Goal: Task Accomplishment & Management: Use online tool/utility

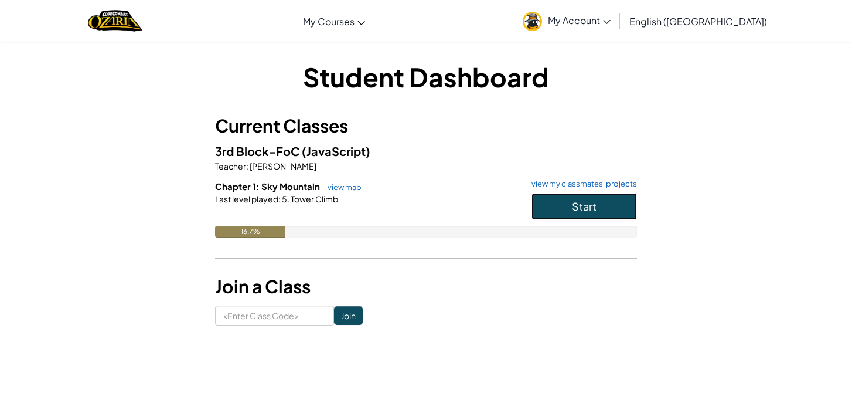
click at [611, 203] on button "Start" at bounding box center [583, 206] width 105 height 27
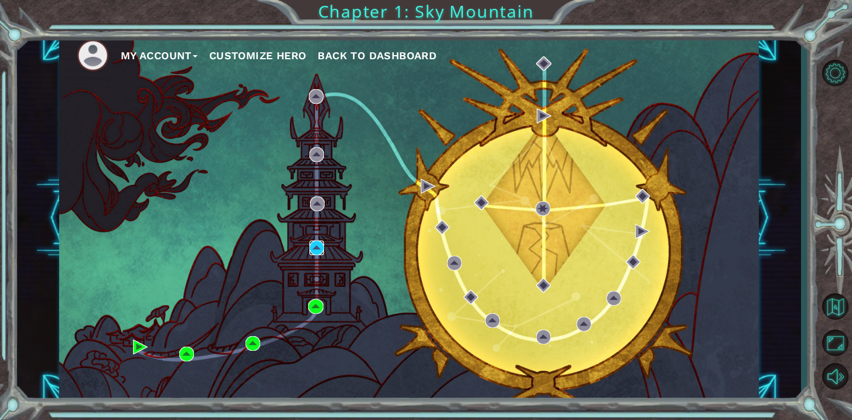
click at [315, 249] on img at bounding box center [316, 247] width 15 height 15
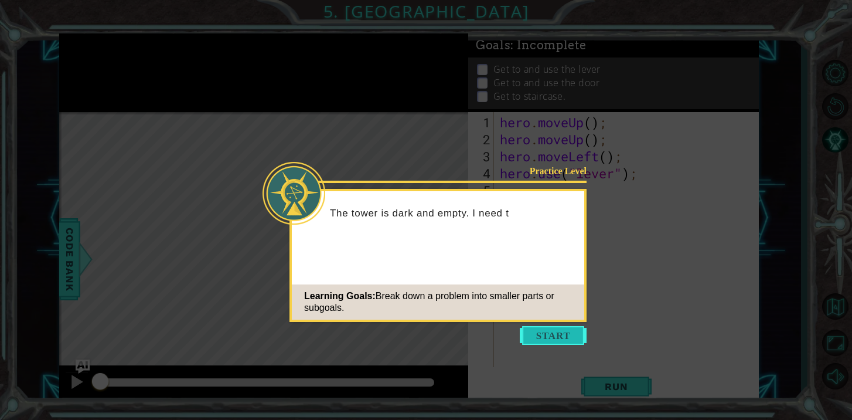
click at [535, 330] on button "Start" at bounding box center [553, 335] width 67 height 19
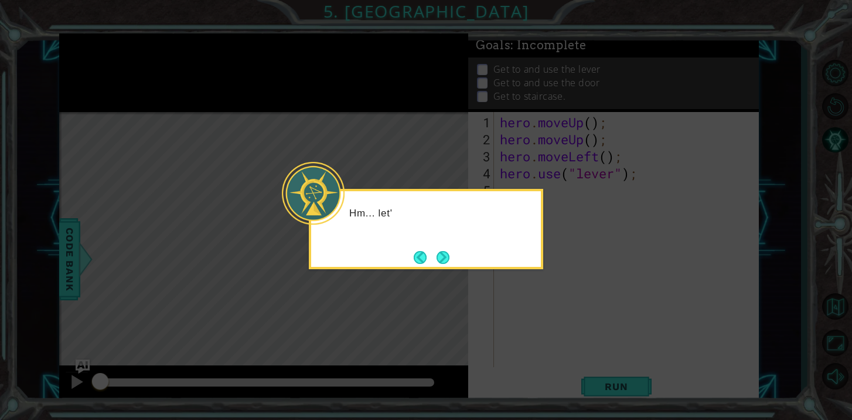
click at [482, 298] on icon at bounding box center [426, 210] width 852 height 420
click at [449, 264] on button "Next" at bounding box center [443, 257] width 13 height 13
click at [451, 265] on div "Level Map" at bounding box center [329, 284] width 541 height 345
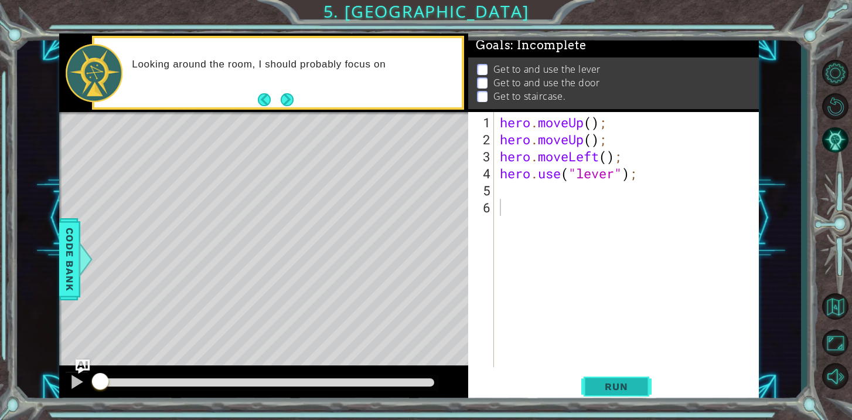
click at [601, 383] on span "Run" at bounding box center [616, 386] width 46 height 12
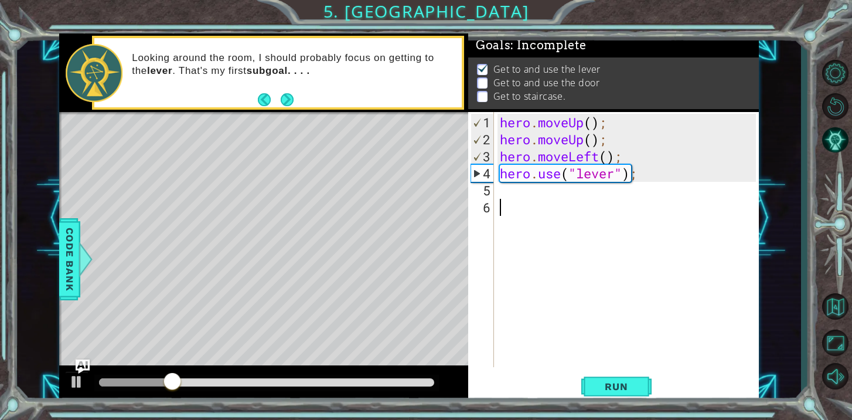
click at [526, 202] on div "hero . moveUp ( ) ; hero . moveUp ( ) ; hero . moveLeft ( ) ; hero . use ( "lev…" at bounding box center [630, 258] width 264 height 289
click at [524, 197] on div "hero . moveUp ( ) ; hero . moveUp ( ) ; hero . moveLeft ( ) ; hero . use ( "lev…" at bounding box center [630, 258] width 264 height 289
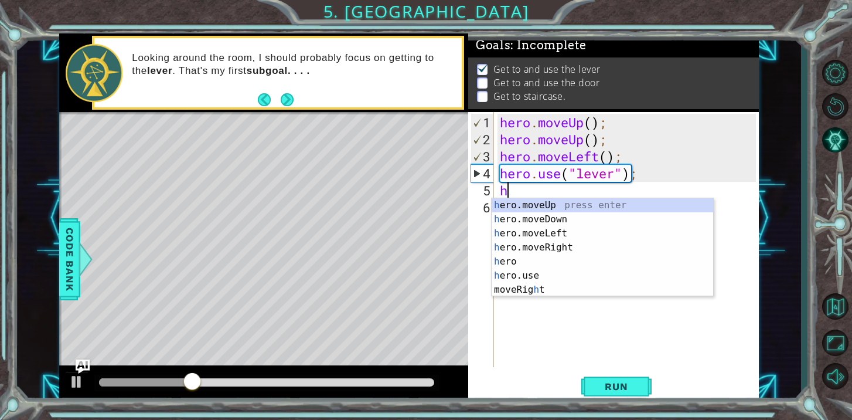
type textarea "he"
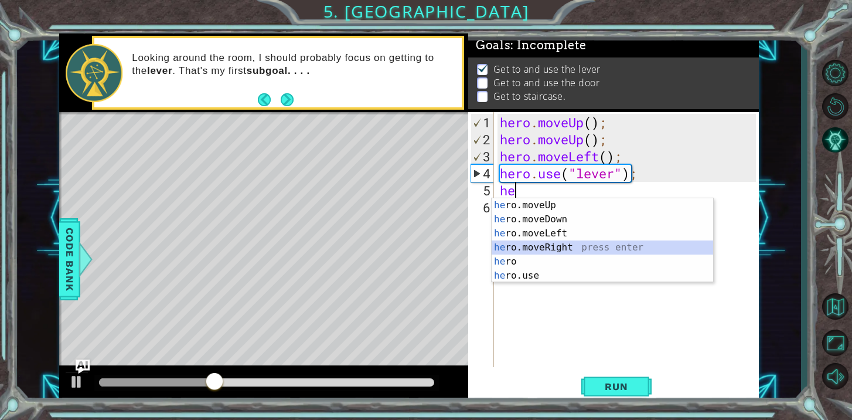
click at [526, 247] on div "he ro.moveUp press enter he ro.moveDown press enter he ro.moveLeft press enter …" at bounding box center [603, 254] width 222 height 113
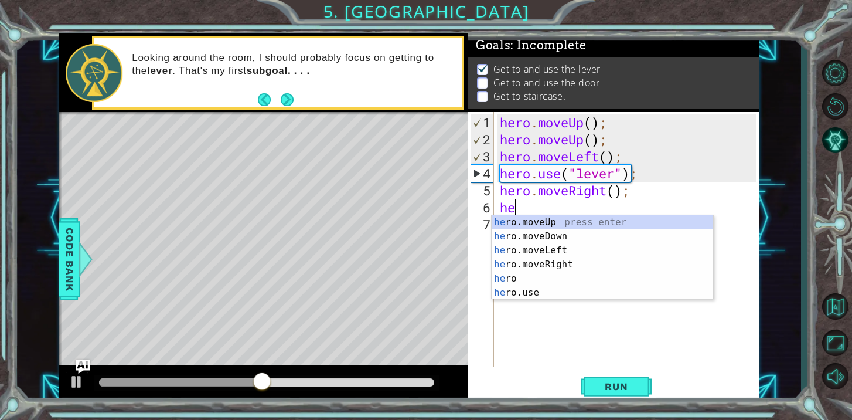
type textarea "her"
click at [546, 267] on div "her o.moveUp press enter her o.moveDown press enter her o.moveLeft press enter …" at bounding box center [603, 271] width 222 height 113
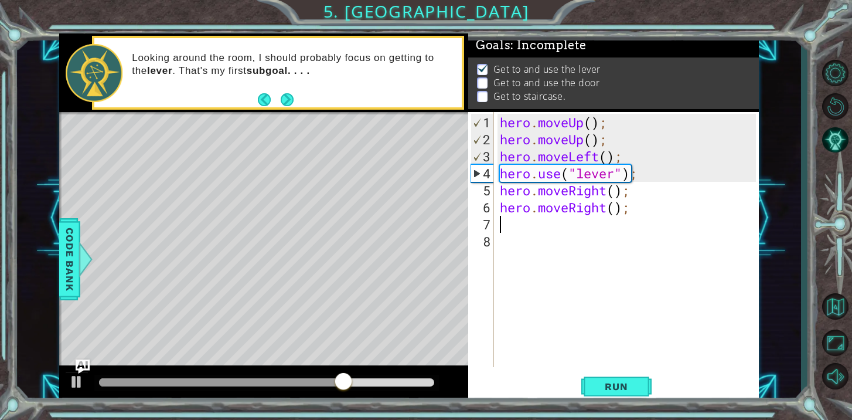
type textarea "he"
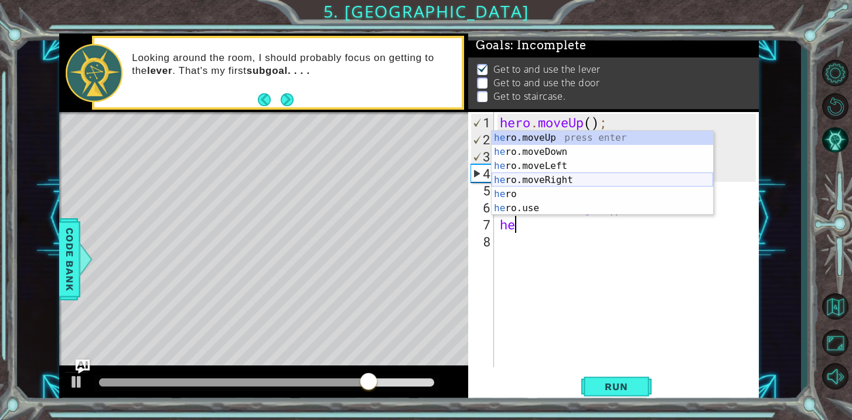
click at [537, 177] on div "he ro.moveUp press enter he ro.moveDown press enter he ro.moveLeft press enter …" at bounding box center [603, 187] width 222 height 113
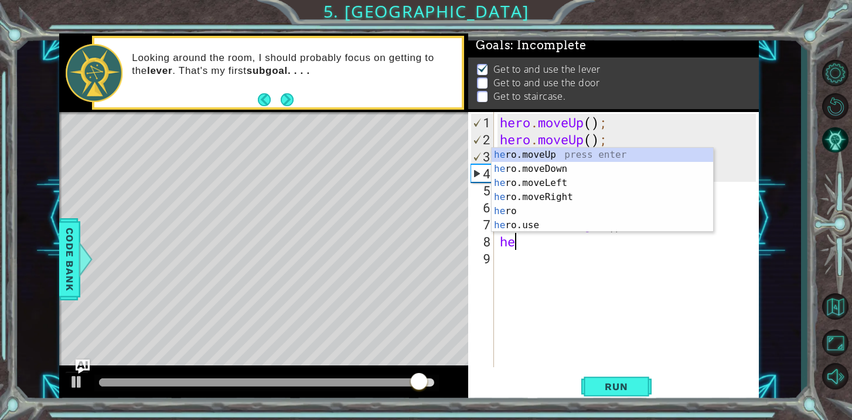
type textarea "hero"
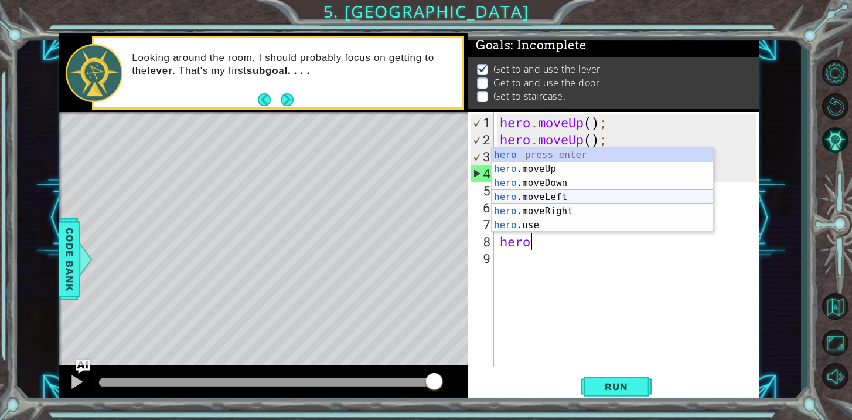
click at [550, 198] on div "hero press enter hero .moveUp press enter hero .moveDown press enter hero .move…" at bounding box center [603, 204] width 222 height 113
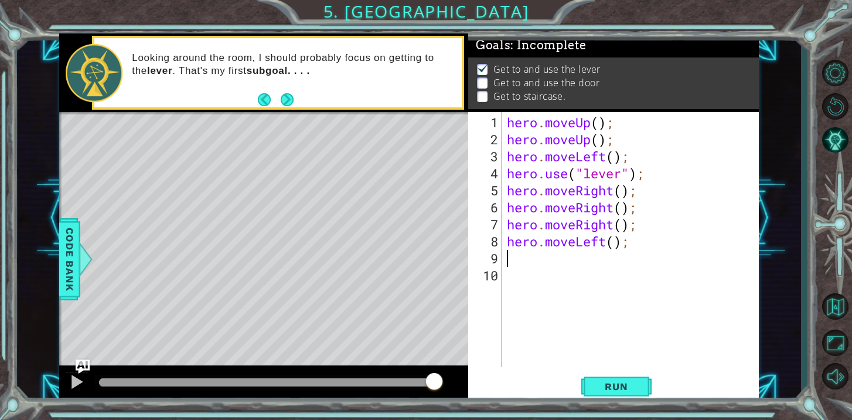
scroll to position [0, 0]
click at [608, 384] on span "Run" at bounding box center [616, 386] width 46 height 12
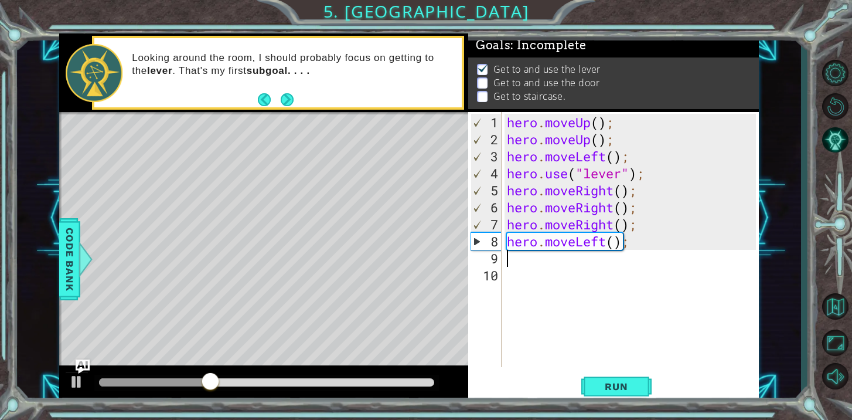
click at [620, 246] on div "hero . moveUp ( ) ; hero . moveUp ( ) ; hero . moveLeft ( ) ; hero . use ( "lev…" at bounding box center [633, 258] width 257 height 289
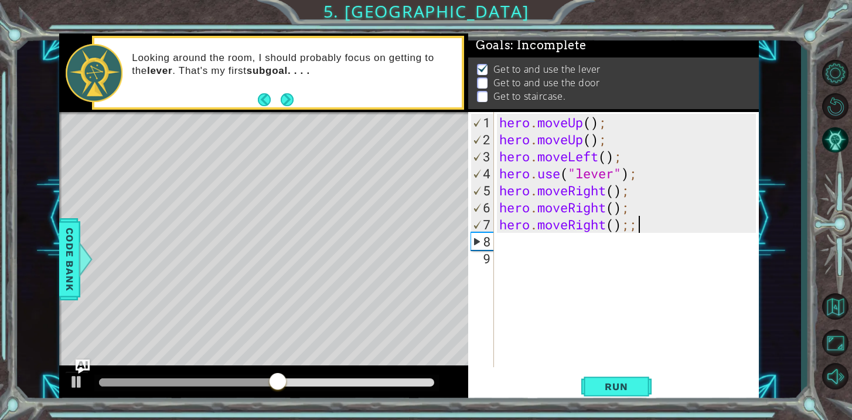
type textarea "hero.moveRight();"
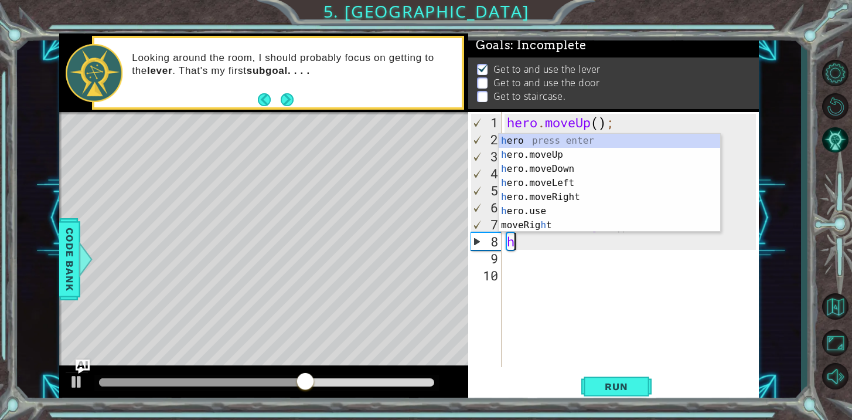
type textarea "he"
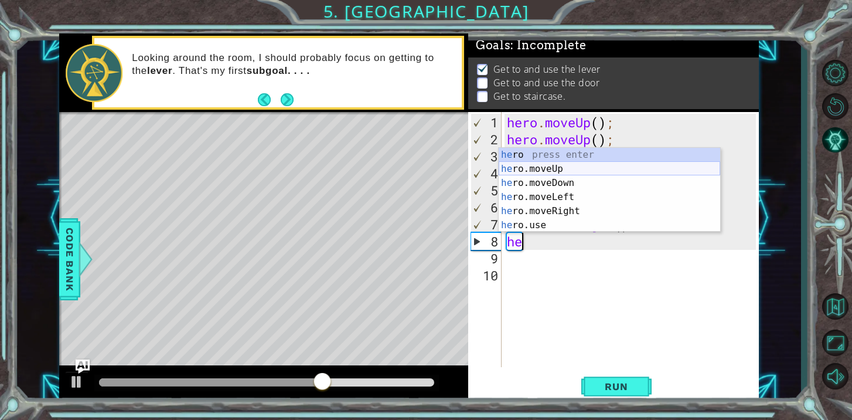
click at [595, 173] on div "he ro press enter he ro.moveUp press enter he ro.moveDown press enter he ro.mov…" at bounding box center [610, 204] width 222 height 113
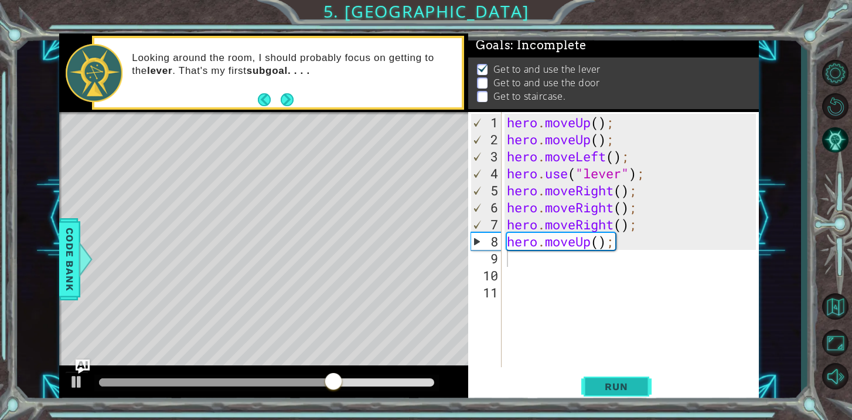
click at [602, 383] on span "Run" at bounding box center [616, 386] width 46 height 12
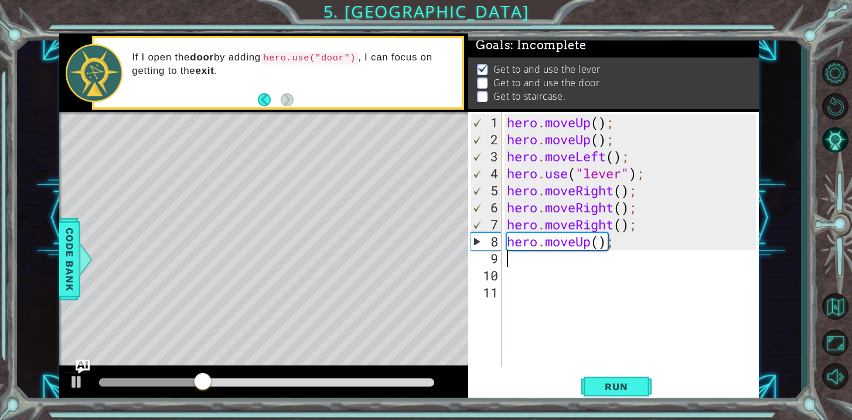
click at [408, 231] on div "Level Map" at bounding box center [329, 284] width 541 height 345
click at [394, 227] on div "Level Map" at bounding box center [329, 284] width 541 height 345
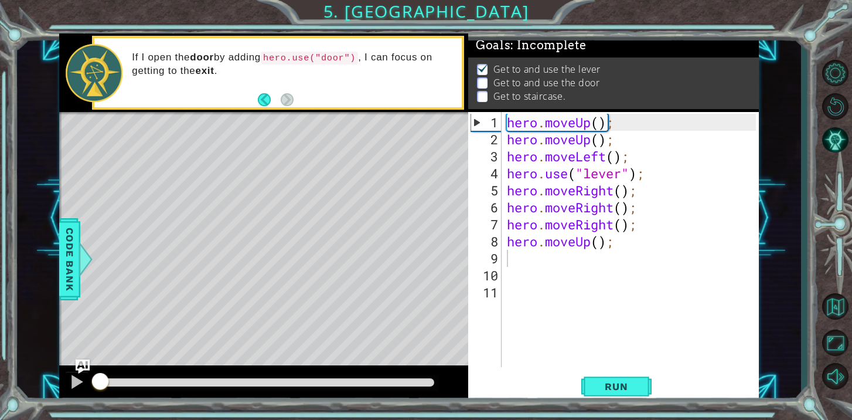
drag, startPoint x: 312, startPoint y: 383, endPoint x: 96, endPoint y: 319, distance: 225.5
click at [96, 319] on div "methods hero moveDown(steps) moveUp(steps) moveLeft(steps) moveRight(steps) use…" at bounding box center [409, 217] width 700 height 369
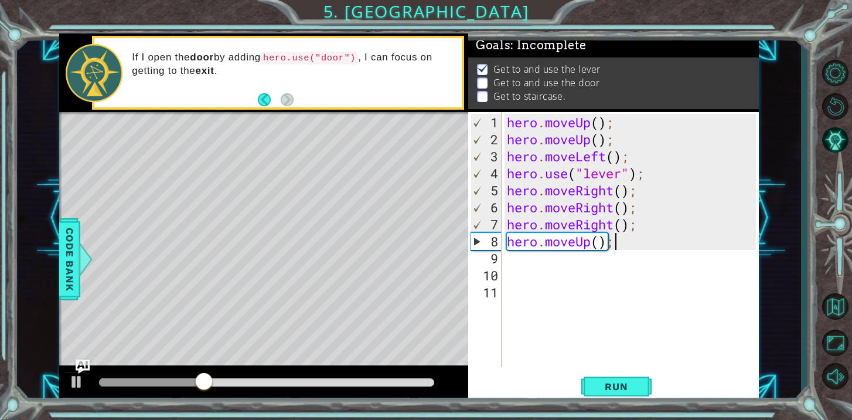
click at [612, 240] on div "hero . moveUp ( ) ; hero . moveUp ( ) ; hero . moveLeft ( ) ; hero . use ( "lev…" at bounding box center [633, 258] width 257 height 289
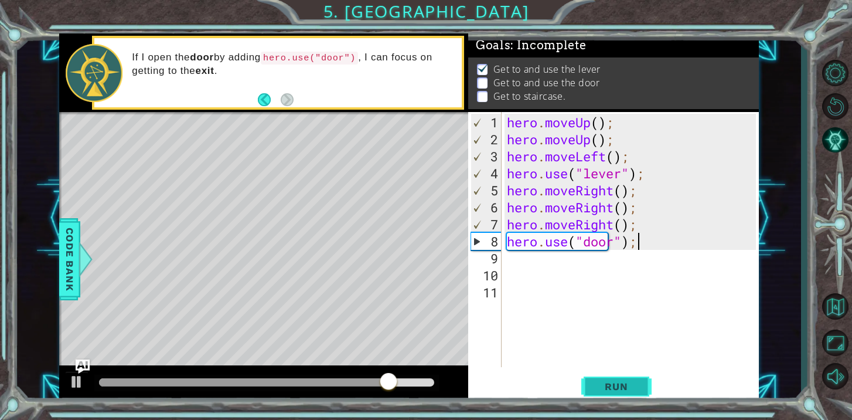
type textarea "hero.use("door");"
click at [602, 392] on button "Run" at bounding box center [616, 386] width 70 height 29
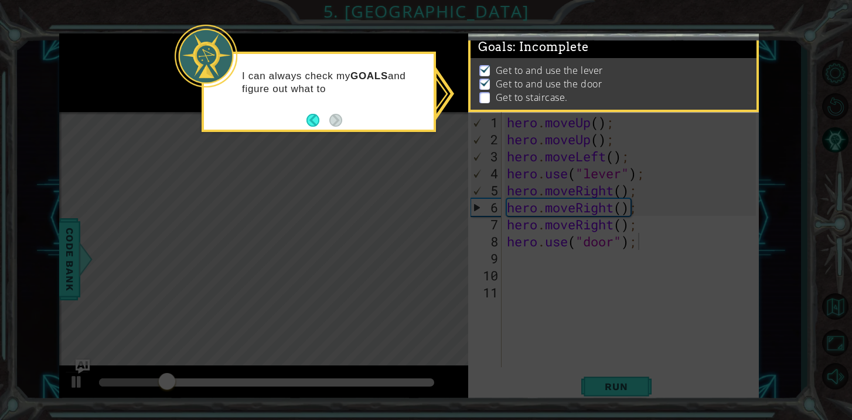
click at [383, 189] on icon at bounding box center [426, 210] width 852 height 420
click at [516, 93] on p "Get to staircase." at bounding box center [532, 97] width 72 height 13
click at [326, 211] on icon at bounding box center [426, 210] width 852 height 420
click at [311, 125] on button "Back" at bounding box center [317, 120] width 23 height 13
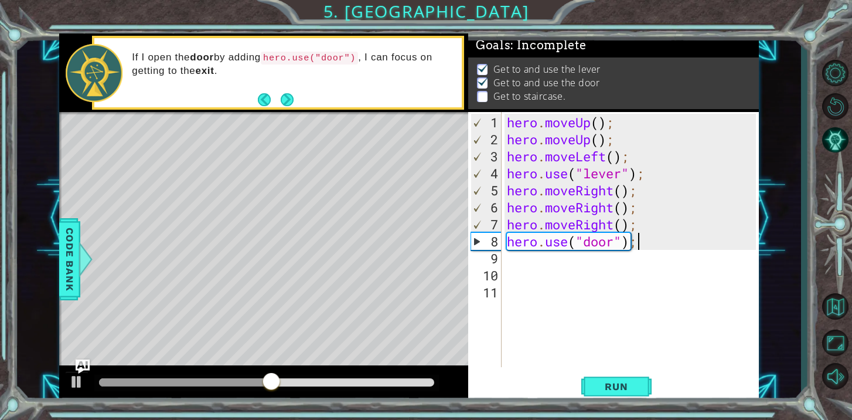
click at [523, 261] on div "hero . moveUp ( ) ; hero . moveUp ( ) ; hero . moveLeft ( ) ; hero . use ( "lev…" at bounding box center [633, 258] width 257 height 289
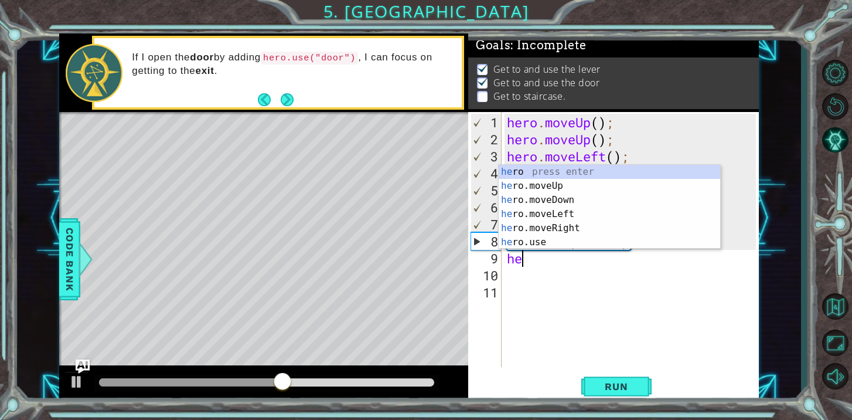
type textarea "her"
click at [533, 190] on div "her o press enter her o.moveUp press enter her o.moveDown press enter her o.mov…" at bounding box center [610, 221] width 222 height 113
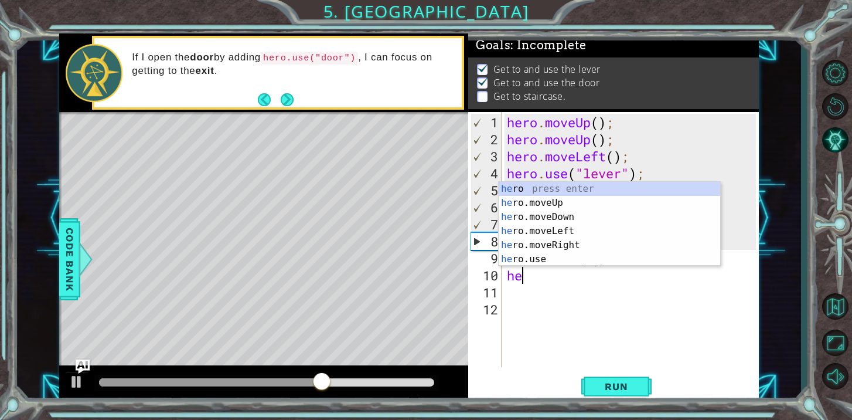
type textarea "her"
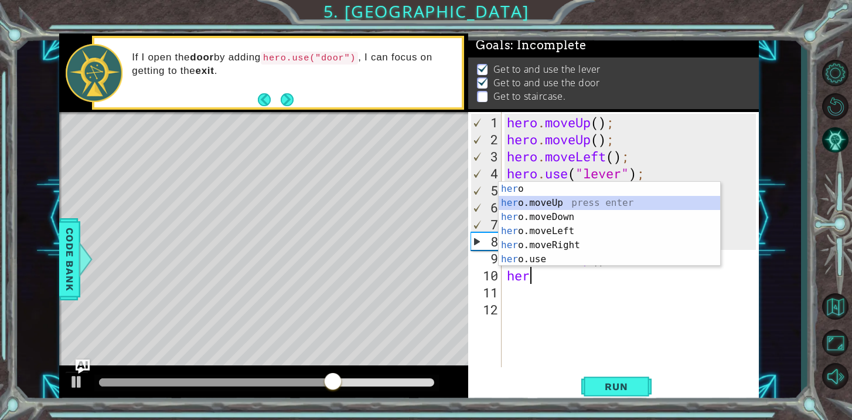
click at [533, 207] on div "her o press enter her o.moveUp press enter her o.moveDown press enter her o.mov…" at bounding box center [610, 238] width 222 height 113
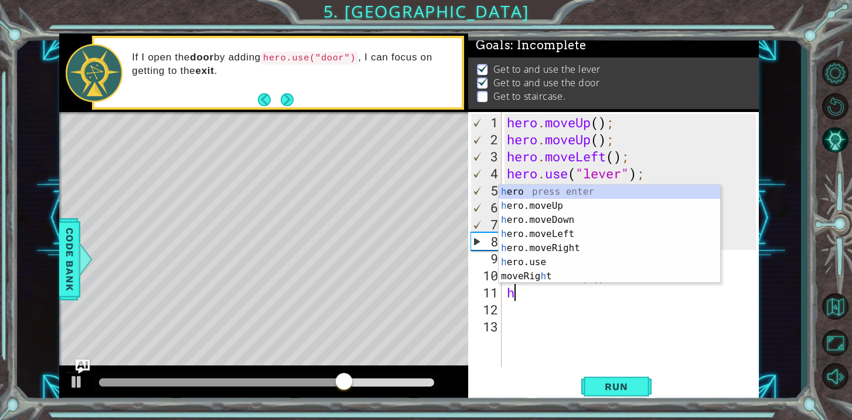
type textarea "he"
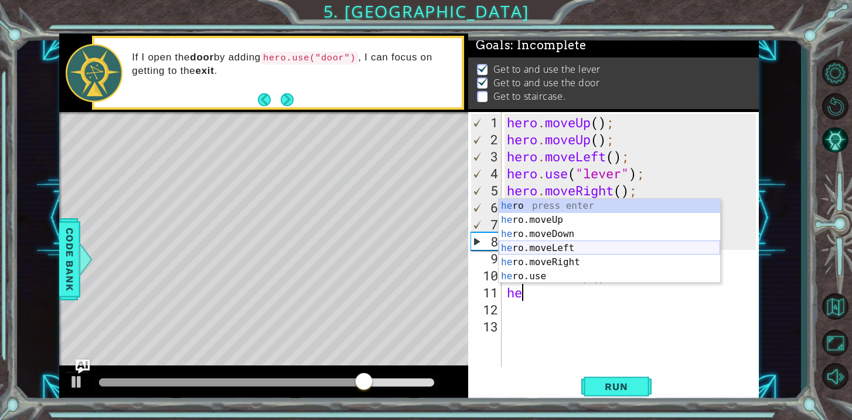
click at [513, 247] on div "he ro press enter he ro.moveUp press enter he ro.moveDown press enter he ro.mov…" at bounding box center [610, 255] width 222 height 113
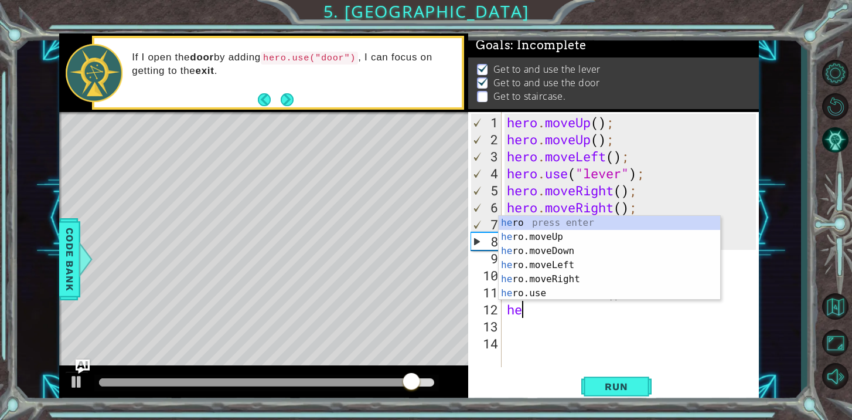
type textarea "her"
click at [537, 259] on div "her o press enter her o.moveUp press enter her o.moveDown press enter her o.mov…" at bounding box center [610, 272] width 222 height 113
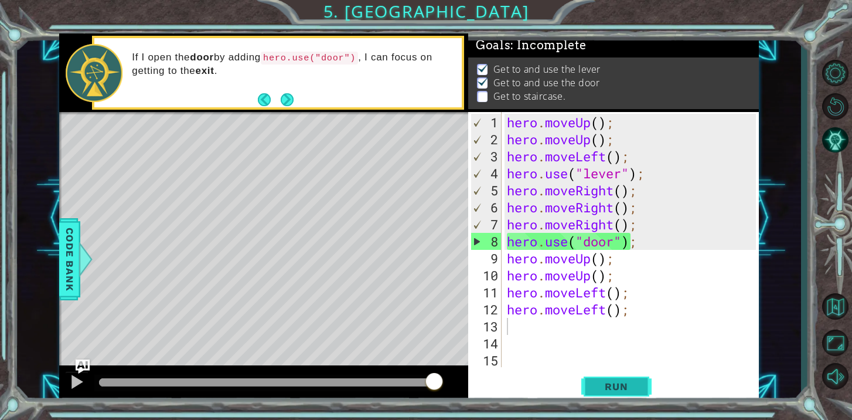
click at [609, 383] on span "Run" at bounding box center [616, 386] width 46 height 12
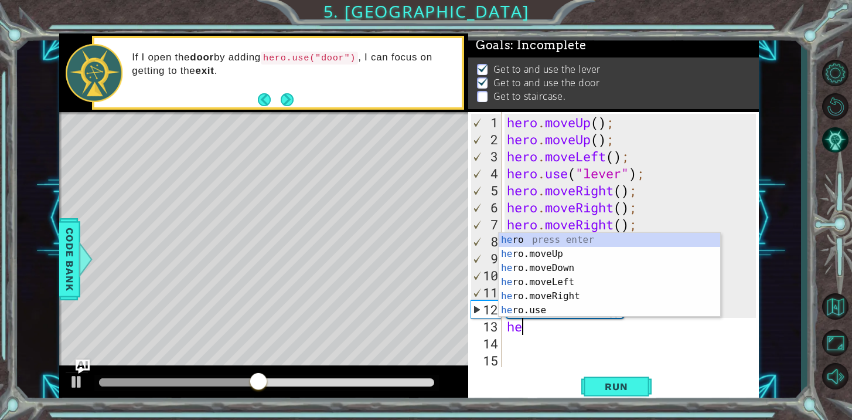
type textarea "her"
click at [561, 277] on div "her o press enter her o.moveUp press enter her o.moveDown press enter her o.mov…" at bounding box center [610, 289] width 222 height 113
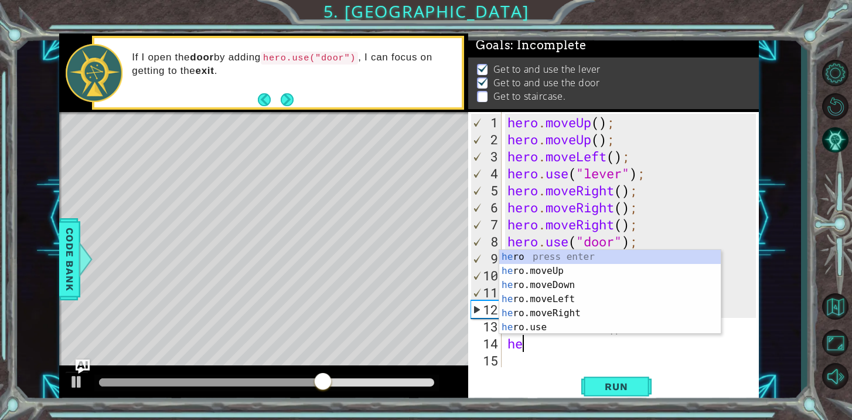
type textarea "her"
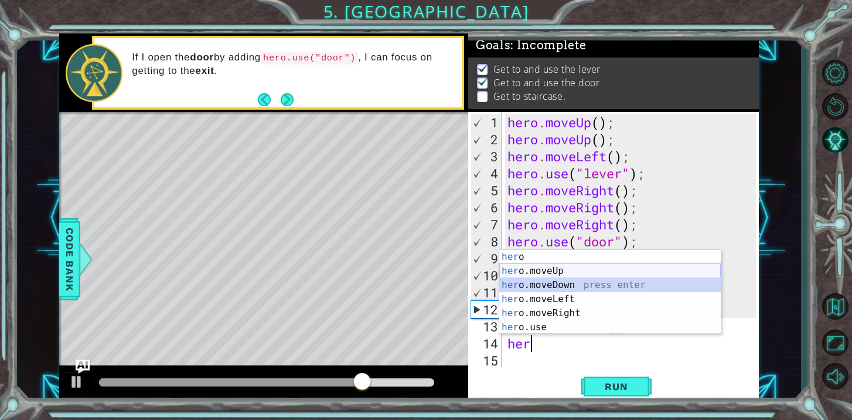
drag, startPoint x: 548, startPoint y: 278, endPoint x: 550, endPoint y: 270, distance: 8.9
click at [550, 270] on div "her o press enter her o.moveUp press enter her o.moveDown press enter her o.mov…" at bounding box center [610, 306] width 222 height 113
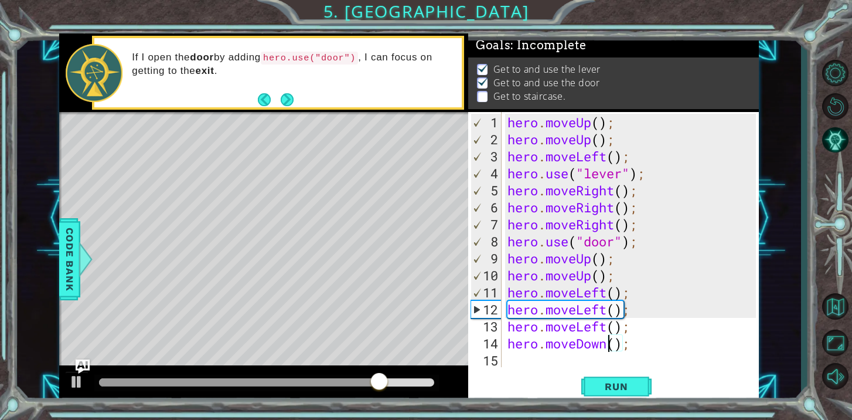
click at [610, 342] on div "hero . moveUp ( ) ; hero . moveUp ( ) ; hero . moveLeft ( ) ; hero . use ( "lev…" at bounding box center [633, 258] width 257 height 289
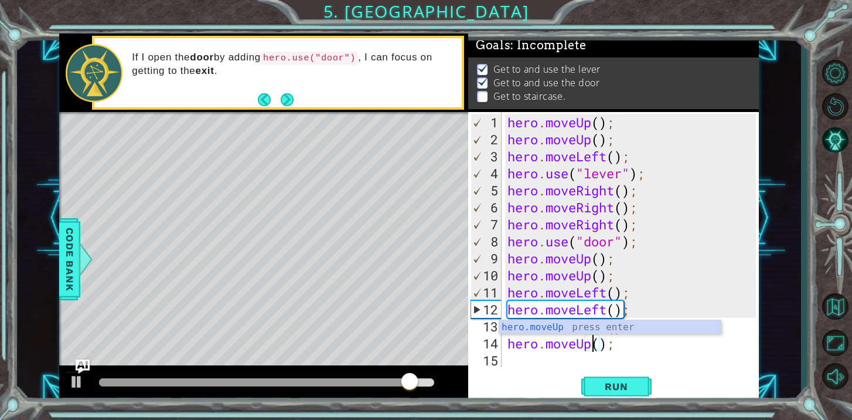
scroll to position [0, 4]
type textarea "hero.moveUp();"
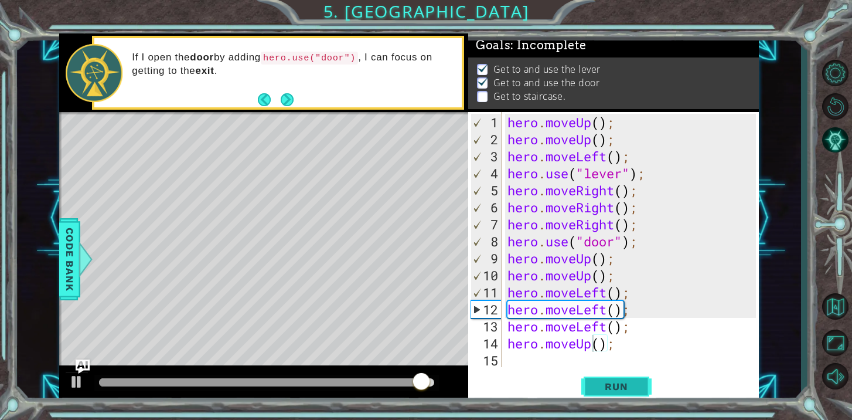
click at [628, 384] on span "Run" at bounding box center [616, 386] width 46 height 12
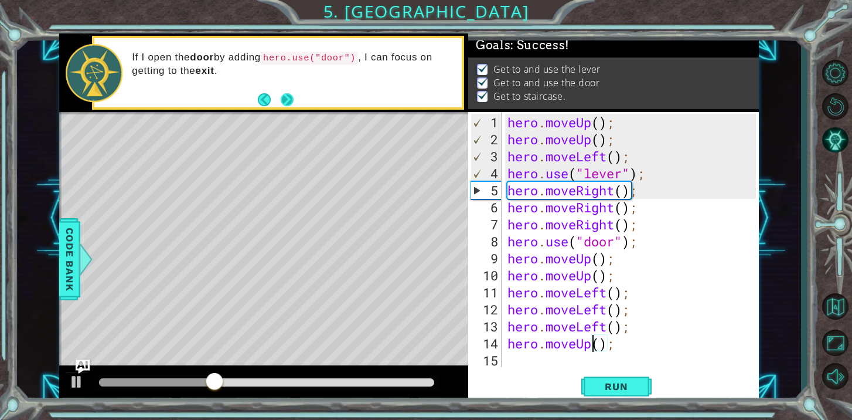
click at [284, 93] on button "Next" at bounding box center [287, 99] width 13 height 13
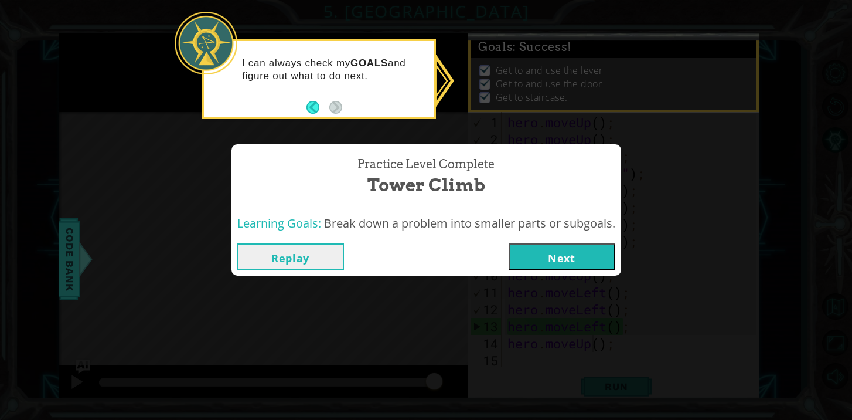
click at [570, 261] on button "Next" at bounding box center [562, 256] width 107 height 26
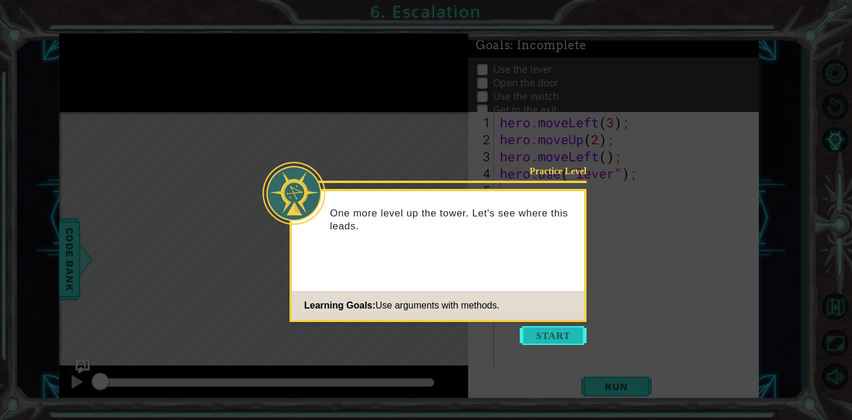
click at [549, 335] on button "Start" at bounding box center [553, 335] width 67 height 19
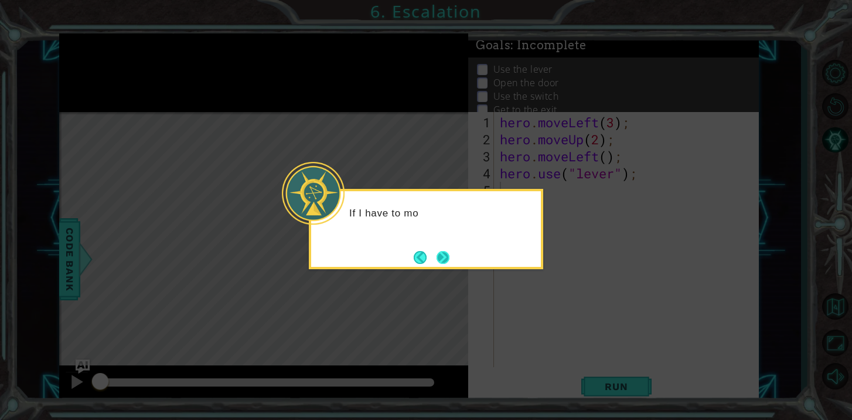
click at [438, 258] on button "Next" at bounding box center [443, 257] width 13 height 13
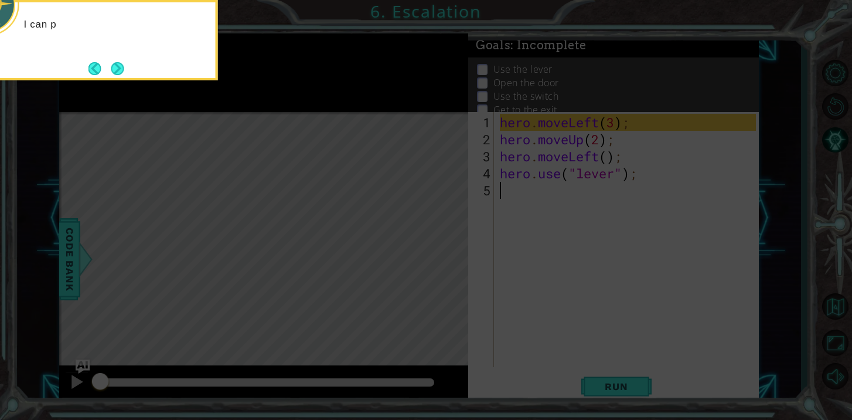
click at [593, 226] on icon at bounding box center [426, 63] width 852 height 714
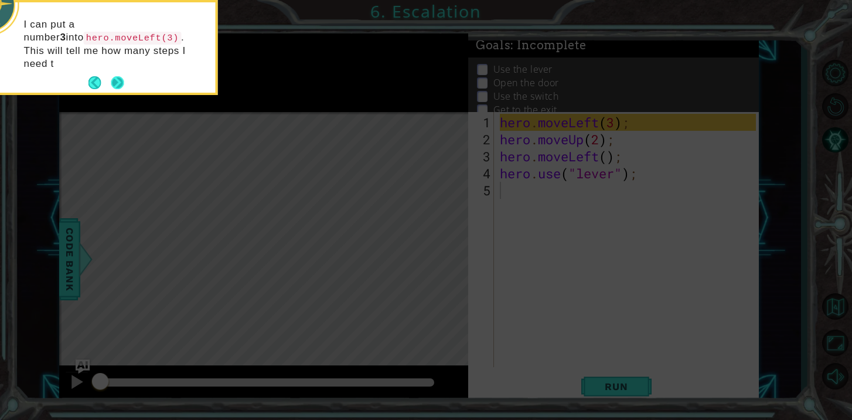
click at [120, 76] on button "Next" at bounding box center [117, 82] width 13 height 13
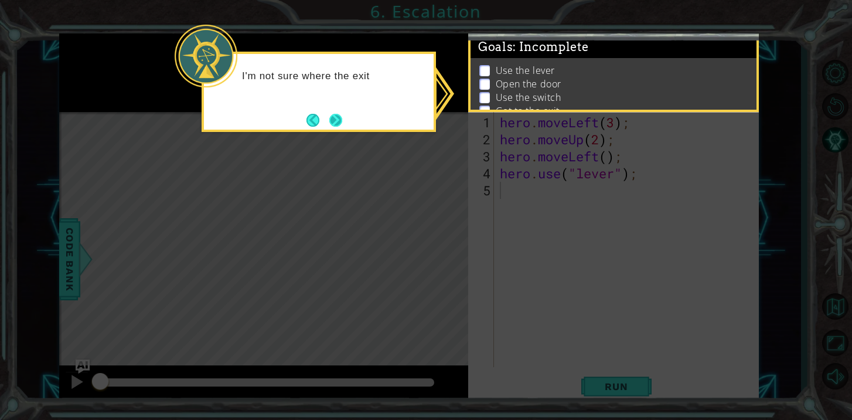
click at [340, 122] on button "Next" at bounding box center [335, 120] width 13 height 13
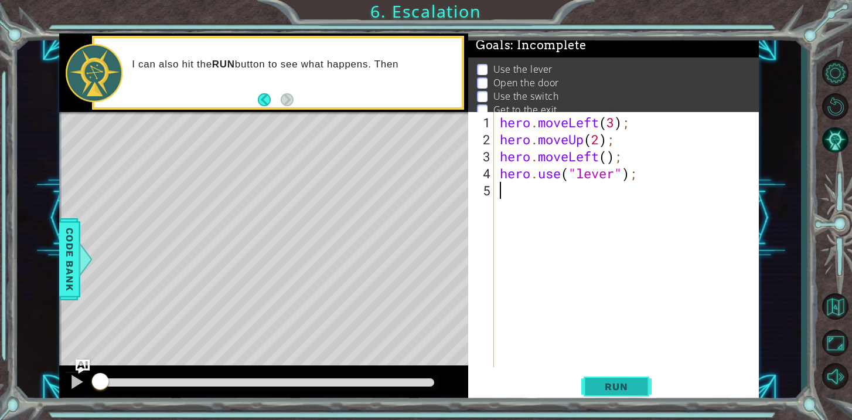
click at [599, 393] on button "Run" at bounding box center [616, 386] width 70 height 29
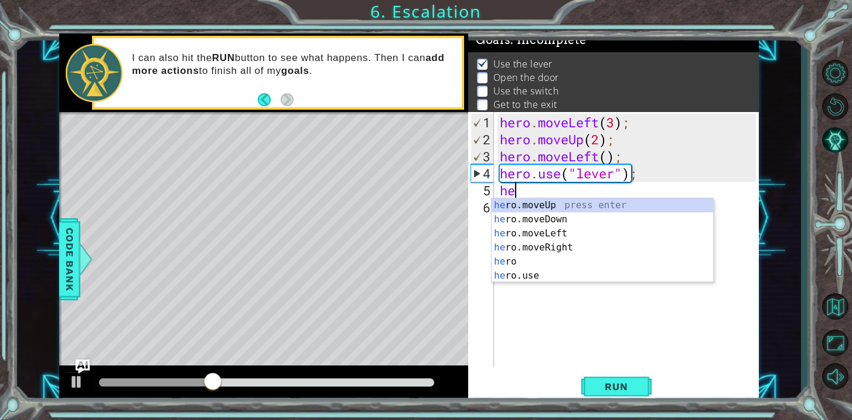
scroll to position [0, 1]
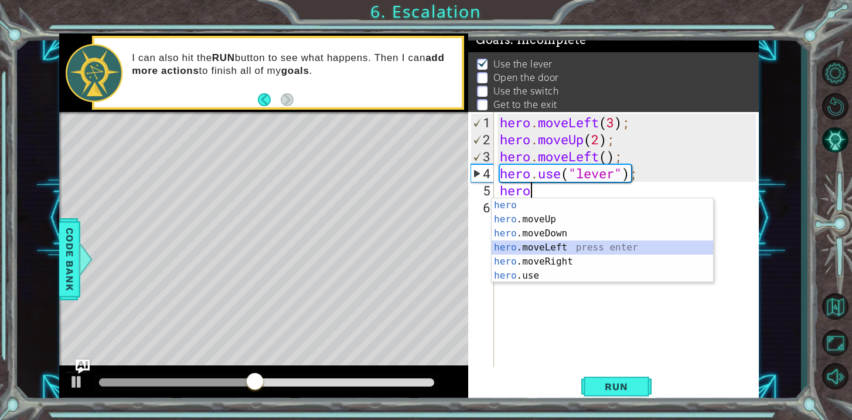
click at [548, 246] on div "hero press enter hero .moveUp press enter hero .moveDown press enter hero .move…" at bounding box center [603, 254] width 222 height 113
type textarea "hero.moveLeft(1);"
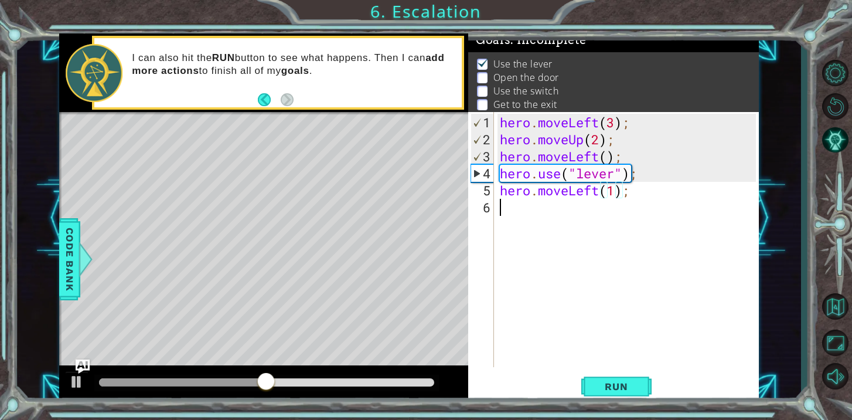
click at [545, 207] on div "hero . moveLeft ( 3 ) ; hero . moveUp ( 2 ) ; hero . moveLeft ( ) ; hero . use …" at bounding box center [630, 258] width 264 height 289
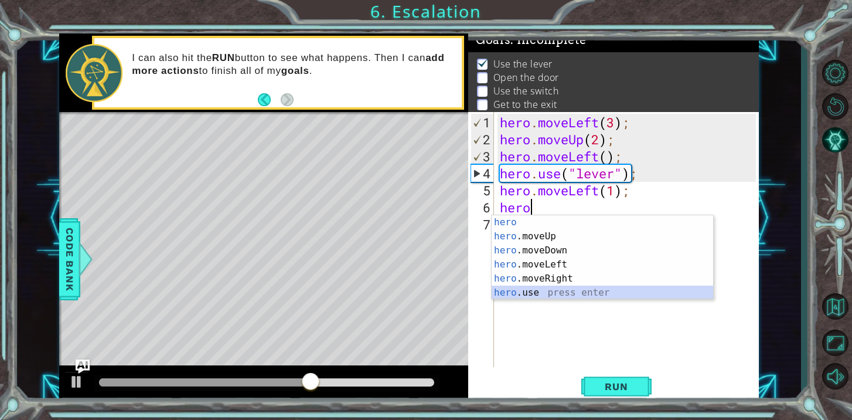
click at [531, 294] on div "hero press enter hero .moveUp press enter hero .moveDown press enter hero .move…" at bounding box center [603, 271] width 222 height 113
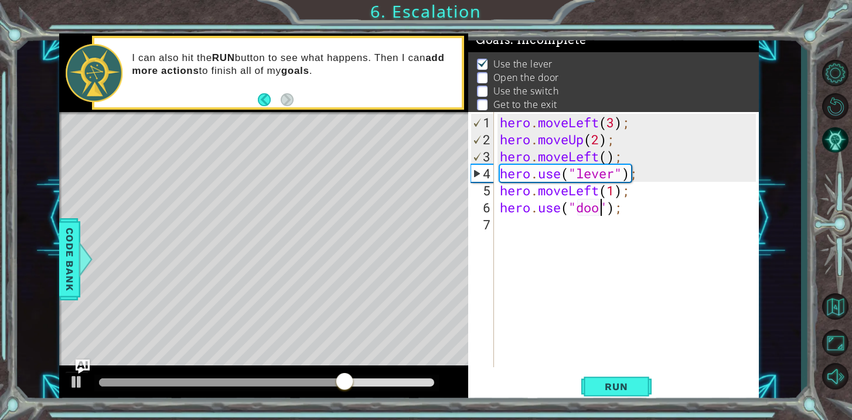
type textarea "hero.use("door");"
click at [503, 228] on div "hero . moveLeft ( 3 ) ; hero . moveUp ( 2 ) ; hero . moveLeft ( ) ; hero . use …" at bounding box center [630, 258] width 264 height 289
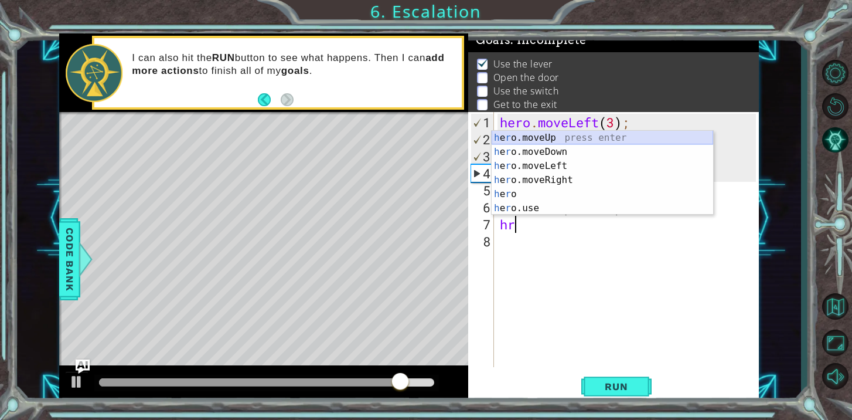
click at [531, 138] on div "h e r o.moveUp press enter h e r o.moveDown press enter h e r o.moveLeft press …" at bounding box center [603, 187] width 222 height 113
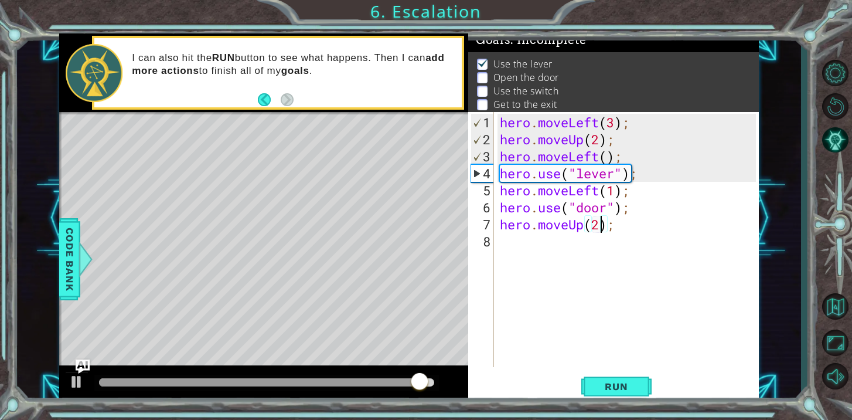
scroll to position [0, 4]
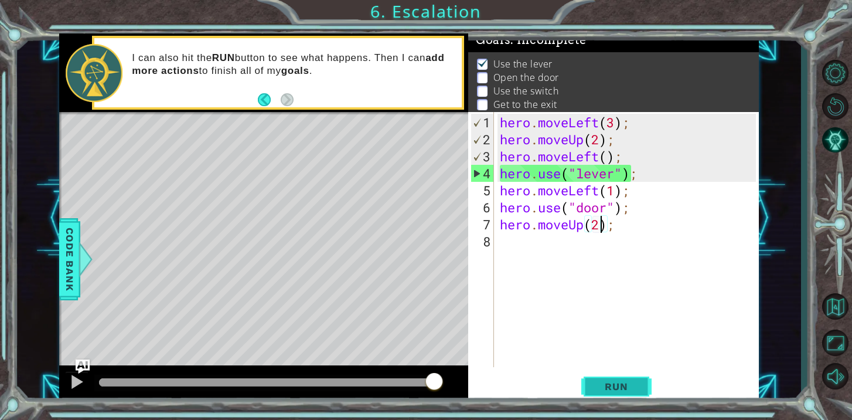
type textarea "hero.moveUp(2);"
click at [606, 379] on button "Run" at bounding box center [616, 386] width 70 height 29
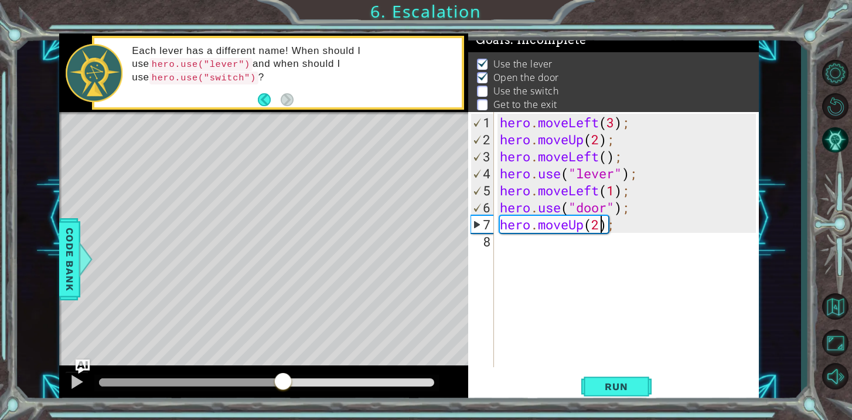
drag, startPoint x: 123, startPoint y: 383, endPoint x: 283, endPoint y: 379, distance: 160.0
click at [283, 379] on div at bounding box center [282, 382] width 21 height 21
click at [530, 241] on div "hero . moveLeft ( 3 ) ; hero . moveUp ( 2 ) ; hero . moveLeft ( ) ; hero . use …" at bounding box center [630, 258] width 264 height 289
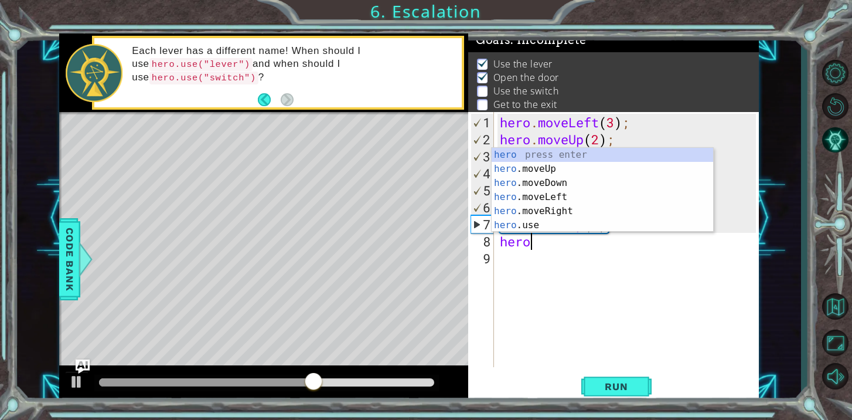
scroll to position [0, 1]
click at [558, 207] on div "hero press enter hero .moveUp press enter hero .moveDown press enter hero .move…" at bounding box center [603, 204] width 222 height 113
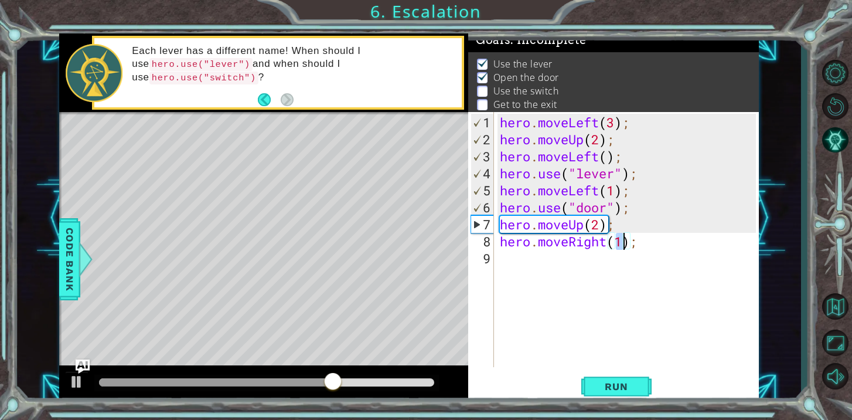
type textarea "hero.moveRight(3);"
click at [520, 262] on div "hero . moveLeft ( 3 ) ; hero . moveUp ( 2 ) ; hero . moveLeft ( ) ; hero . use …" at bounding box center [630, 258] width 264 height 289
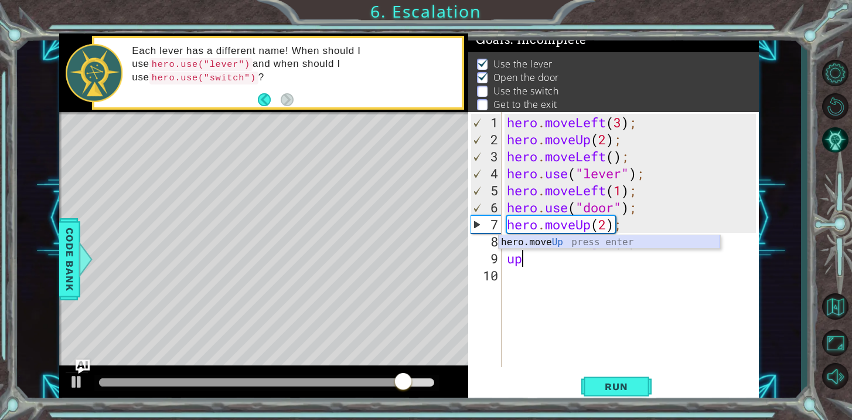
click at [528, 237] on div "hero.move Up press enter" at bounding box center [610, 256] width 222 height 42
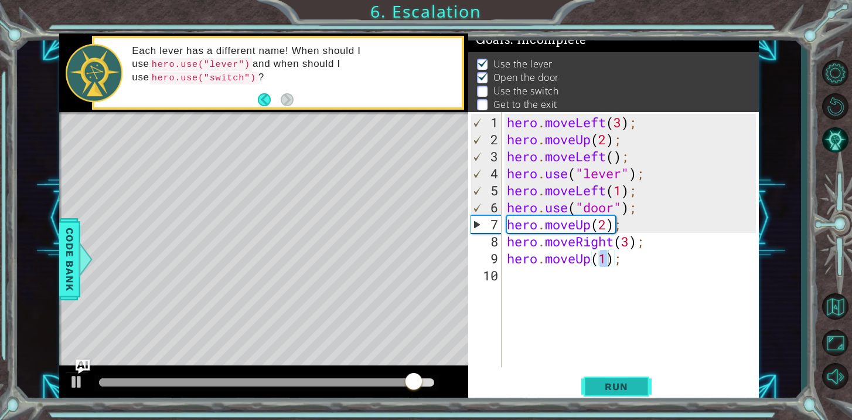
click at [621, 385] on span "Run" at bounding box center [616, 386] width 46 height 12
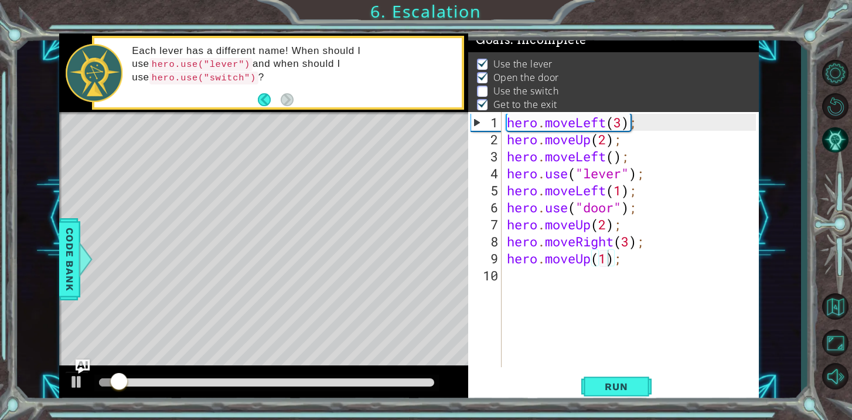
click at [255, 378] on div at bounding box center [266, 382] width 345 height 16
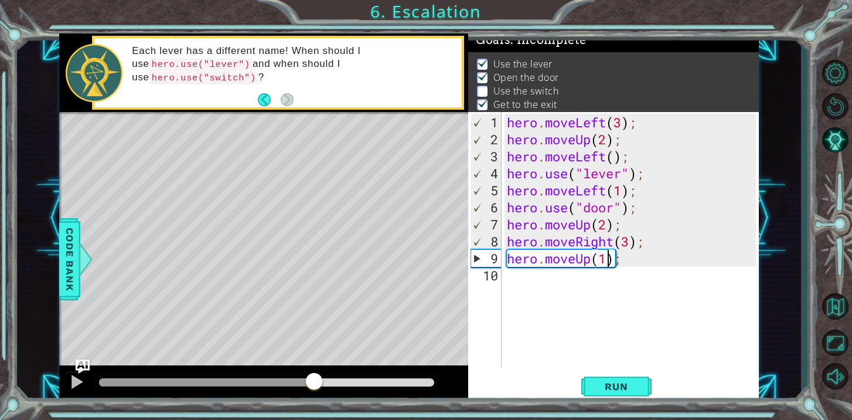
drag, startPoint x: 138, startPoint y: 381, endPoint x: 312, endPoint y: 397, distance: 174.8
click at [312, 397] on div at bounding box center [263, 384] width 409 height 38
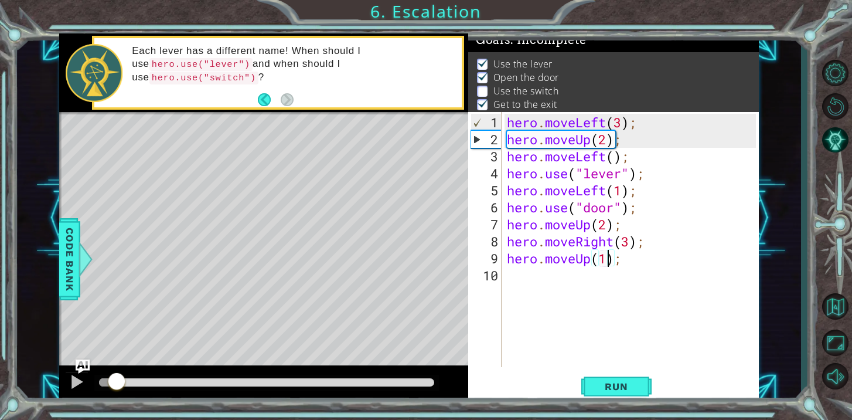
click at [111, 343] on div "methods hero moveDown(steps) moveUp(steps) moveLeft(steps) moveRight(steps) use…" at bounding box center [409, 217] width 700 height 369
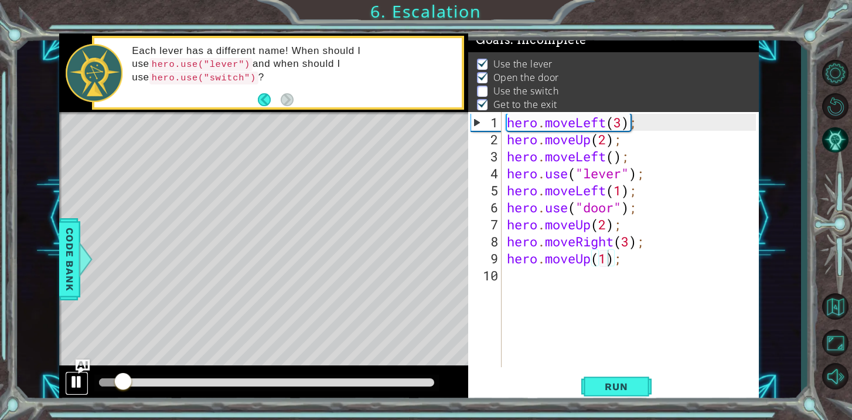
click at [73, 379] on div at bounding box center [76, 381] width 15 height 15
click at [73, 386] on div at bounding box center [76, 381] width 15 height 15
drag, startPoint x: 138, startPoint y: 384, endPoint x: 240, endPoint y: 401, distance: 104.0
click at [240, 401] on div at bounding box center [263, 384] width 409 height 38
click at [632, 238] on div "hero . moveLeft ( 3 ) ; hero . moveUp ( 2 ) ; hero . moveLeft ( ) ; hero . use …" at bounding box center [633, 258] width 257 height 289
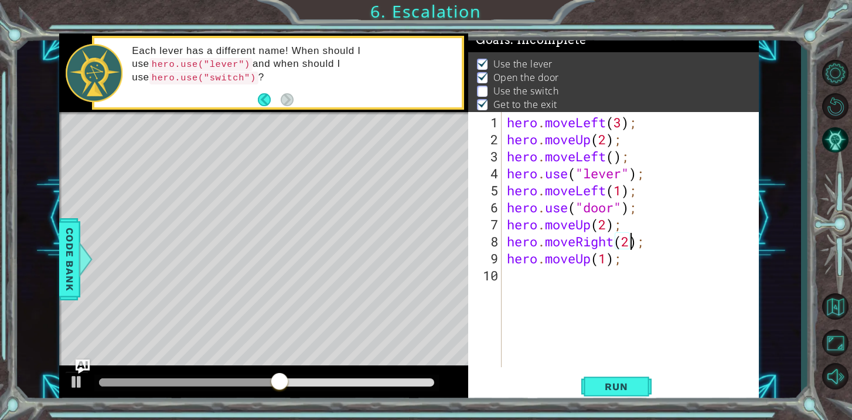
scroll to position [0, 5]
click at [629, 261] on div "hero . moveLeft ( 3 ) ; hero . moveUp ( 2 ) ; hero . moveLeft ( ) ; hero . use …" at bounding box center [633, 258] width 257 height 289
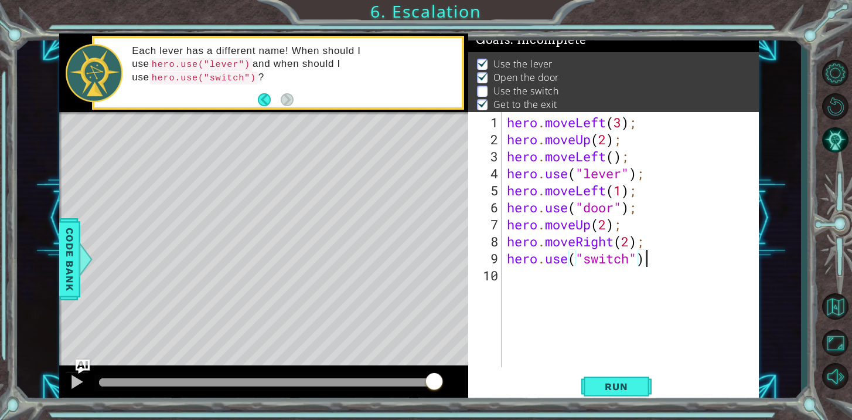
type textarea "hero.use("switch");"
click at [550, 278] on div "hero . moveLeft ( 3 ) ; hero . moveUp ( 2 ) ; hero . moveLeft ( ) ; hero . use …" at bounding box center [633, 258] width 257 height 289
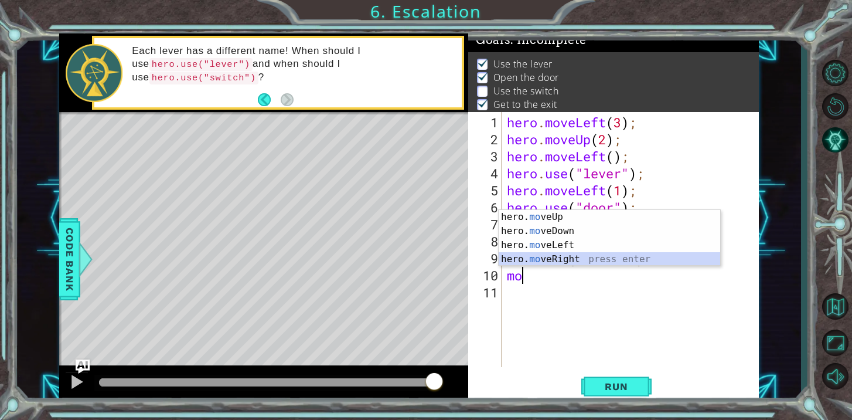
click at [563, 258] on div "hero. mo veUp press enter hero. mo veDown press enter hero. mo veLeft press ent…" at bounding box center [610, 252] width 222 height 84
type textarea "hero.moveRight(1);"
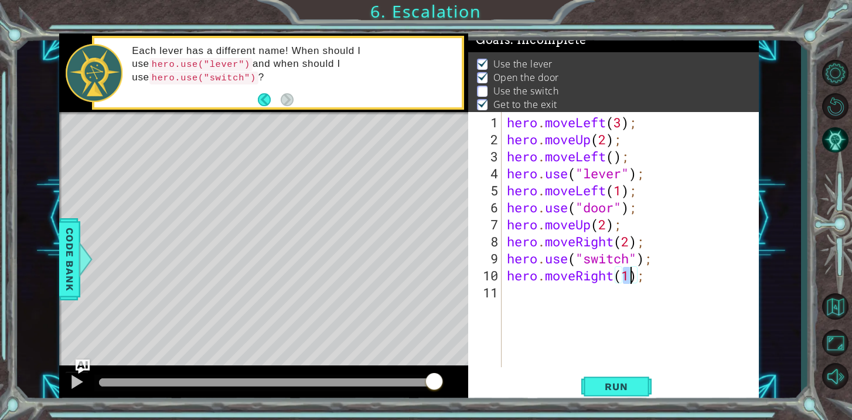
click at [527, 295] on div "hero . moveLeft ( 3 ) ; hero . moveUp ( 2 ) ; hero . moveLeft ( ) ; hero . use …" at bounding box center [633, 258] width 257 height 289
click at [544, 280] on div "hero.move Up press enter" at bounding box center [610, 290] width 222 height 42
type textarea "hero.moveUp(1);"
click at [611, 389] on span "Run" at bounding box center [616, 386] width 46 height 12
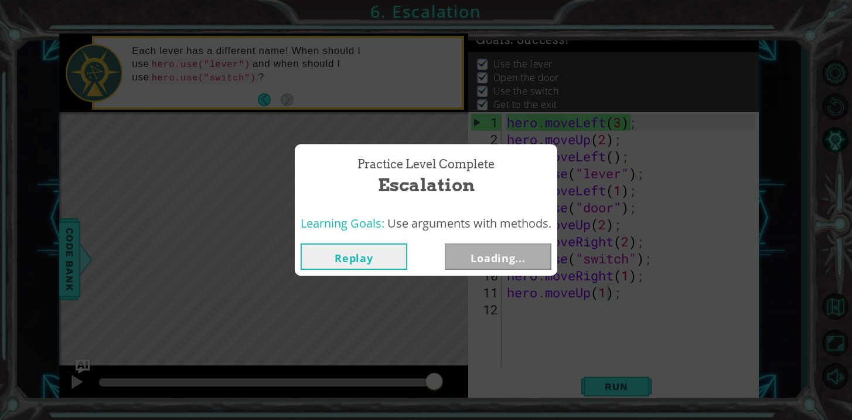
drag, startPoint x: 192, startPoint y: 388, endPoint x: 453, endPoint y: 445, distance: 267.5
click at [453, 419] on html "1 ההההההההההההההההההההההההההההההההההההההההההההההההההההההההההההההההההההההההההההה…" at bounding box center [426, 210] width 852 height 420
click at [498, 251] on button "Next" at bounding box center [498, 256] width 107 height 26
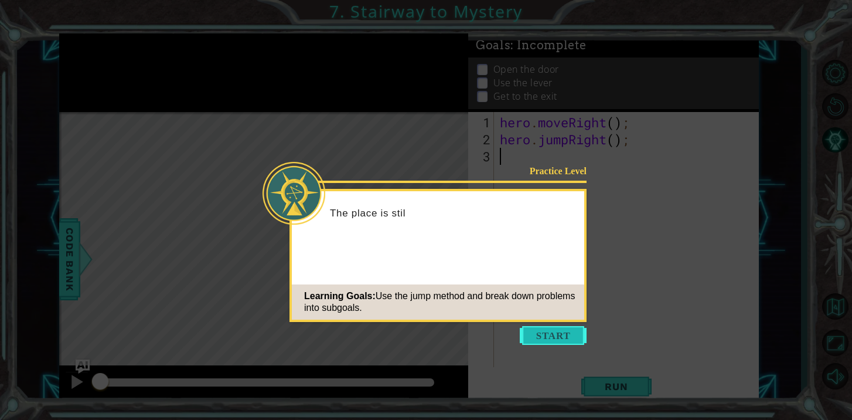
click at [533, 335] on button "Start" at bounding box center [553, 335] width 67 height 19
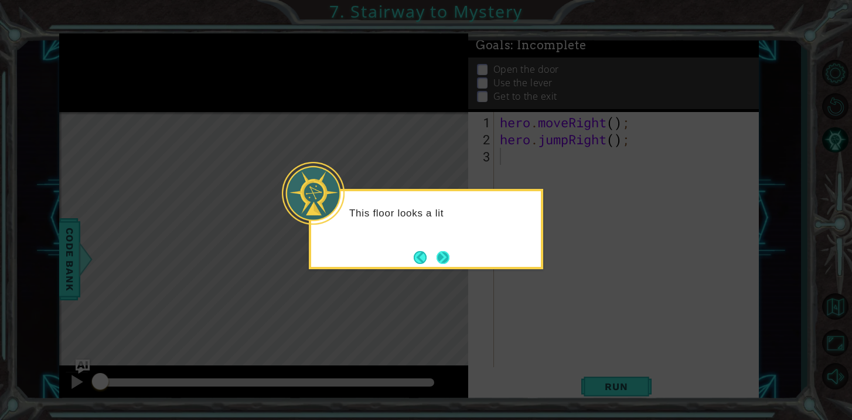
click at [446, 260] on button "Next" at bounding box center [443, 257] width 13 height 13
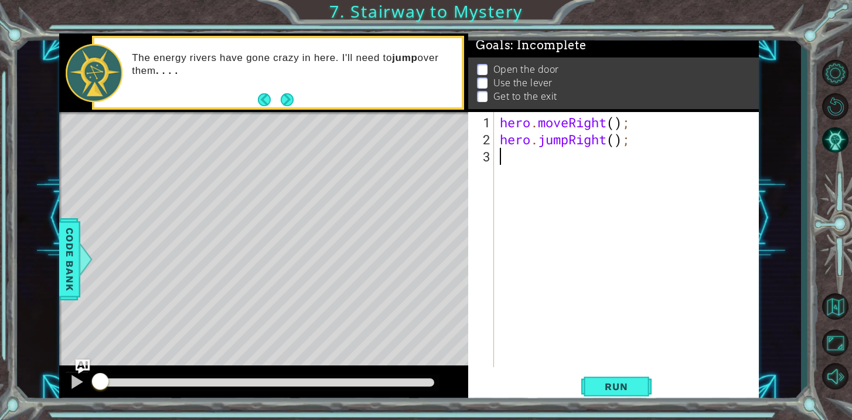
click at [616, 124] on div "hero . moveRight ( ) ; hero . jumpRight ( ) ;" at bounding box center [630, 258] width 264 height 289
click at [619, 141] on div "hero . moveRight ( 4 ) ; hero . jumpRight ( ) ;" at bounding box center [630, 258] width 264 height 289
click at [626, 127] on div "hero . moveRight ( 4 ) ; hero . jumpRight ( ) ;" at bounding box center [630, 258] width 264 height 289
click at [615, 140] on div "hero . moveRight ( 1 ) ; hero . jumpRight ( ) ;" at bounding box center [630, 258] width 264 height 289
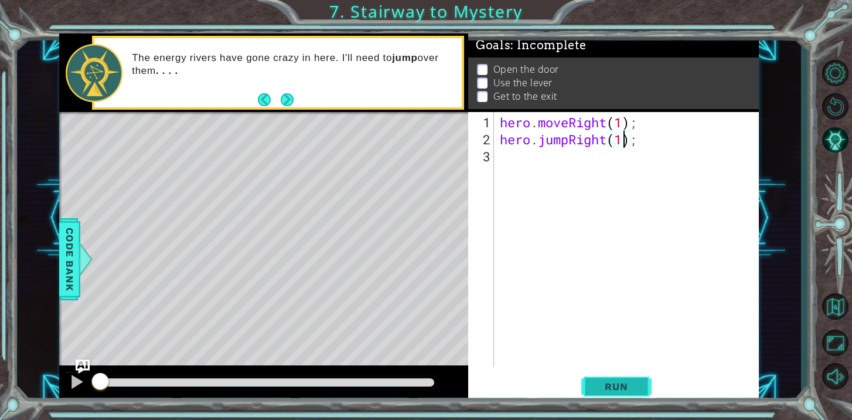
type textarea "hero.jumpRight(1);"
click at [612, 391] on span "Run" at bounding box center [616, 386] width 46 height 12
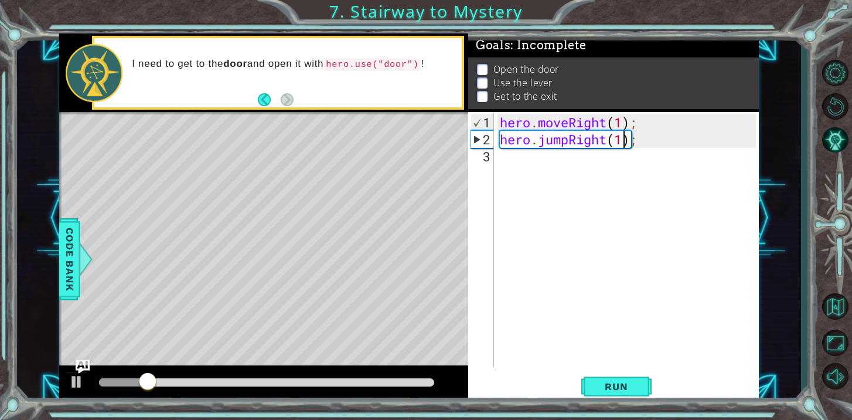
click at [560, 159] on div "hero . moveRight ( 1 ) ; hero . jumpRight ( 1 ) ;" at bounding box center [630, 258] width 264 height 289
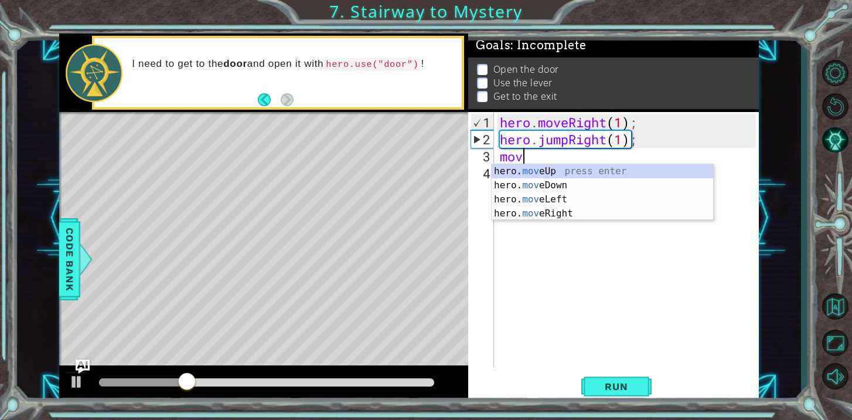
scroll to position [0, 1]
click at [569, 172] on div "hero. move Up press enter hero. move Down press enter hero. move Left press ent…" at bounding box center [603, 206] width 222 height 84
type textarea "hero.moveUp(1);"
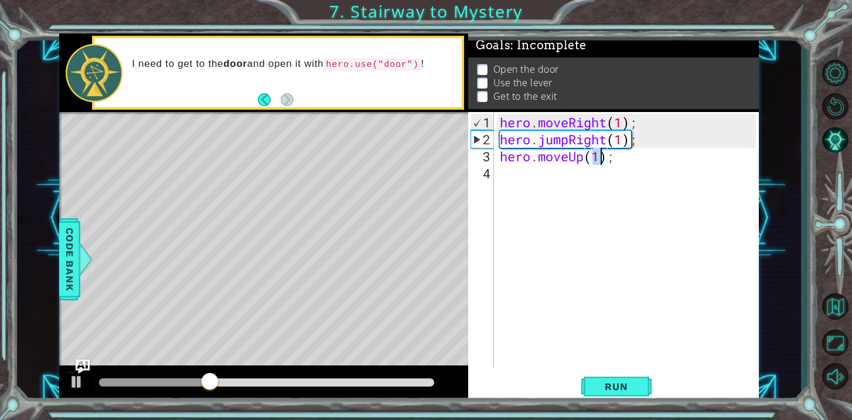
click at [557, 176] on div "hero . moveRight ( 1 ) ; hero . jumpRight ( 1 ) ; hero . moveUp ( 1 ) ;" at bounding box center [630, 258] width 264 height 289
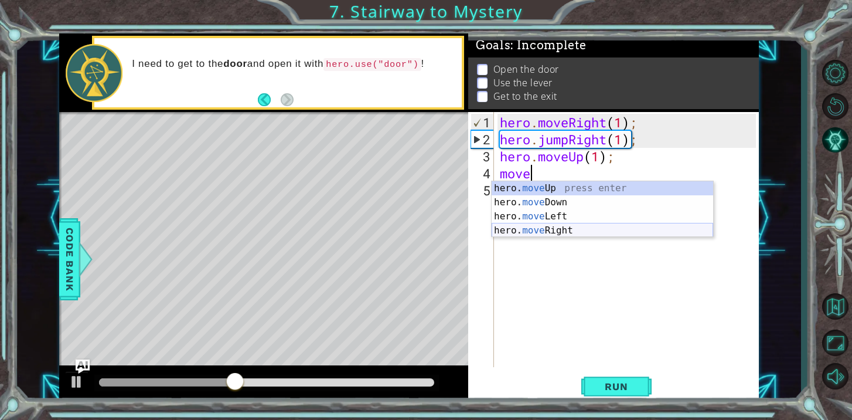
click at [557, 229] on div "hero. move Up press enter hero. move Down press enter hero. move Left press ent…" at bounding box center [603, 223] width 222 height 84
type textarea "hero.moveRight(1);"
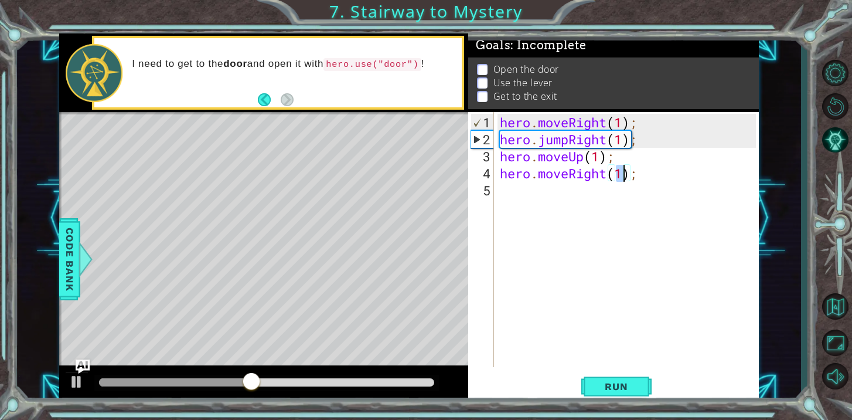
click at [535, 190] on div "hero . moveRight ( 1 ) ; hero . jumpRight ( 1 ) ; hero . moveUp ( 1 ) ; hero . …" at bounding box center [630, 258] width 264 height 289
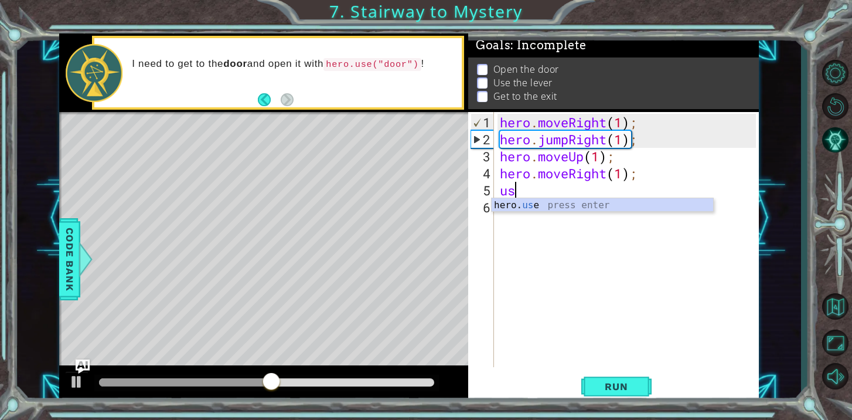
scroll to position [0, 0]
click at [534, 206] on div "hero. use press enter" at bounding box center [603, 219] width 222 height 42
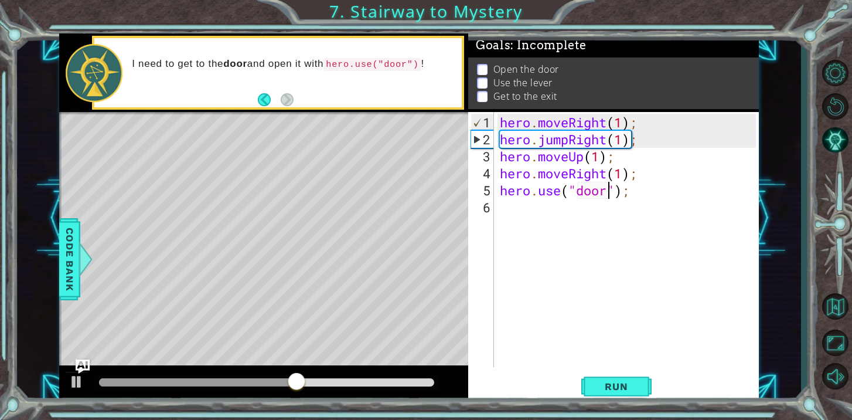
scroll to position [0, 5]
type textarea "hero.use("door");"
click at [629, 375] on button "Run" at bounding box center [616, 386] width 70 height 29
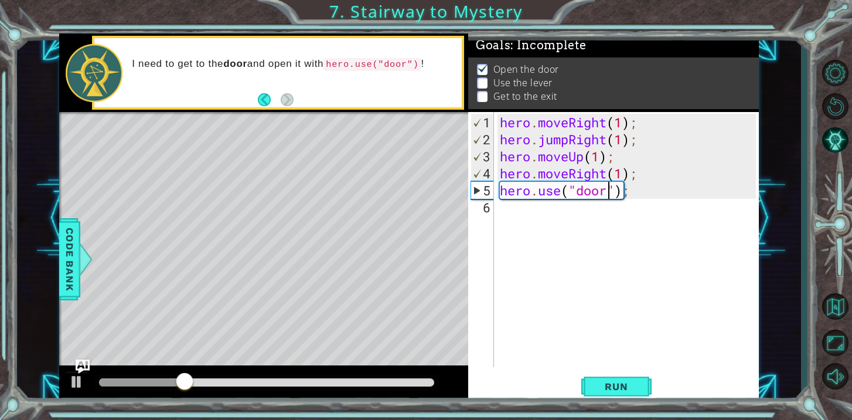
click at [541, 216] on div "hero . moveRight ( 1 ) ; hero . jumpRight ( 1 ) ; hero . moveUp ( 1 ) ; hero . …" at bounding box center [630, 258] width 264 height 289
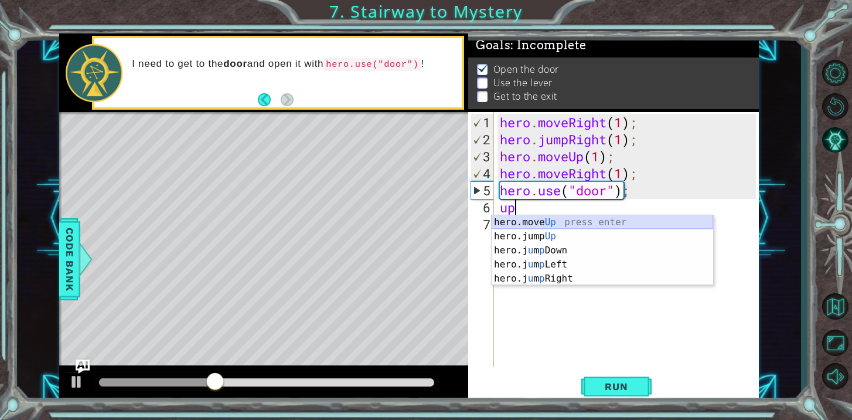
click at [565, 220] on div "hero.move Up press enter hero.jump Up press enter hero.j u m p Down press enter…" at bounding box center [603, 264] width 222 height 98
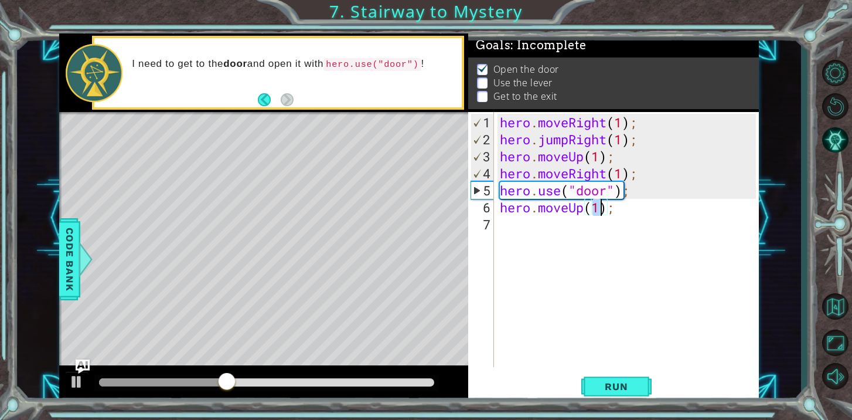
type textarea "hero.moveUp(2);"
click at [549, 225] on div "hero . moveRight ( 1 ) ; hero . jumpRight ( 1 ) ; hero . moveUp ( 1 ) ; hero . …" at bounding box center [630, 258] width 264 height 289
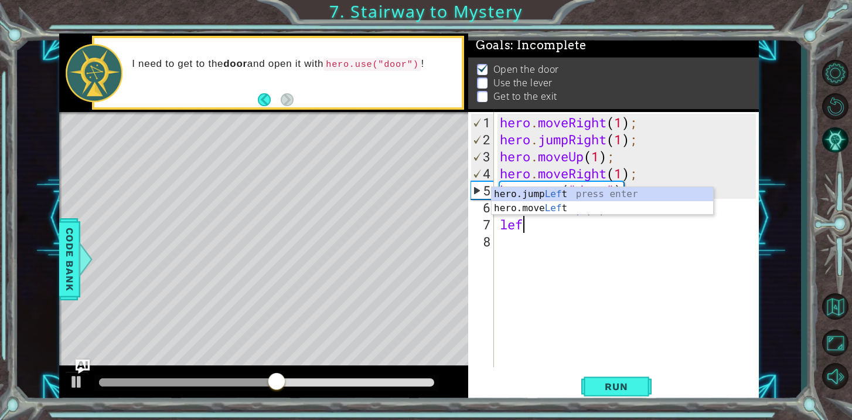
scroll to position [0, 1]
click at [540, 205] on div "hero.jump Left press enter hero.move Left press enter" at bounding box center [603, 215] width 222 height 56
type textarea "hero.moveLeft(1);"
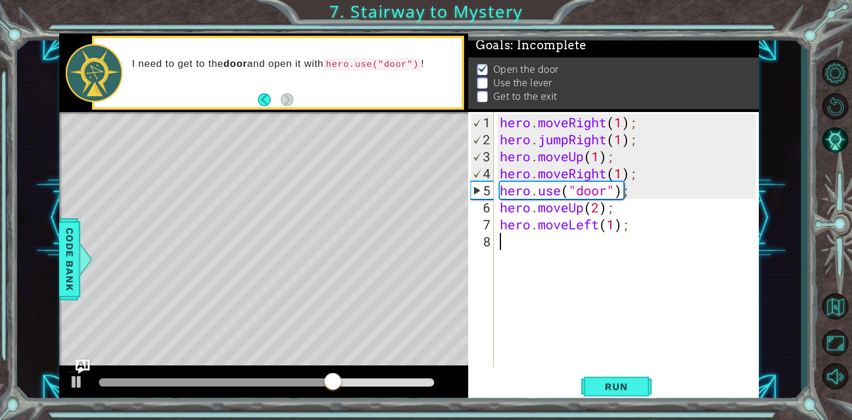
click at [524, 243] on div "hero . moveRight ( 1 ) ; hero . jumpRight ( 1 ) ; hero . moveUp ( 1 ) ; hero . …" at bounding box center [630, 258] width 264 height 289
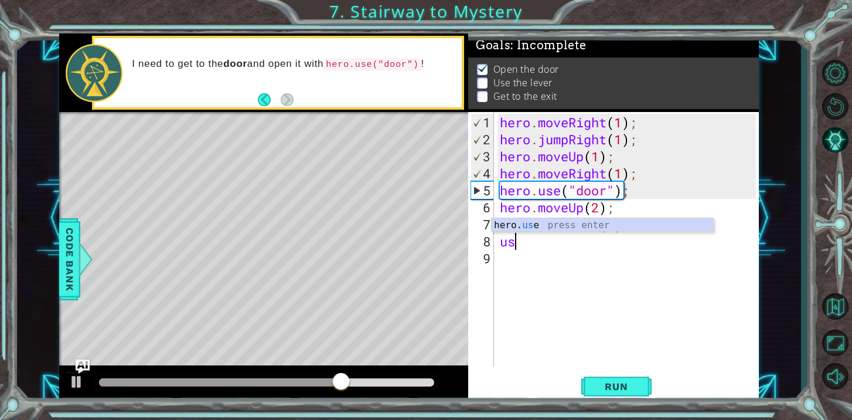
scroll to position [0, 0]
click at [526, 231] on body "1 ההההההההההההההההההההההההההההההההההההההההההההההההההההההההההההההההההההההההההההה…" at bounding box center [426, 210] width 852 height 420
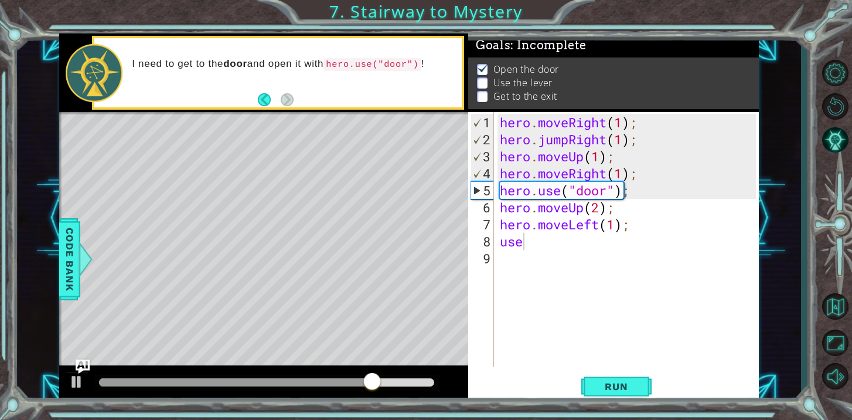
click at [530, 242] on div "hero . moveRight ( 1 ) ; hero . jumpRight ( 1 ) ; hero . moveUp ( 1 ) ; hero . …" at bounding box center [630, 258] width 264 height 289
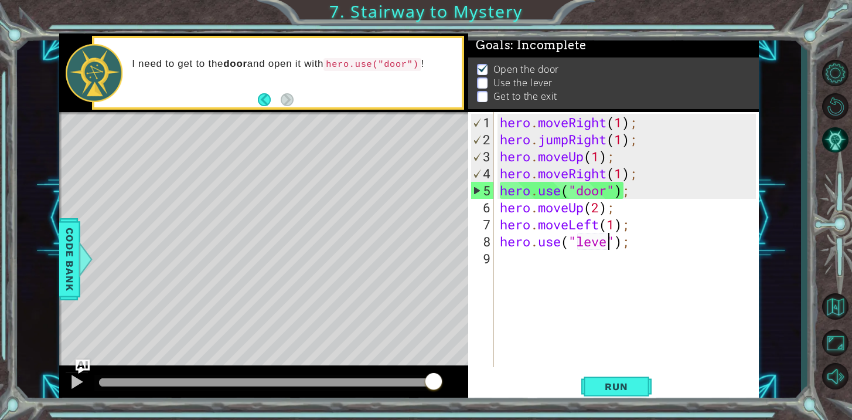
type textarea "hero.use("lever");"
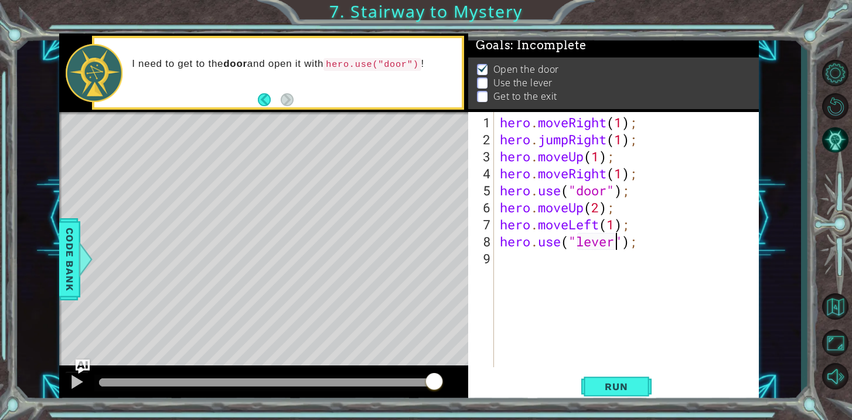
scroll to position [0, 5]
click at [645, 244] on div "hero . moveRight ( 1 ) ; hero . jumpRight ( 1 ) ; hero . moveUp ( 1 ) ; hero . …" at bounding box center [630, 258] width 264 height 289
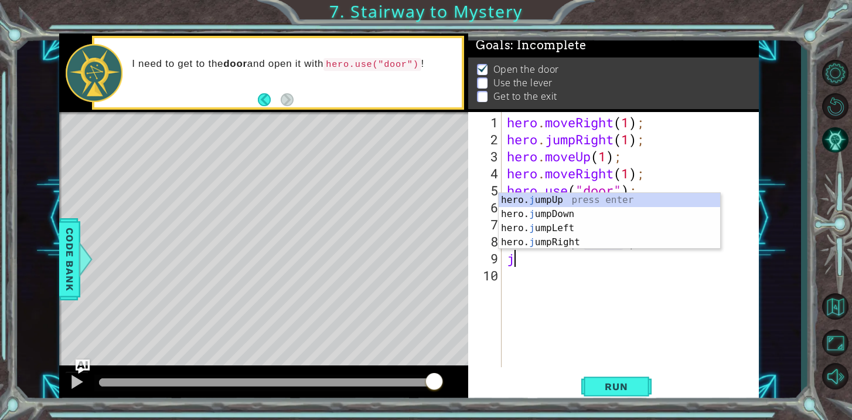
type textarea "ju"
click at [635, 200] on div "hero. ju mpUp press enter hero. ju mpDown press enter hero. [PERSON_NAME] mpLef…" at bounding box center [610, 235] width 222 height 84
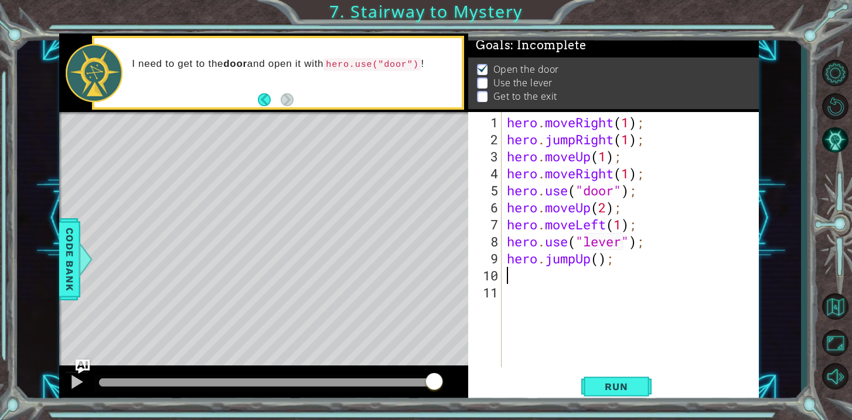
click at [601, 260] on div "hero . moveRight ( 1 ) ; hero . jumpRight ( 1 ) ; hero . moveUp ( 1 ) ; hero . …" at bounding box center [633, 258] width 257 height 289
type textarea "hero.jumpUp(1);"
click at [548, 276] on div "hero . moveRight ( 1 ) ; hero . jumpRight ( 1 ) ; hero . moveUp ( 1 ) ; hero . …" at bounding box center [633, 258] width 257 height 289
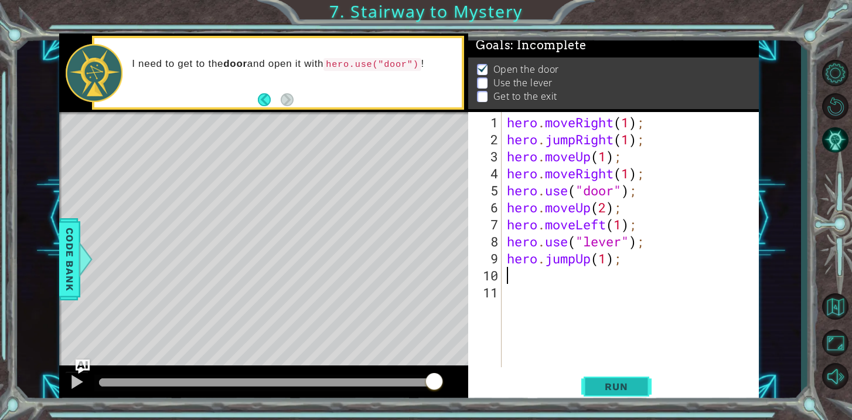
click at [597, 384] on span "Run" at bounding box center [616, 386] width 46 height 12
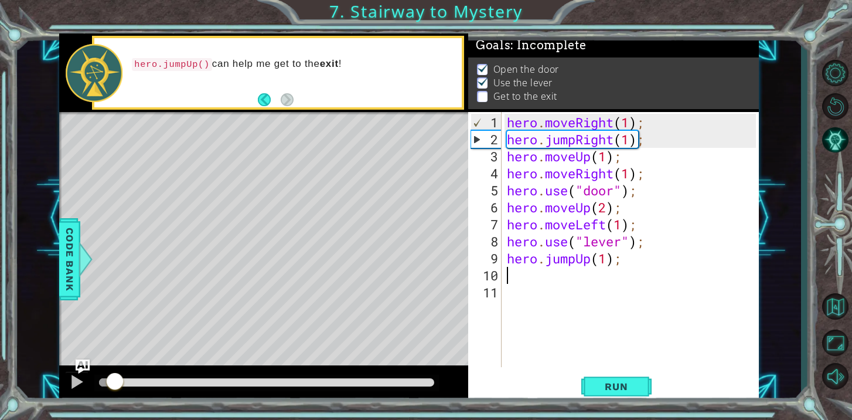
drag, startPoint x: 130, startPoint y: 379, endPoint x: 111, endPoint y: 372, distance: 20.0
click at [111, 373] on div at bounding box center [114, 382] width 21 height 21
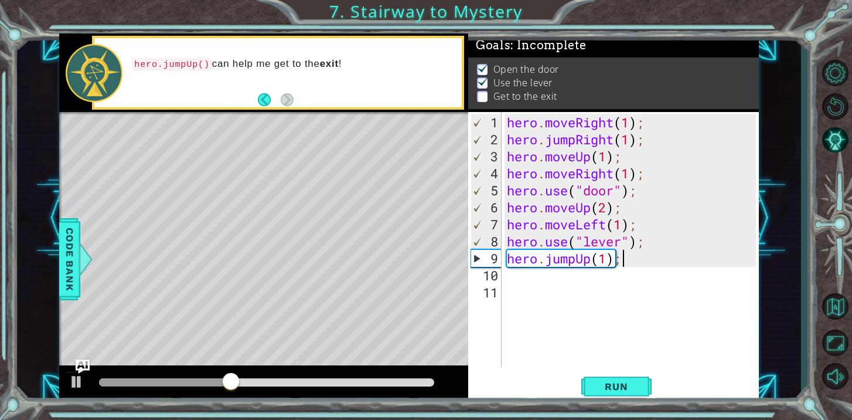
click at [624, 258] on div "hero . moveRight ( 1 ) ; hero . jumpRight ( 1 ) ; hero . moveUp ( 1 ) ; hero . …" at bounding box center [633, 258] width 257 height 289
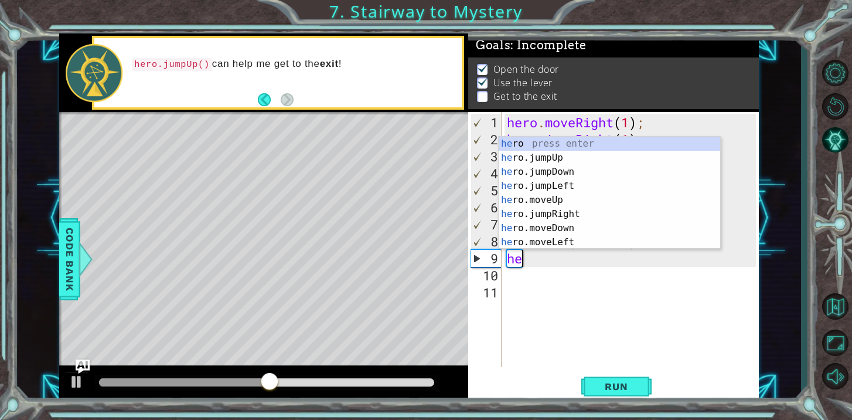
type textarea "h"
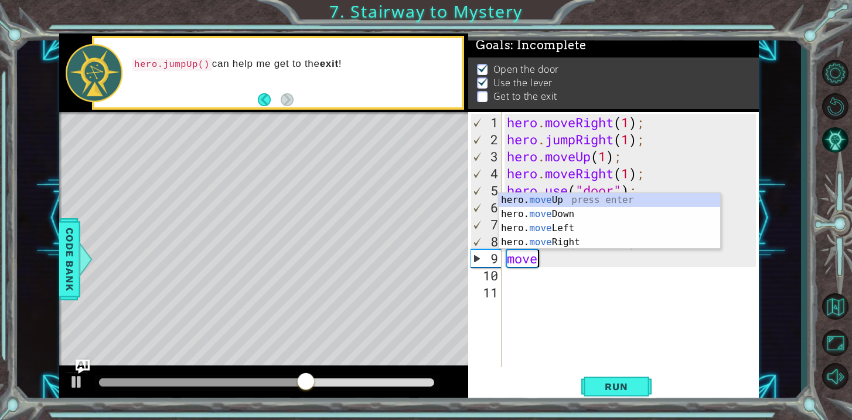
scroll to position [0, 1]
click at [612, 244] on div "hero. move Up press enter hero. move Down press enter hero. move Left press ent…" at bounding box center [610, 235] width 222 height 84
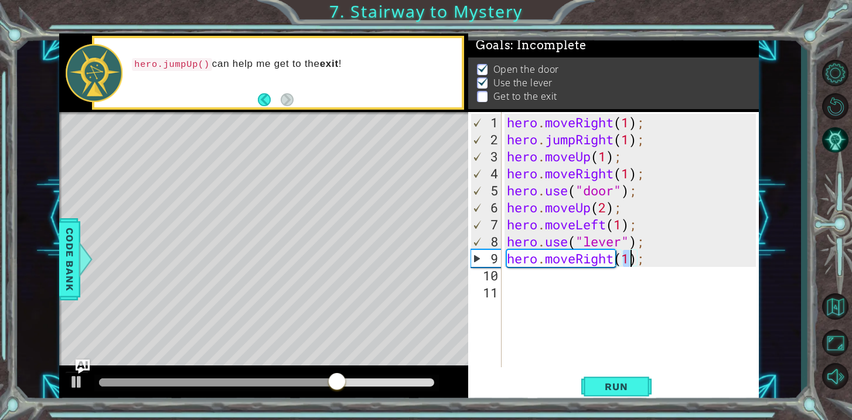
type textarea "hero.moveRight(2);"
click at [602, 277] on div "hero . moveRight ( 1 ) ; hero . jumpRight ( 1 ) ; hero . moveUp ( 1 ) ; hero . …" at bounding box center [633, 258] width 257 height 289
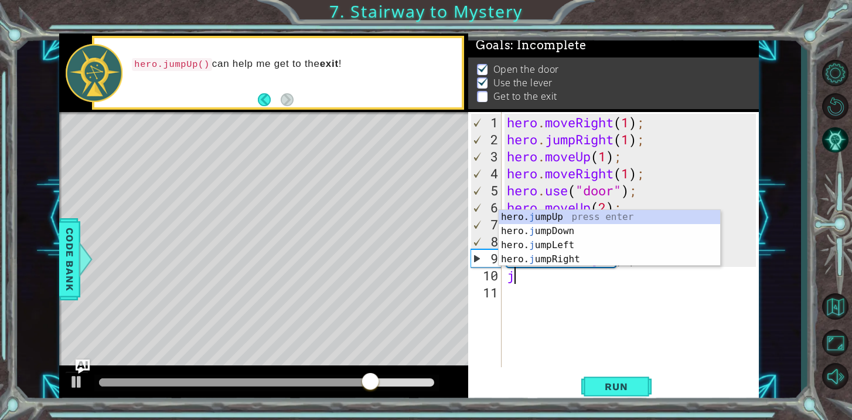
type textarea "jum"
click at [571, 215] on div "hero. jum pUp press enter hero. jum pDown press enter hero. jum pLeft press ent…" at bounding box center [610, 252] width 222 height 84
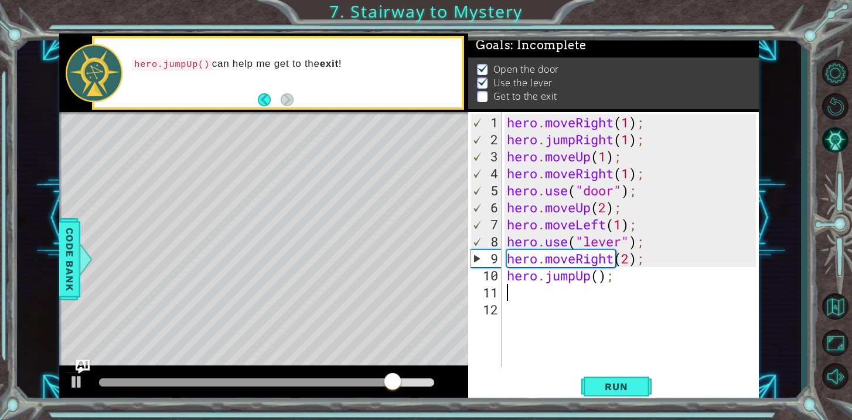
type textarea "1"
click at [602, 278] on div "hero . moveRight ( 1 ) ; hero . jumpRight ( 1 ) ; hero . moveUp ( 1 ) ; hero . …" at bounding box center [633, 258] width 257 height 289
type textarea "hero.jumpUp(1);"
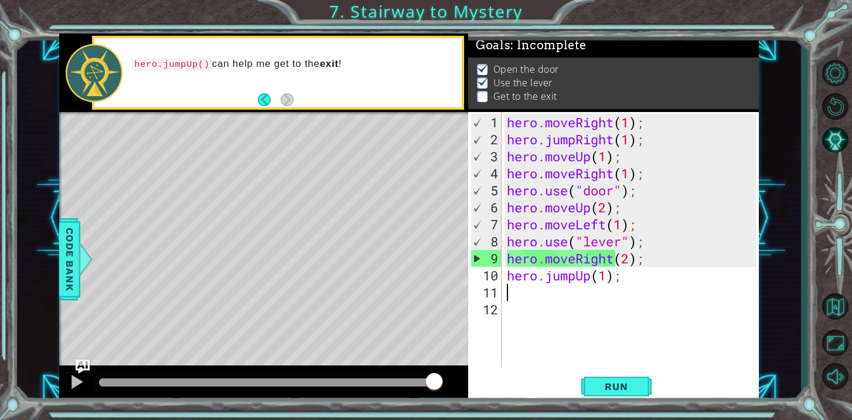
click at [532, 297] on div "hero . moveRight ( 1 ) ; hero . jumpRight ( 1 ) ; hero . moveUp ( 1 ) ; hero . …" at bounding box center [633, 258] width 257 height 289
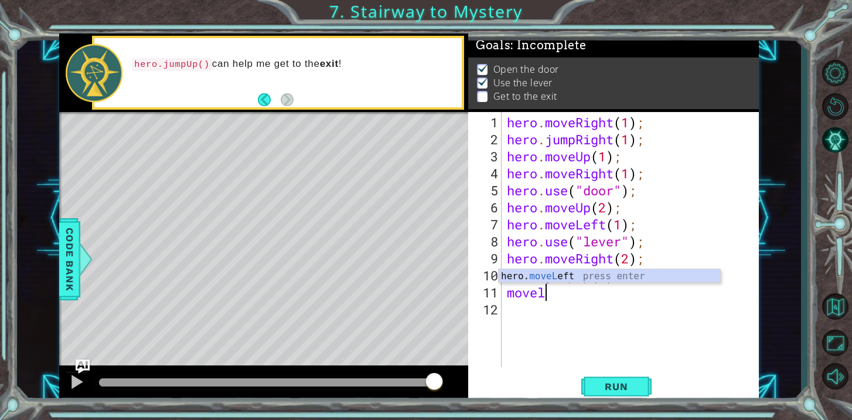
scroll to position [0, 1]
click at [539, 279] on div "hero. moveL eft press enter" at bounding box center [610, 290] width 222 height 42
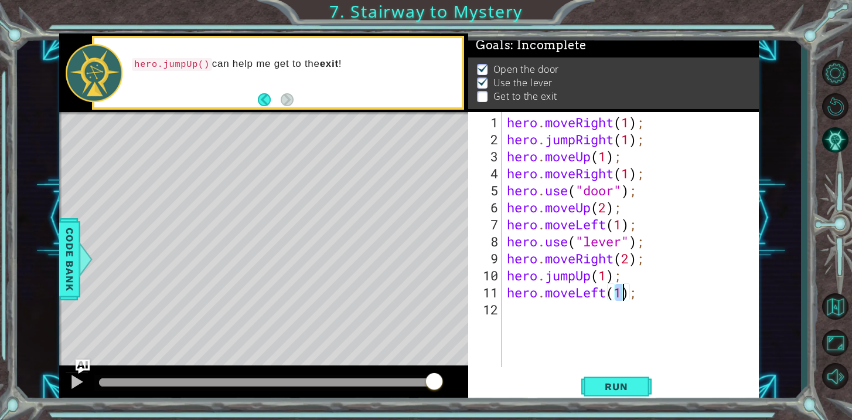
type textarea "hero.moveLeft(2);"
click at [516, 314] on div "hero . moveRight ( 1 ) ; hero . jumpRight ( 1 ) ; hero . moveUp ( 1 ) ; hero . …" at bounding box center [633, 258] width 257 height 289
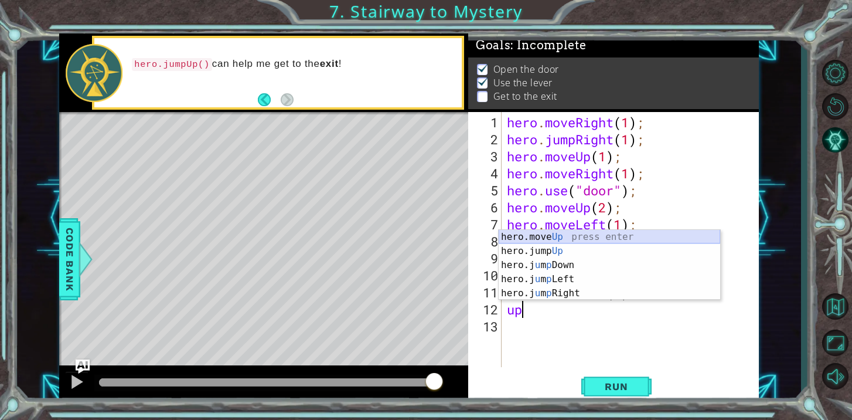
click at [551, 239] on div "hero.move Up press enter hero.jump Up press enter hero.j u m p Down press enter…" at bounding box center [610, 279] width 222 height 98
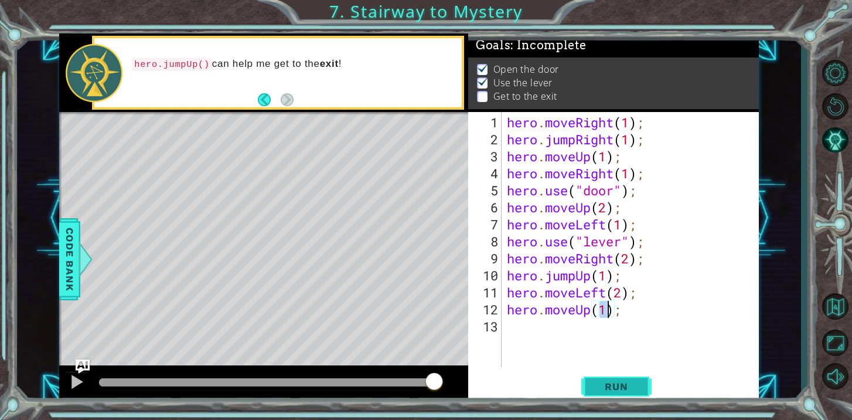
type textarea "hero.moveUp(1);"
click at [613, 380] on span "Run" at bounding box center [616, 386] width 46 height 12
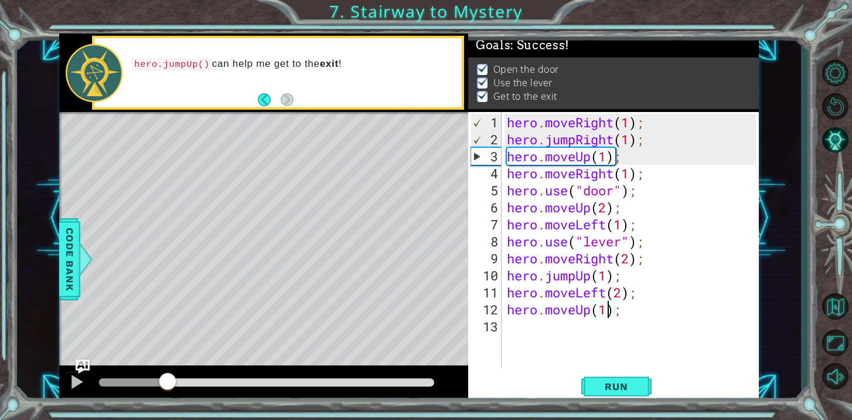
click at [168, 382] on div at bounding box center [266, 382] width 335 height 8
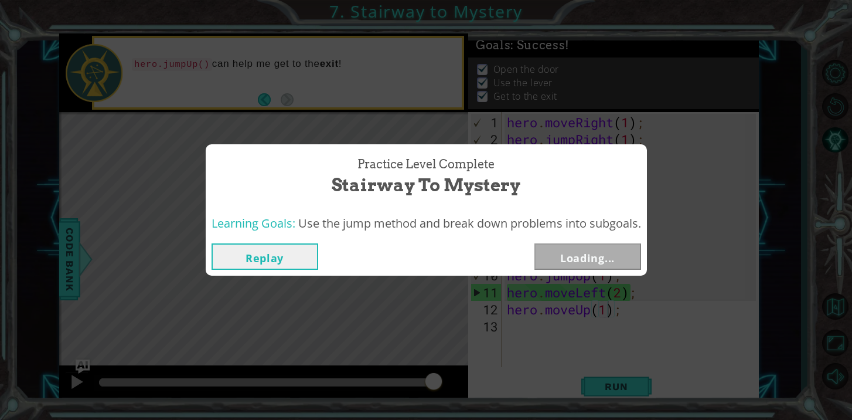
drag, startPoint x: 168, startPoint y: 382, endPoint x: 431, endPoint y: 409, distance: 265.1
click at [593, 255] on button "Next" at bounding box center [587, 256] width 107 height 26
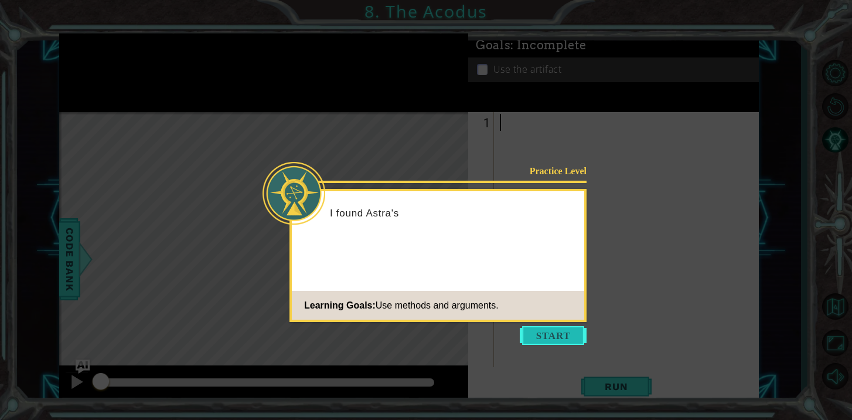
click at [547, 329] on button "Start" at bounding box center [553, 335] width 67 height 19
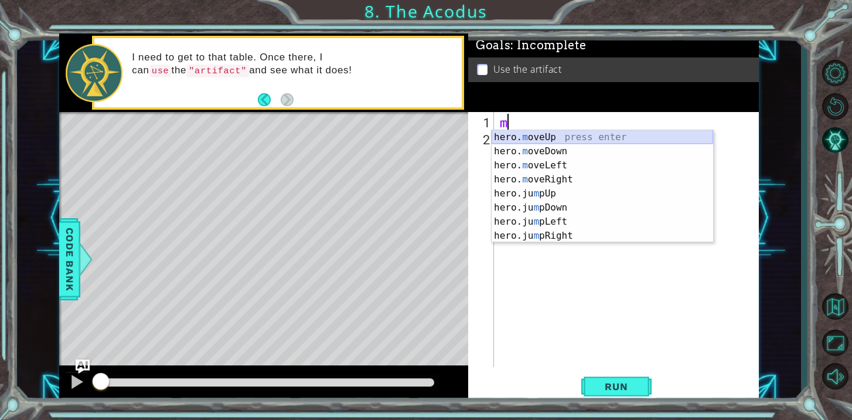
click at [524, 136] on div "hero. m oveUp press enter hero. m oveDown press enter hero. m oveLeft press ent…" at bounding box center [603, 200] width 222 height 141
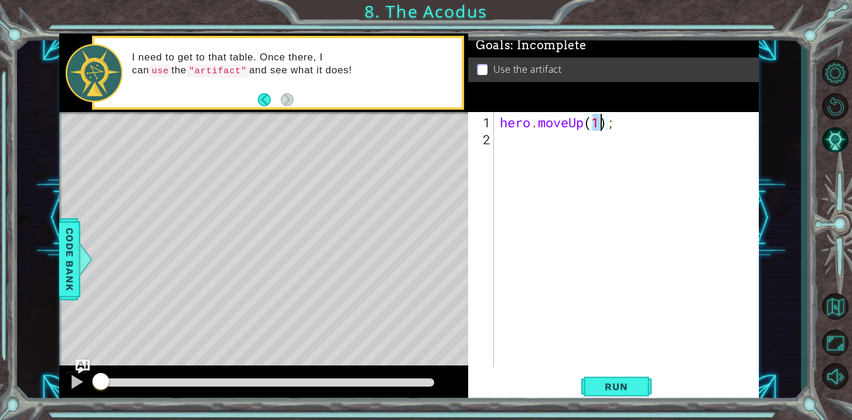
type textarea "hero.moveUp(2);"
click at [519, 145] on div "hero . moveUp ( 2 ) ;" at bounding box center [630, 258] width 264 height 289
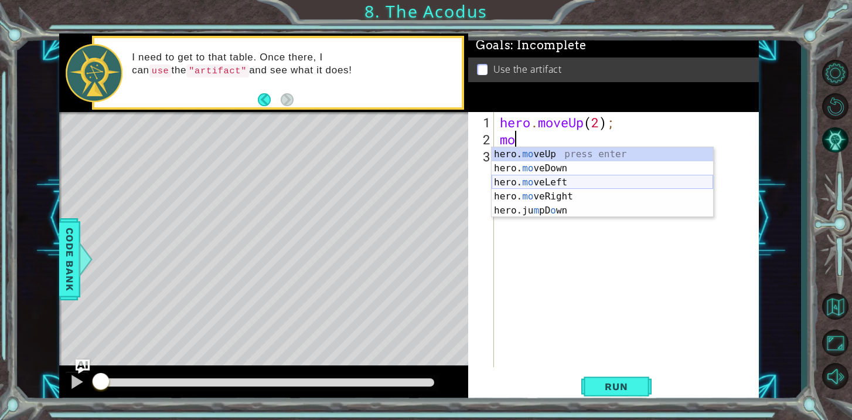
click at [550, 180] on div "hero. mo veUp press enter hero. mo veDown press enter hero. mo veLeft press ent…" at bounding box center [603, 196] width 222 height 98
type textarea "hero.moveLeft(1);"
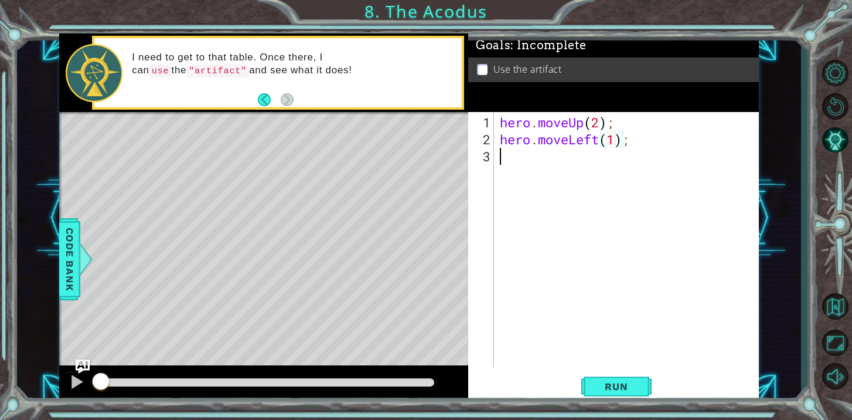
click at [547, 165] on div "hero . moveUp ( 2 ) ; hero . moveLeft ( 1 ) ;" at bounding box center [630, 258] width 264 height 289
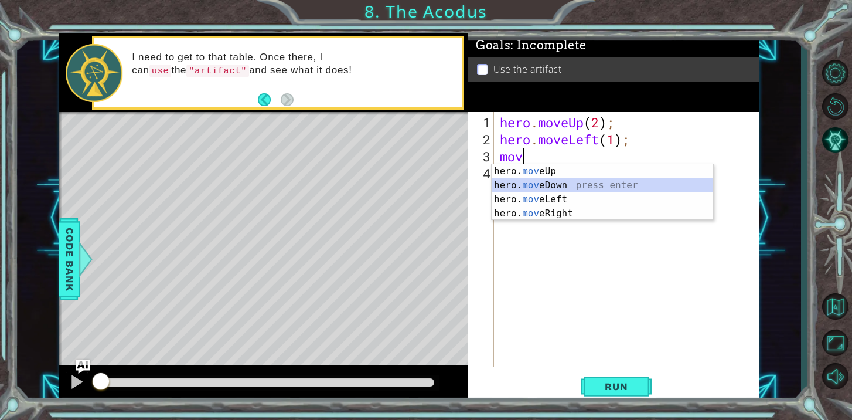
click at [561, 185] on div "hero. mov eUp press enter hero. mov eDown press enter hero. mov eLeft press ent…" at bounding box center [603, 206] width 222 height 84
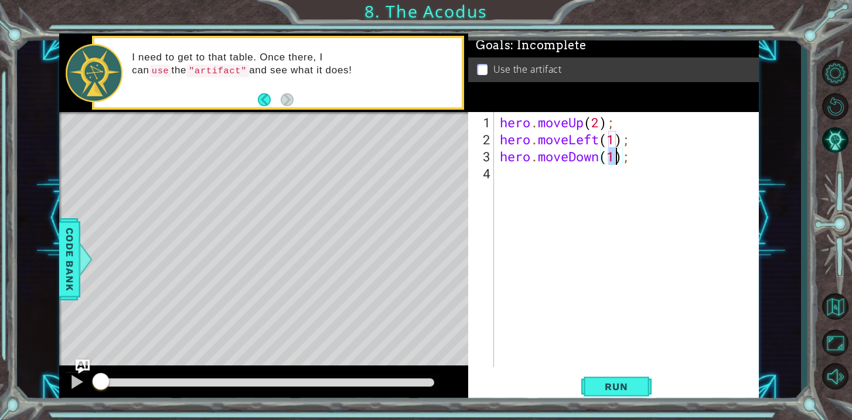
type textarea "hero.moveDown(2);"
click at [535, 173] on div "hero . moveUp ( 2 ) ; hero . moveLeft ( 1 ) ; hero . moveDown ( 2 ) ;" at bounding box center [630, 258] width 264 height 289
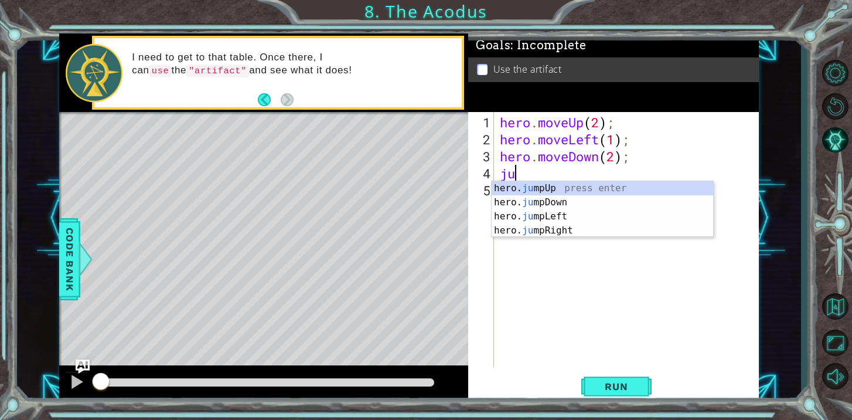
scroll to position [0, 0]
type textarea "jump"
click at [556, 212] on div "hero. jump Up press enter hero. jump Down press enter hero. jump Left press ent…" at bounding box center [603, 223] width 222 height 84
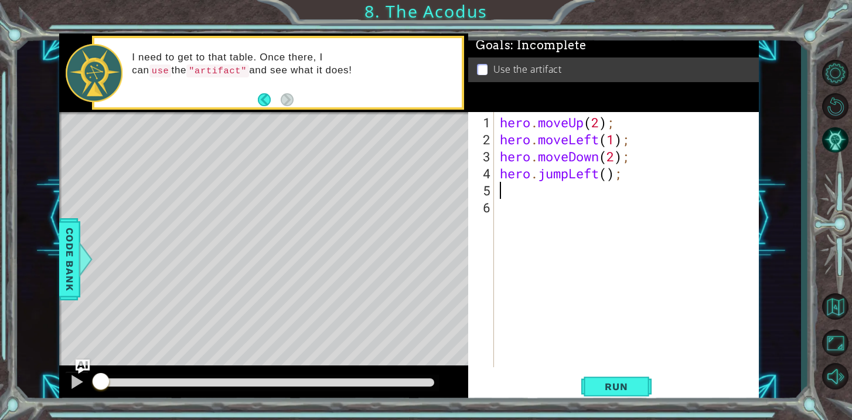
click at [610, 176] on div "hero . moveUp ( 2 ) ; hero . moveLeft ( 1 ) ; hero . moveDown ( 2 ) ; hero . ju…" at bounding box center [630, 258] width 264 height 289
type textarea "hero.jumpLeft(1);"
click at [568, 189] on div "hero . moveUp ( 2 ) ; hero . moveLeft ( 1 ) ; hero . moveDown ( 2 ) ; hero . ju…" at bounding box center [630, 258] width 264 height 289
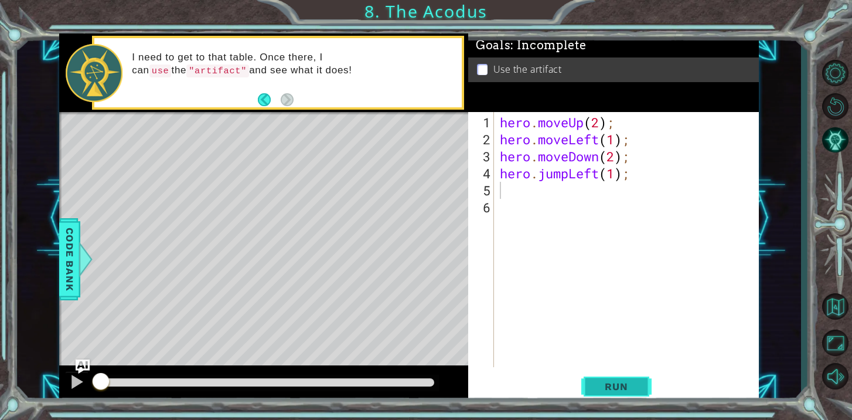
click at [631, 391] on span "Run" at bounding box center [616, 386] width 46 height 12
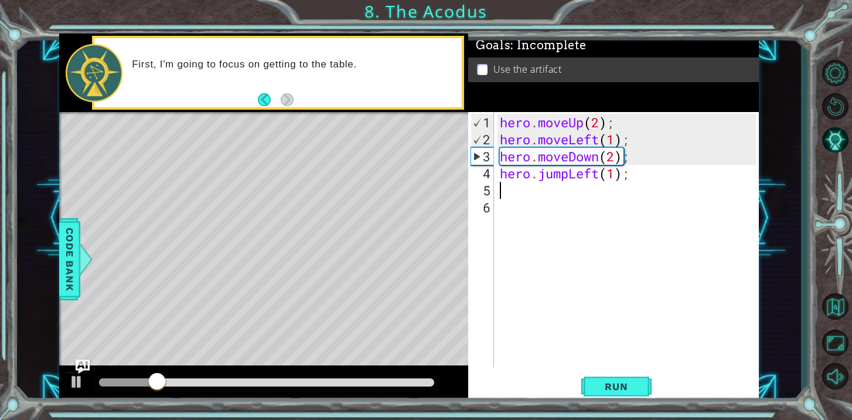
click at [272, 386] on div at bounding box center [266, 382] width 335 height 8
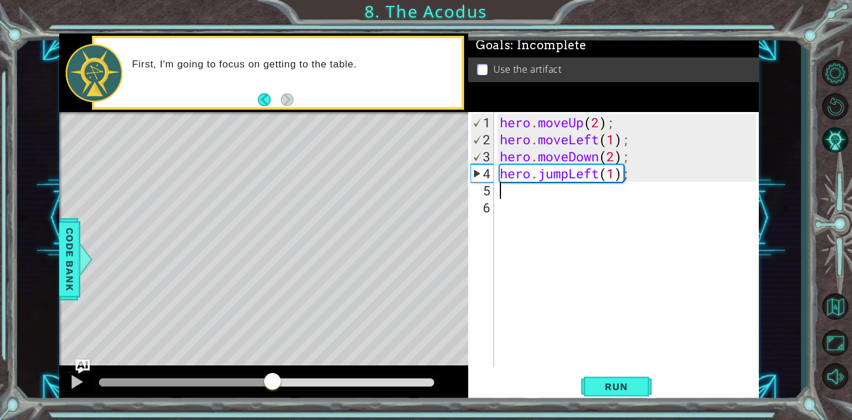
click at [202, 385] on div at bounding box center [185, 382] width 173 height 8
click at [179, 383] on div at bounding box center [150, 382] width 103 height 8
drag, startPoint x: 172, startPoint y: 379, endPoint x: 280, endPoint y: 396, distance: 109.2
click at [280, 396] on div at bounding box center [263, 384] width 409 height 38
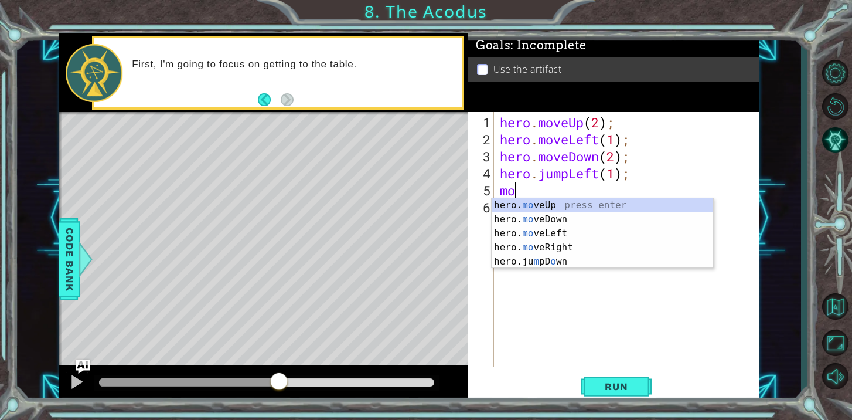
scroll to position [0, 1]
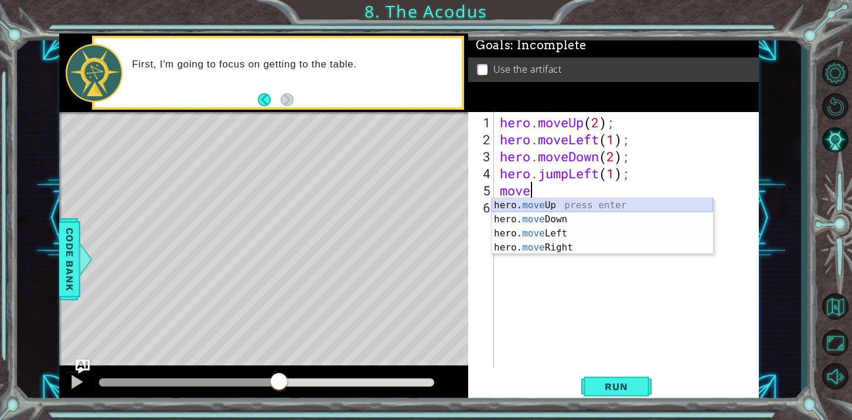
click at [581, 205] on div "hero. move Up press enter hero. move Down press enter hero. move Left press ent…" at bounding box center [603, 240] width 222 height 84
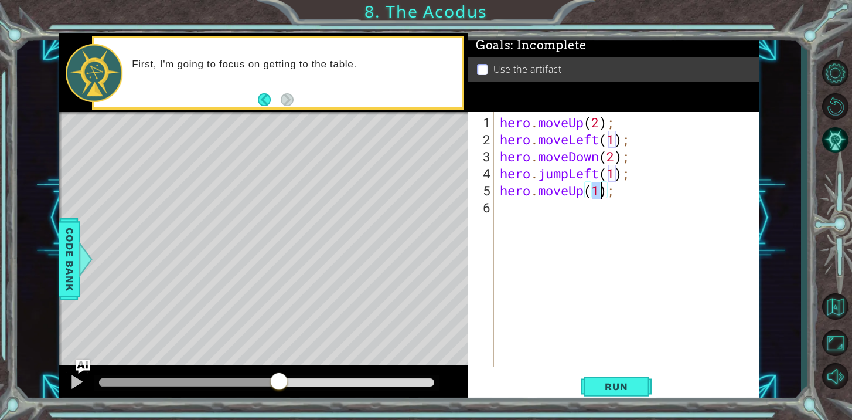
type textarea "hero.moveUp(2);"
click at [549, 209] on div "hero . moveUp ( 2 ) ; hero . moveLeft ( 1 ) ; hero . moveDown ( 2 ) ; hero . ju…" at bounding box center [630, 258] width 264 height 289
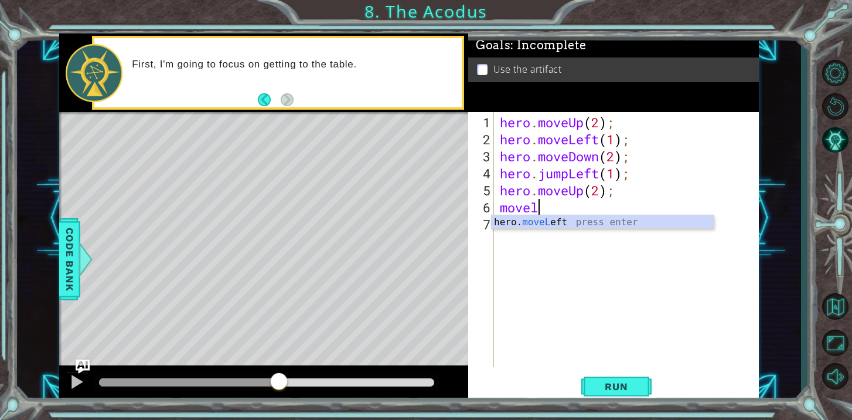
scroll to position [0, 1]
click at [559, 225] on div "hero. moveL eft press enter" at bounding box center [603, 236] width 222 height 42
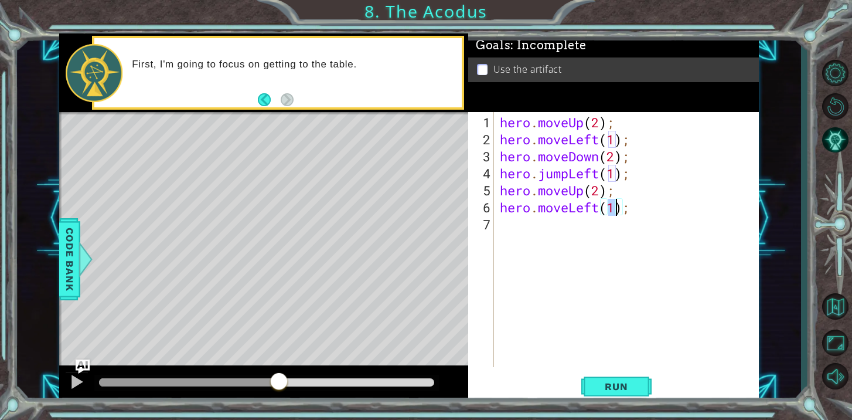
click at [542, 220] on div "hero . moveUp ( 2 ) ; hero . moveLeft ( 1 ) ; hero . moveDown ( 2 ) ; hero . ju…" at bounding box center [630, 258] width 264 height 289
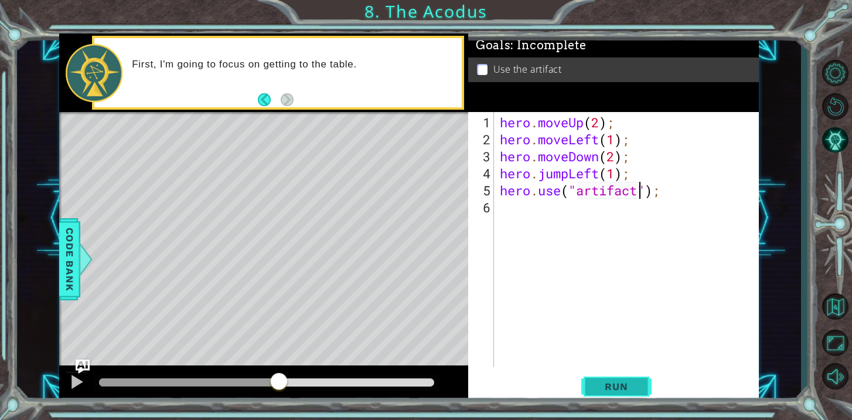
click at [628, 379] on button "Run" at bounding box center [616, 386] width 70 height 29
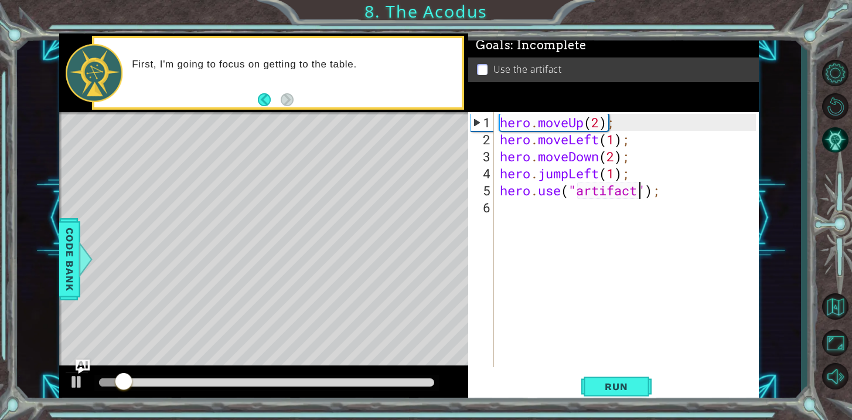
click at [305, 376] on div at bounding box center [266, 382] width 345 height 16
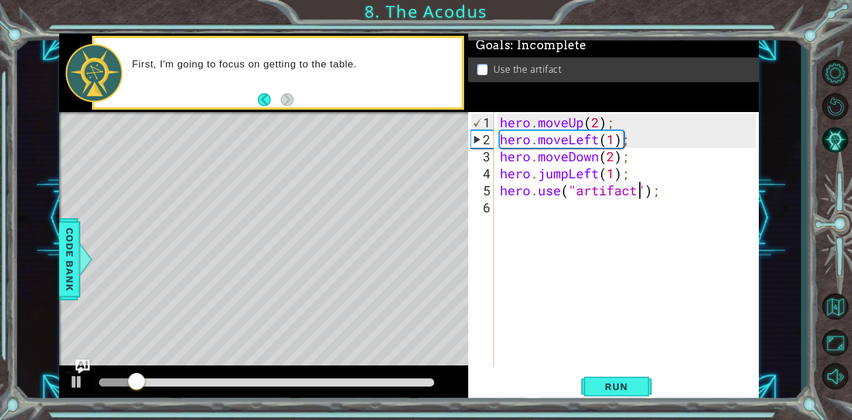
click at [315, 379] on div at bounding box center [266, 382] width 335 height 8
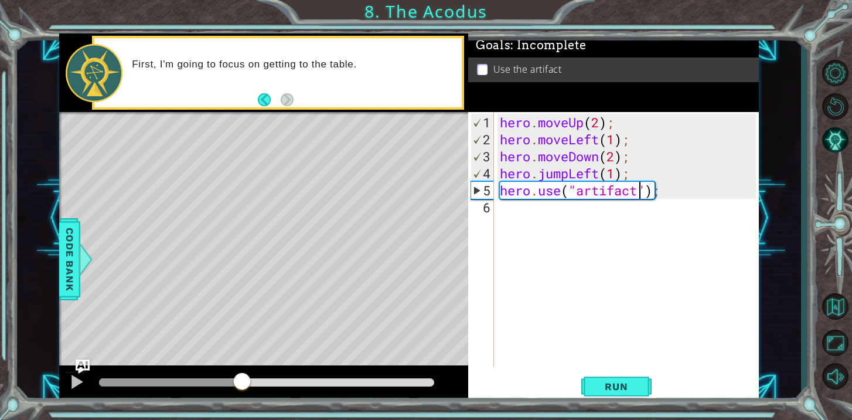
click at [243, 362] on div "methods hero moveDown(steps) moveUp(steps) moveLeft(steps) moveRight(steps) use…" at bounding box center [409, 217] width 700 height 369
click at [673, 191] on div "hero . moveUp ( 2 ) ; hero . moveLeft ( 1 ) ; hero . moveDown ( 2 ) ; hero . ju…" at bounding box center [630, 258] width 264 height 289
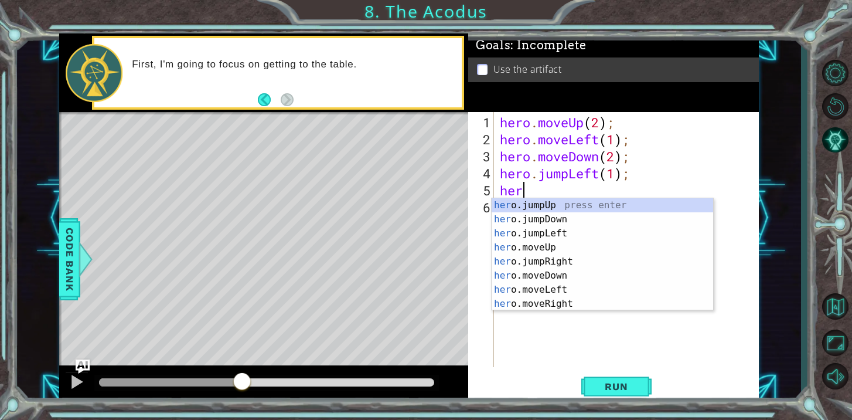
scroll to position [0, 0]
type textarea "h"
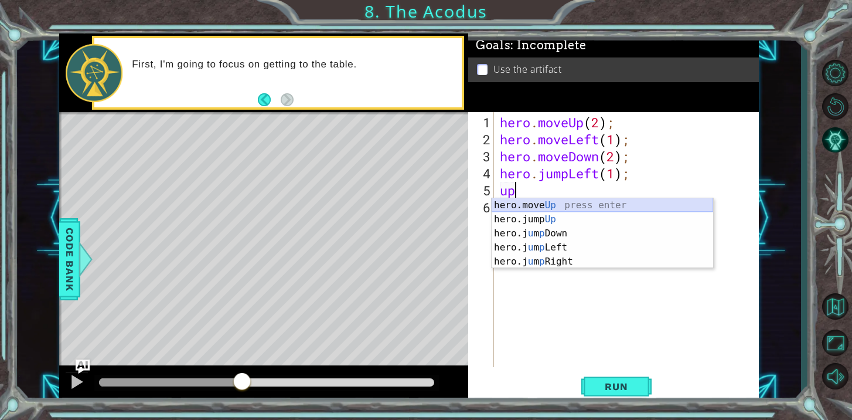
click at [673, 204] on div "hero.move Up press enter hero.jump Up press enter hero.j u m p Down press enter…" at bounding box center [603, 247] width 222 height 98
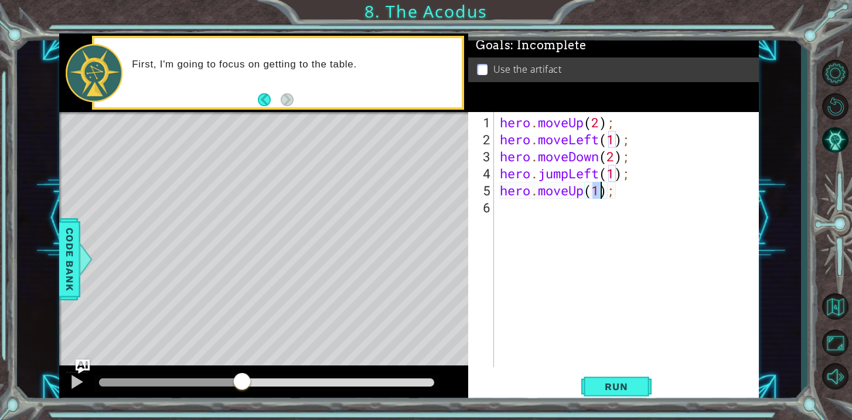
type textarea "hero.moveUp(2);"
click at [651, 205] on div "hero . moveUp ( 2 ) ; hero . moveLeft ( 1 ) ; hero . moveDown ( 2 ) ; hero . ju…" at bounding box center [630, 258] width 264 height 289
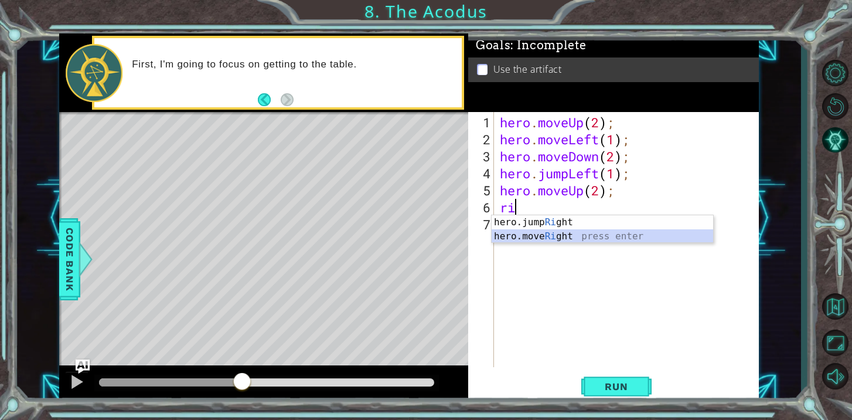
click at [631, 236] on div "hero.jump Ri ght press enter hero.move Ri ght press enter" at bounding box center [603, 243] width 222 height 56
type textarea "hero.moveRight(1);"
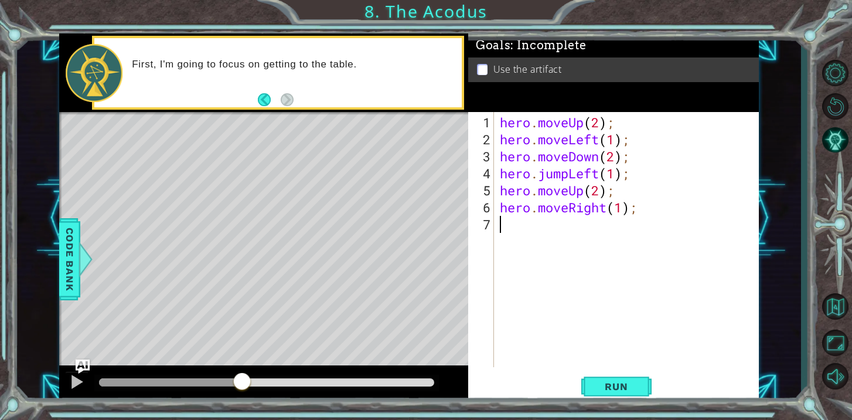
click at [618, 236] on div "hero . moveUp ( 2 ) ; hero . moveLeft ( 1 ) ; hero . moveDown ( 2 ) ; hero . ju…" at bounding box center [630, 258] width 264 height 289
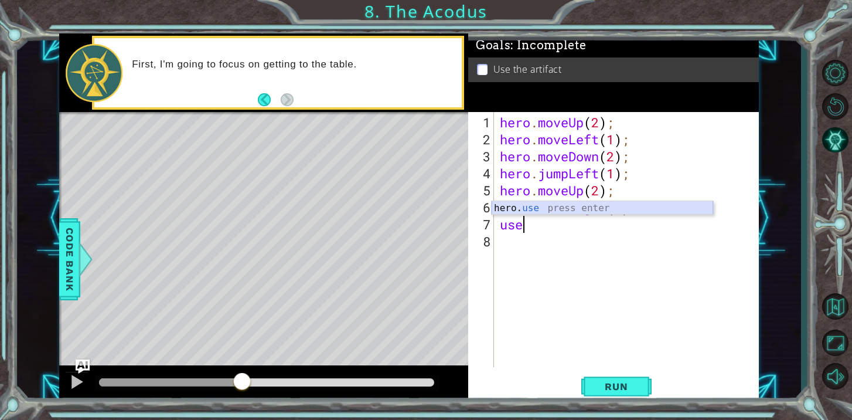
click at [620, 212] on div "hero. use press enter" at bounding box center [603, 222] width 222 height 42
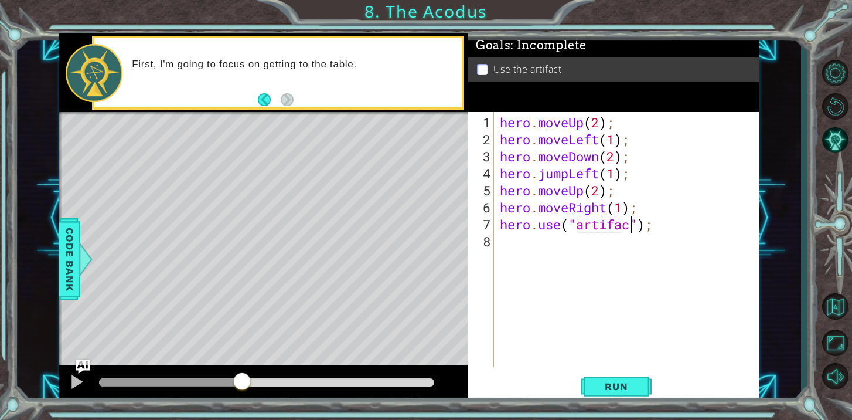
type textarea "hero.use("artifact");"
click at [603, 384] on span "Run" at bounding box center [616, 386] width 46 height 12
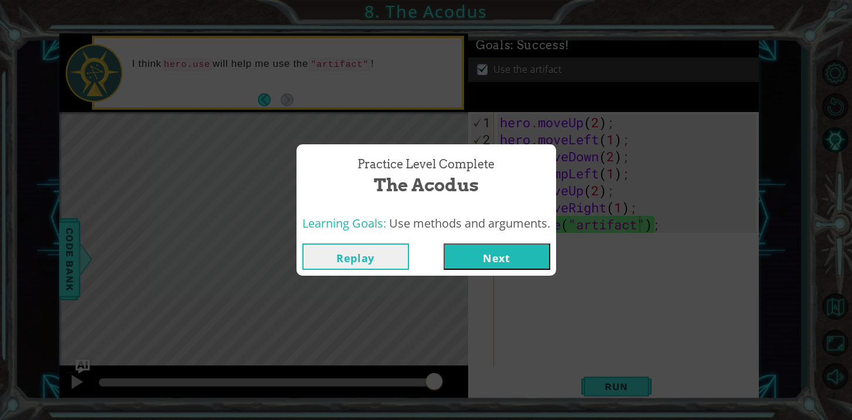
drag, startPoint x: 199, startPoint y: 374, endPoint x: 438, endPoint y: 424, distance: 244.2
click at [438, 419] on html "1 ההההההההההההההההההההההההההההההההההההההההההההההההההההההההההההההההההההההההההההה…" at bounding box center [426, 210] width 852 height 420
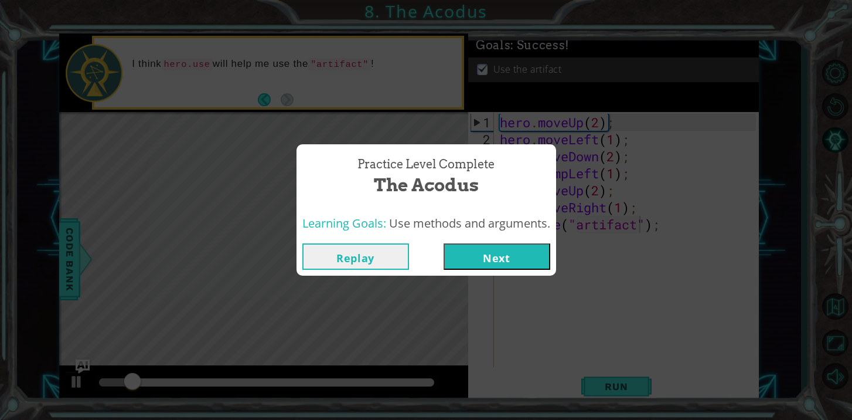
click at [517, 260] on button "Next" at bounding box center [497, 256] width 107 height 26
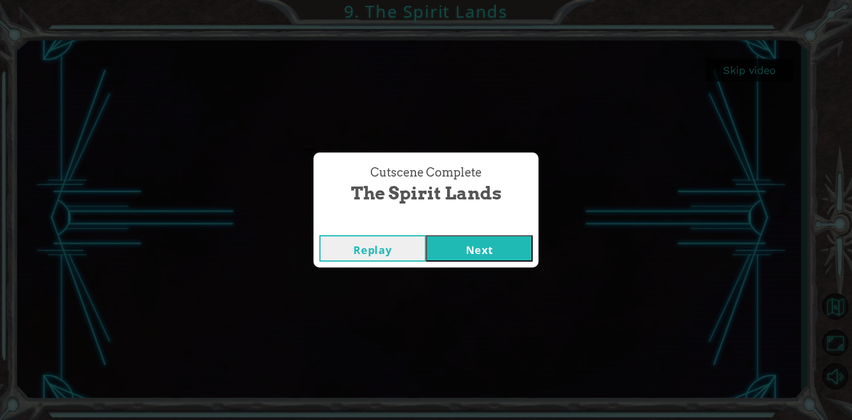
click at [476, 248] on button "Next" at bounding box center [479, 248] width 107 height 26
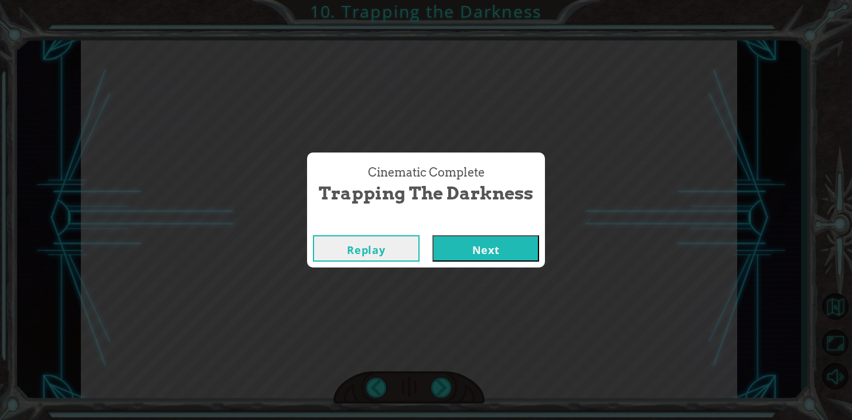
click at [476, 252] on button "Next" at bounding box center [485, 248] width 107 height 26
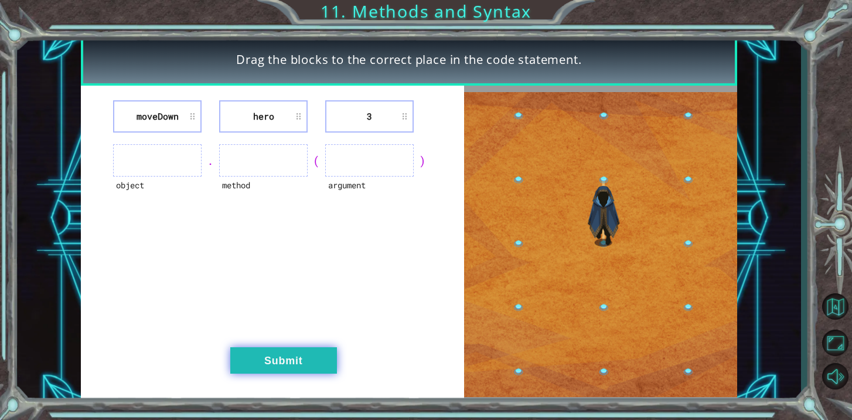
click at [278, 358] on button "Submit" at bounding box center [283, 360] width 107 height 26
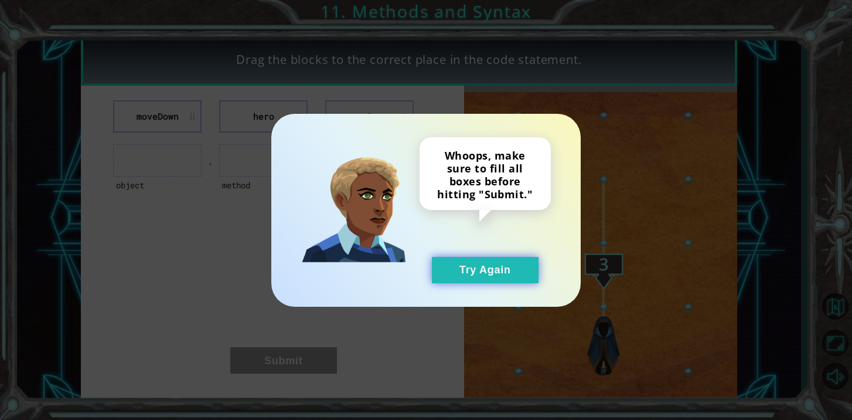
click at [474, 267] on button "Try Again" at bounding box center [485, 270] width 107 height 26
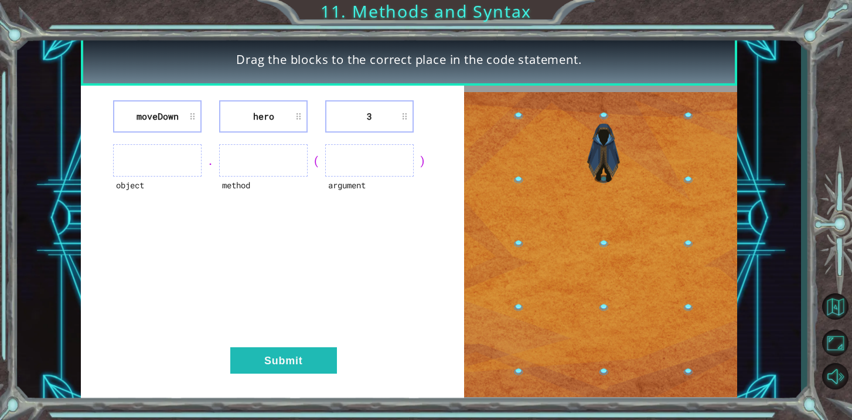
click at [366, 159] on ul at bounding box center [369, 160] width 88 height 32
click at [254, 159] on ul at bounding box center [263, 160] width 88 height 32
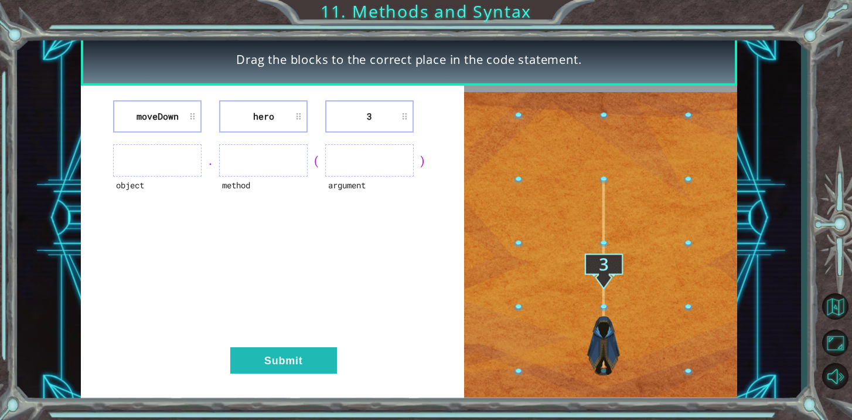
click at [270, 112] on li "hero" at bounding box center [263, 116] width 88 height 32
click at [300, 113] on li "hero" at bounding box center [263, 116] width 88 height 32
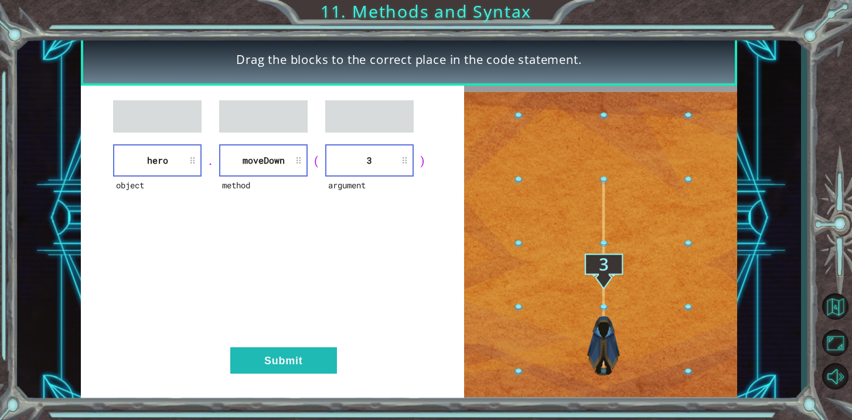
click at [297, 376] on div "object hero . method [GEOGRAPHIC_DATA] ( argument 3 ) Submit" at bounding box center [272, 244] width 383 height 317
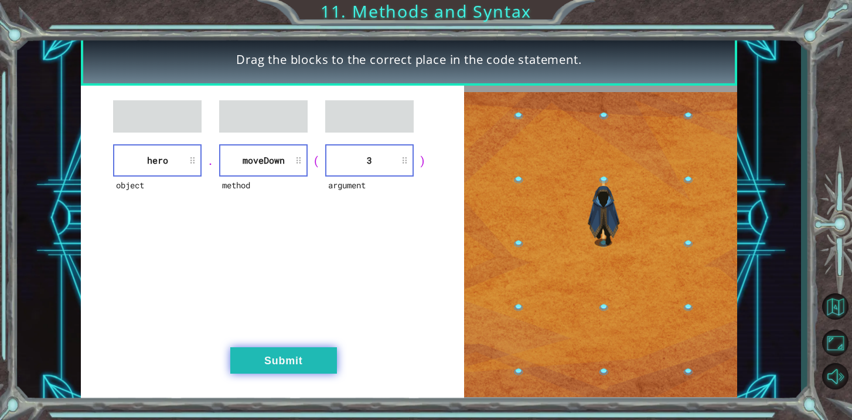
click at [298, 365] on button "Submit" at bounding box center [283, 360] width 107 height 26
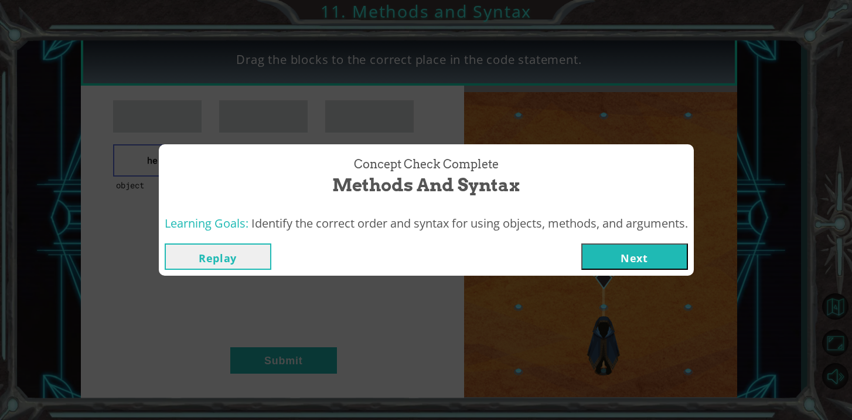
click at [646, 261] on button "Next" at bounding box center [634, 256] width 107 height 26
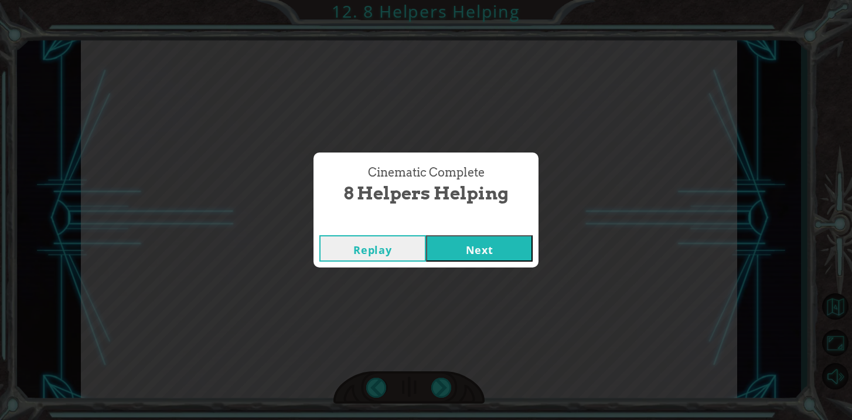
click at [515, 262] on div "Replay Next" at bounding box center [426, 248] width 225 height 38
click at [504, 248] on button "Next" at bounding box center [479, 248] width 107 height 26
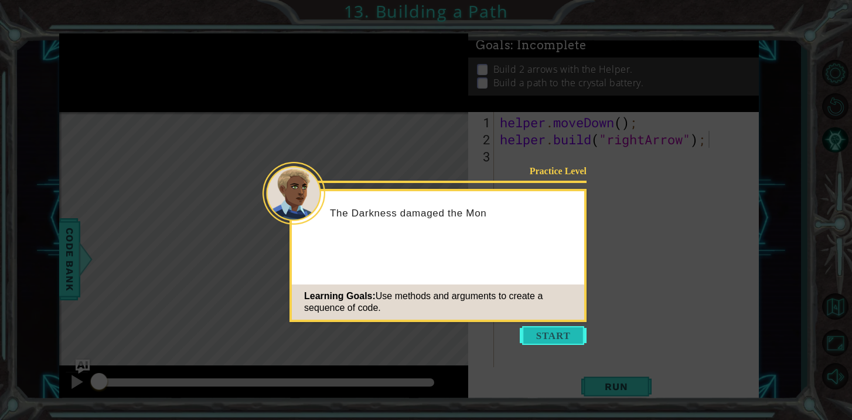
click at [532, 328] on button "Start" at bounding box center [553, 335] width 67 height 19
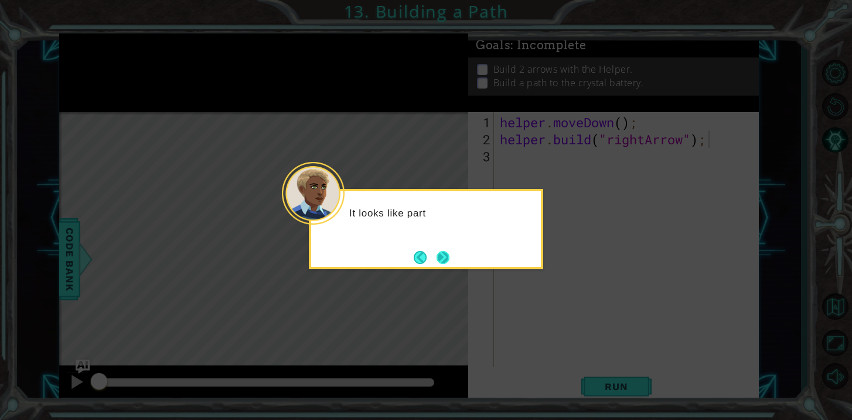
click at [444, 251] on button "Next" at bounding box center [443, 257] width 13 height 13
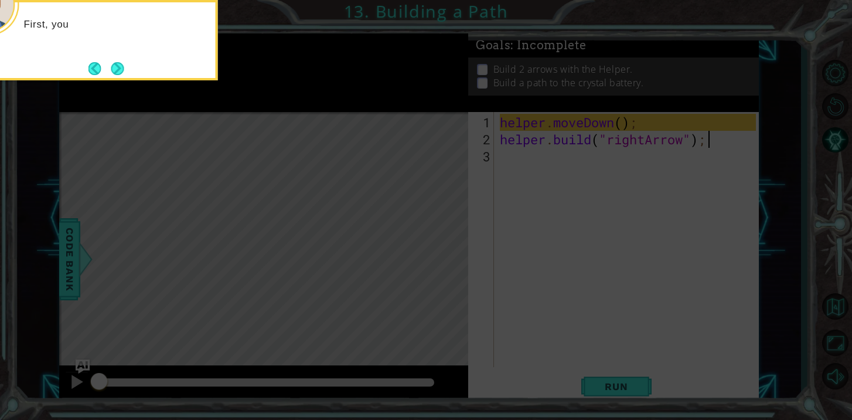
click at [458, 223] on icon at bounding box center [426, 63] width 852 height 714
click at [461, 275] on icon at bounding box center [426, 63] width 852 height 714
click at [507, 292] on icon at bounding box center [426, 63] width 852 height 714
click at [117, 63] on button "Next" at bounding box center [117, 68] width 13 height 13
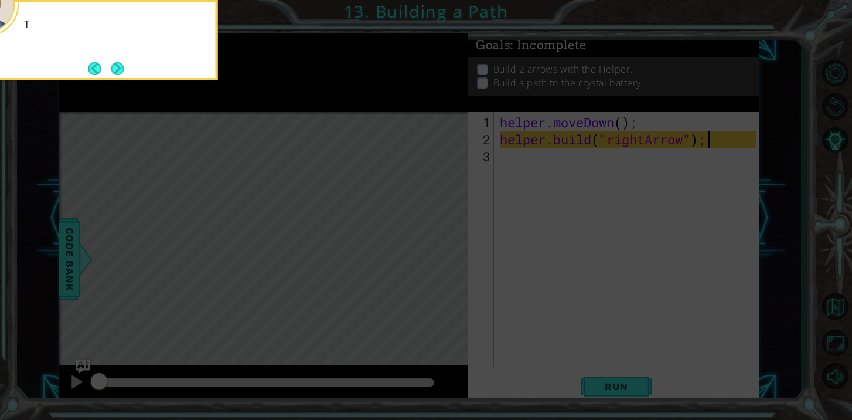
click at [117, 63] on button "Next" at bounding box center [117, 68] width 13 height 13
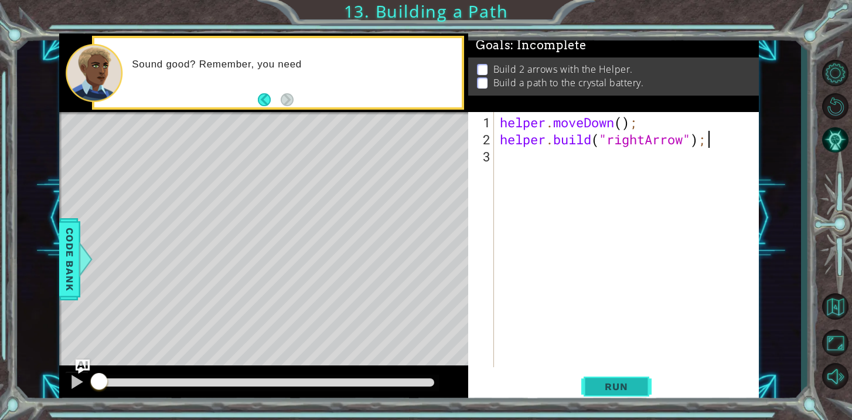
click at [605, 386] on span "Run" at bounding box center [616, 386] width 46 height 12
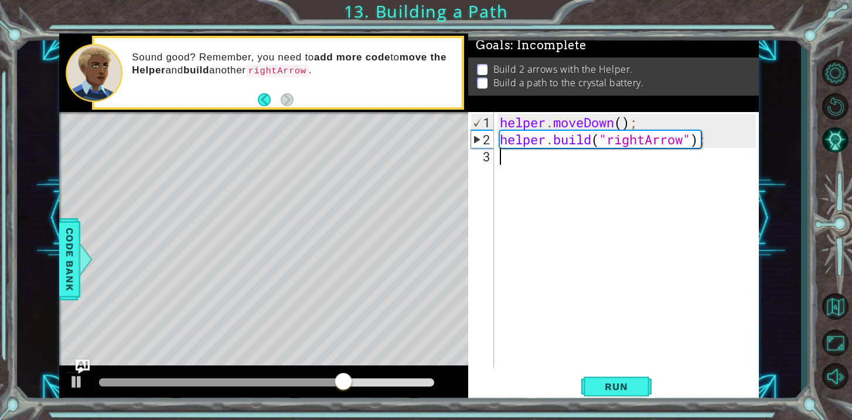
click at [516, 158] on div "helper . moveDown ( ) ; helper . build ( "rightArrow" ) ;" at bounding box center [630, 258] width 264 height 289
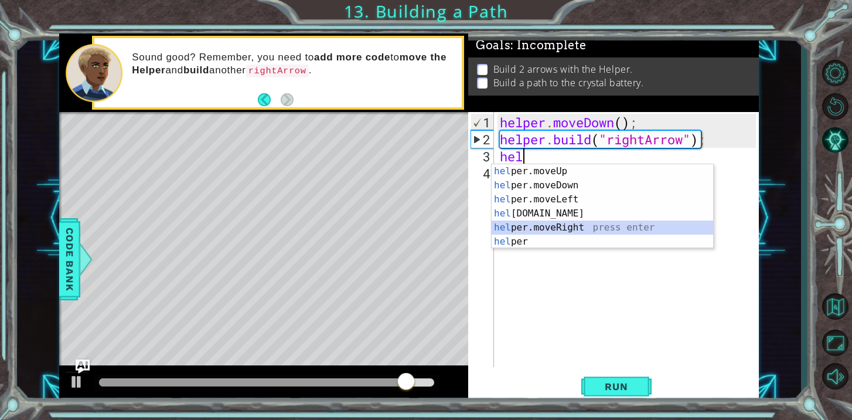
click at [568, 224] on div "hel per.moveUp press enter hel per.moveDown press enter hel per.moveLeft press …" at bounding box center [603, 220] width 222 height 113
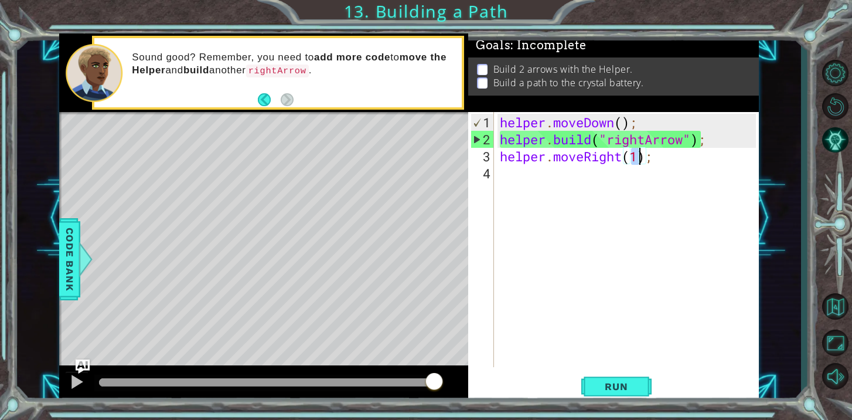
type textarea "helper.moveRight(3);"
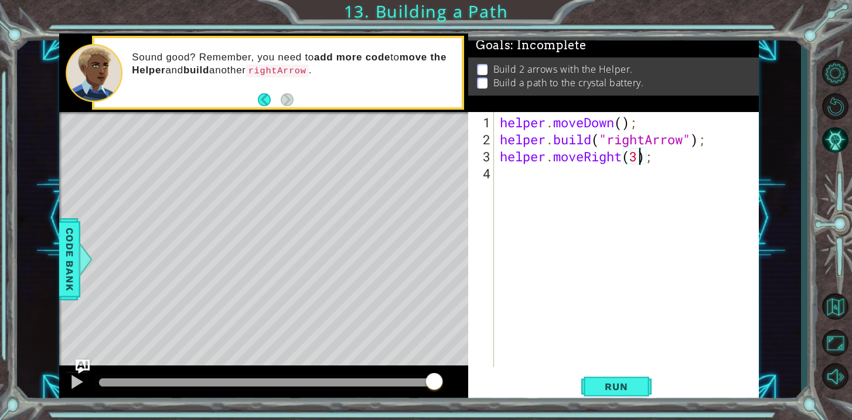
click at [539, 175] on div "helper . moveDown ( ) ; helper . build ( "rightArrow" ) ; helper . moveRight ( …" at bounding box center [630, 258] width 264 height 289
type textarea "bui"
click at [547, 195] on div "helper . moveDown ( ) ; helper . build ( "rightArrow" ) ; helper . moveRight ( …" at bounding box center [630, 258] width 264 height 289
click at [529, 172] on div "helper . moveDown ( ) ; helper . build ( "rightArrow" ) ; helper . moveRight ( …" at bounding box center [630, 258] width 264 height 289
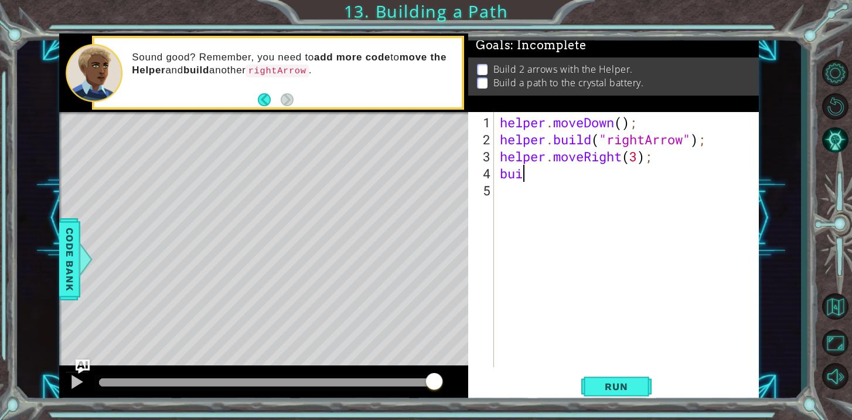
scroll to position [0, 1]
click at [532, 189] on div "helper. buil d press enter" at bounding box center [603, 202] width 222 height 42
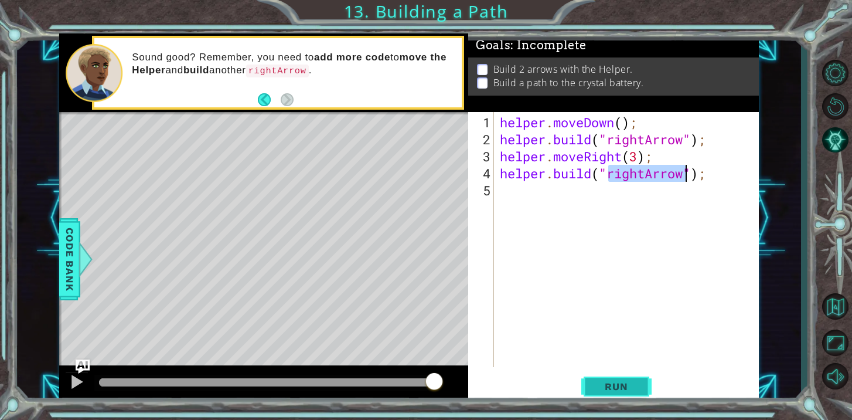
type textarea "[DOMAIN_NAME]("rightArrow");"
click at [590, 391] on button "Run" at bounding box center [616, 386] width 70 height 29
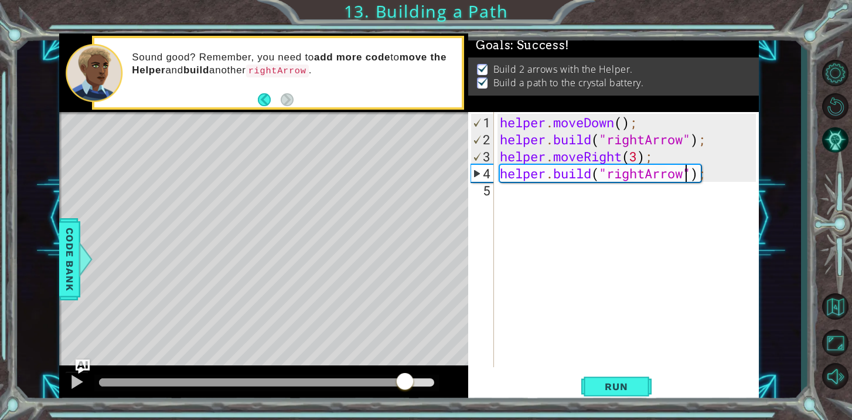
drag, startPoint x: 150, startPoint y: 382, endPoint x: 397, endPoint y: 449, distance: 256.2
click at [397, 419] on html "1 ההההההההההההההההההההההההההההההההההההההההההההההההההההההההההההההההההההההההההההה…" at bounding box center [426, 210] width 852 height 420
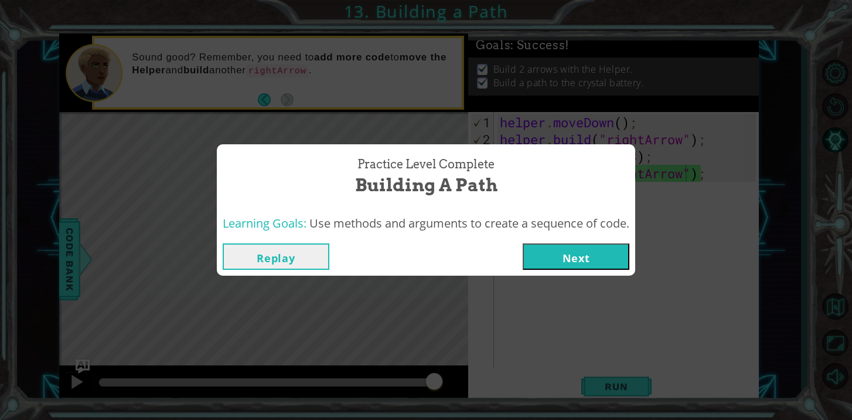
click at [581, 253] on button "Next" at bounding box center [576, 256] width 107 height 26
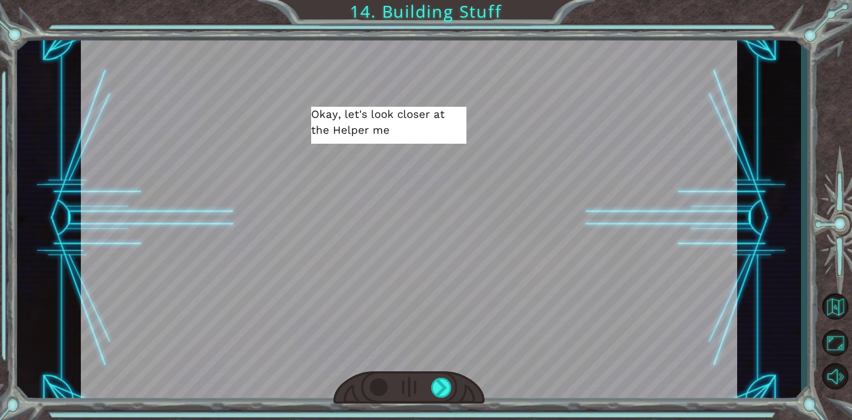
click at [421, 176] on div at bounding box center [409, 217] width 657 height 369
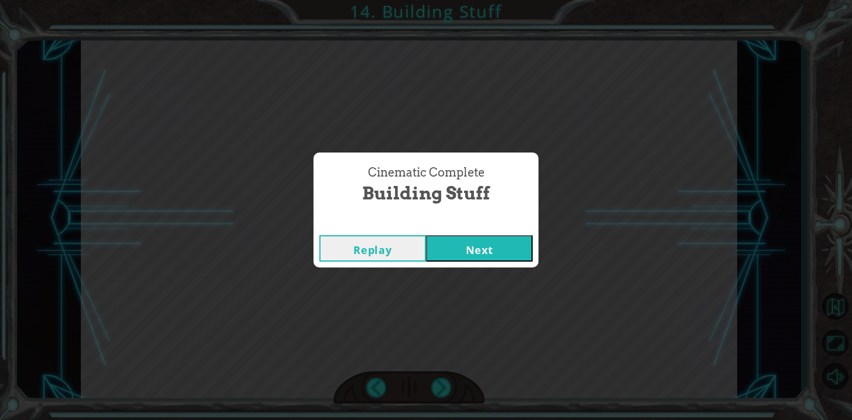
click at [449, 253] on button "Next" at bounding box center [479, 248] width 107 height 26
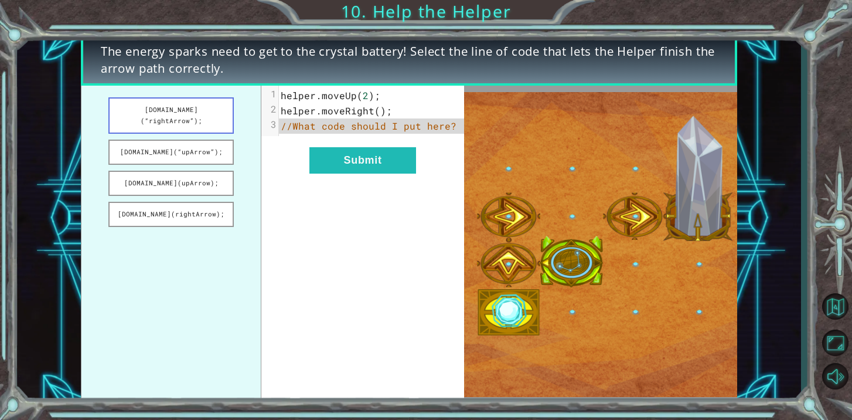
click at [179, 107] on button "[DOMAIN_NAME](“rightArrow”);" at bounding box center [170, 115] width 125 height 36
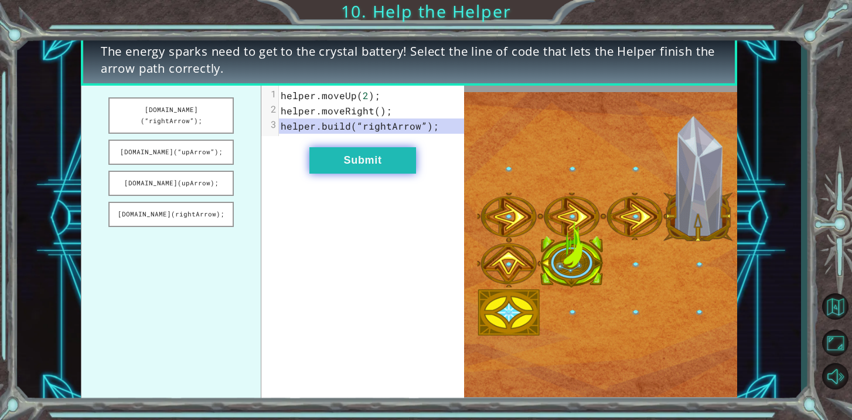
click at [367, 162] on button "Submit" at bounding box center [362, 160] width 107 height 26
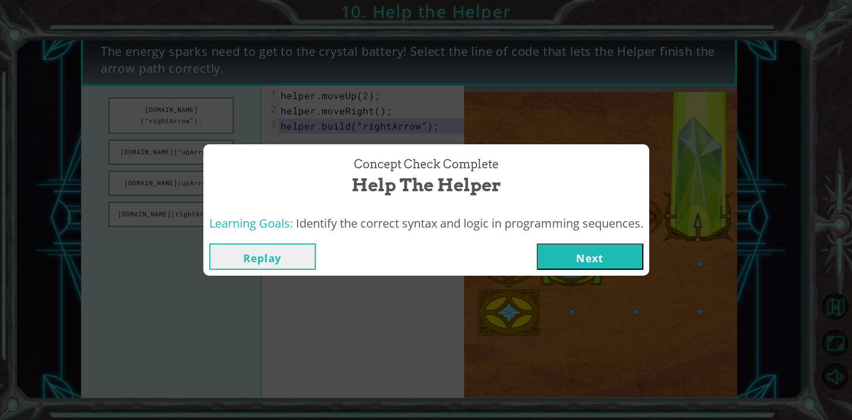
click at [565, 252] on button "Next" at bounding box center [590, 256] width 107 height 26
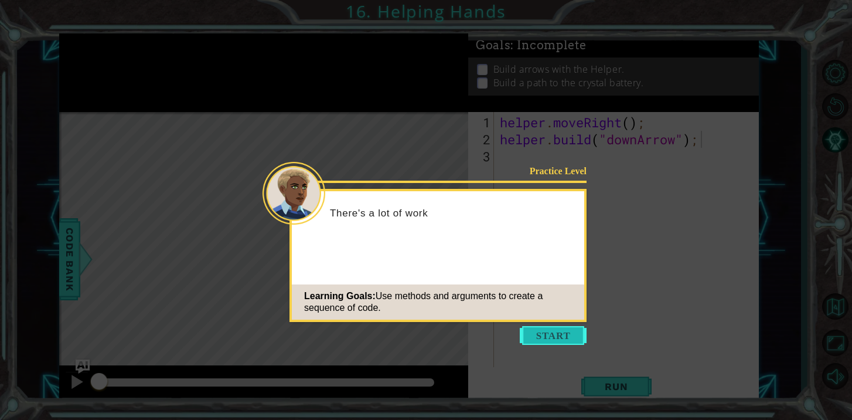
click at [545, 332] on button "Start" at bounding box center [553, 335] width 67 height 19
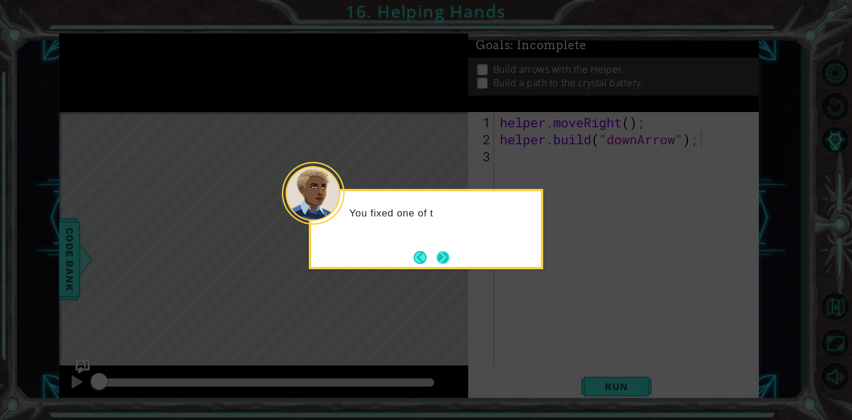
click at [447, 257] on button "Next" at bounding box center [443, 257] width 13 height 13
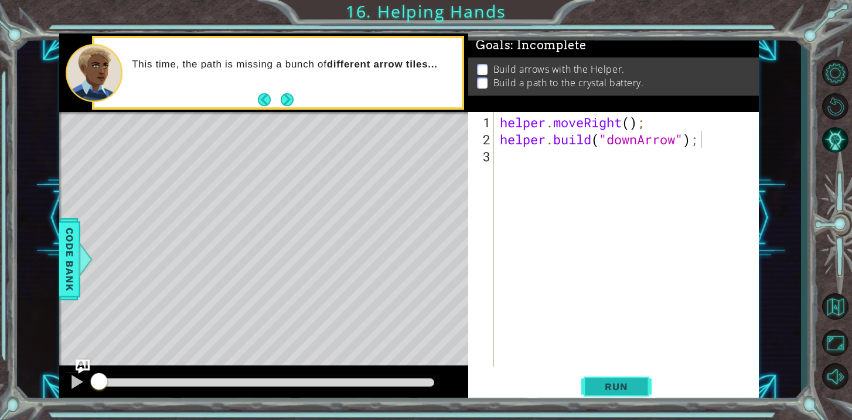
click at [596, 389] on span "Run" at bounding box center [616, 386] width 46 height 12
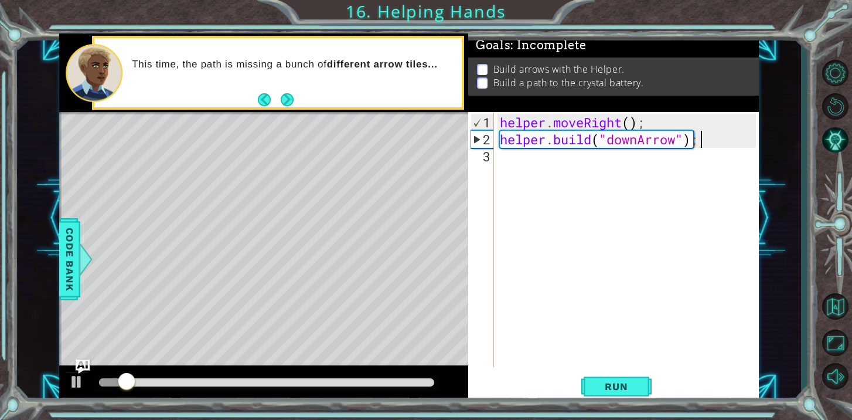
click at [527, 166] on div "helper . moveRight ( ) ; helper . build ( "downArrow" ) ;" at bounding box center [630, 258] width 264 height 289
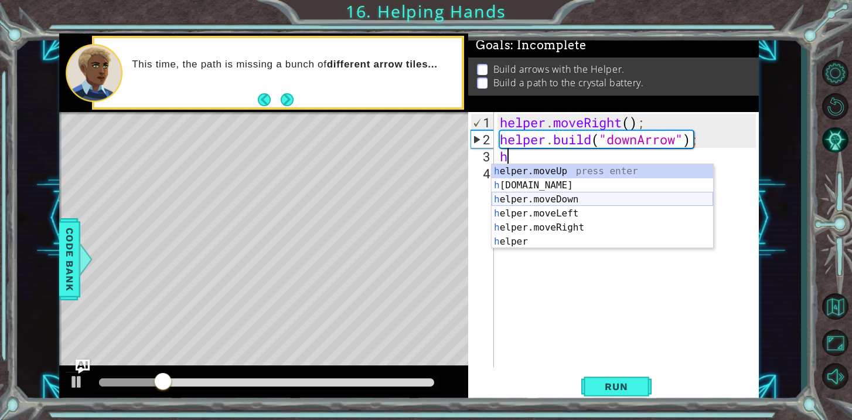
click at [539, 195] on div "h elper.moveUp press enter h [DOMAIN_NAME] press enter h elper.moveDown press e…" at bounding box center [603, 220] width 222 height 113
type textarea "helper.moveDown(1);"
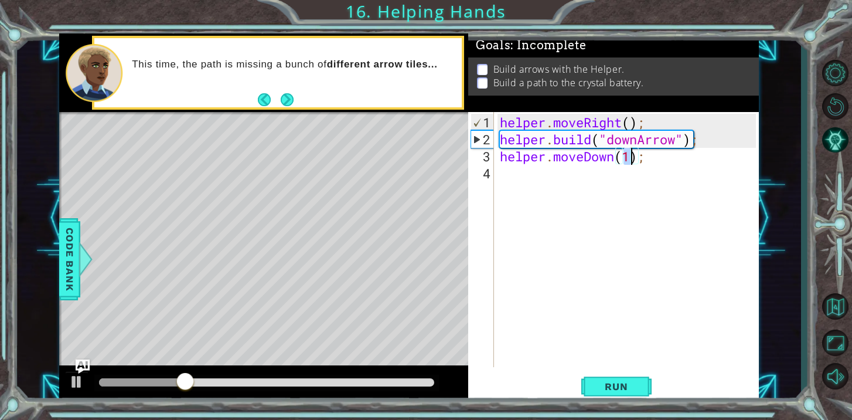
click at [542, 173] on div "helper . moveRight ( ) ; helper . build ( "downArrow" ) ; helper . moveDown ( 1…" at bounding box center [630, 258] width 264 height 289
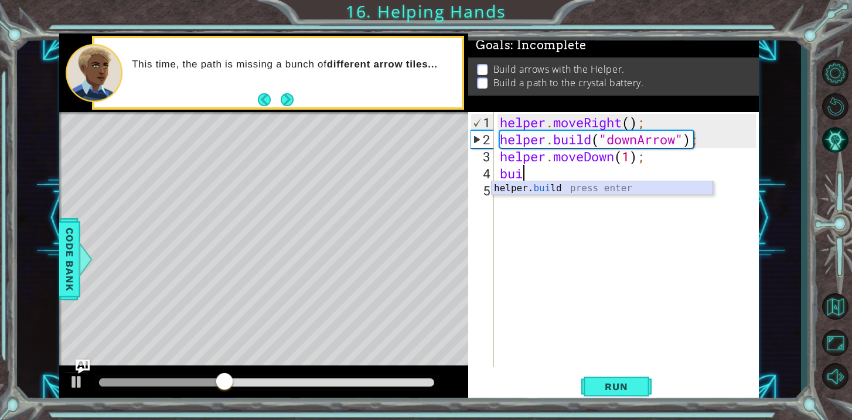
click at [554, 189] on div "helper. [PERSON_NAME] press enter" at bounding box center [603, 202] width 222 height 42
type textarea "[DOMAIN_NAME]("rightArrow");"
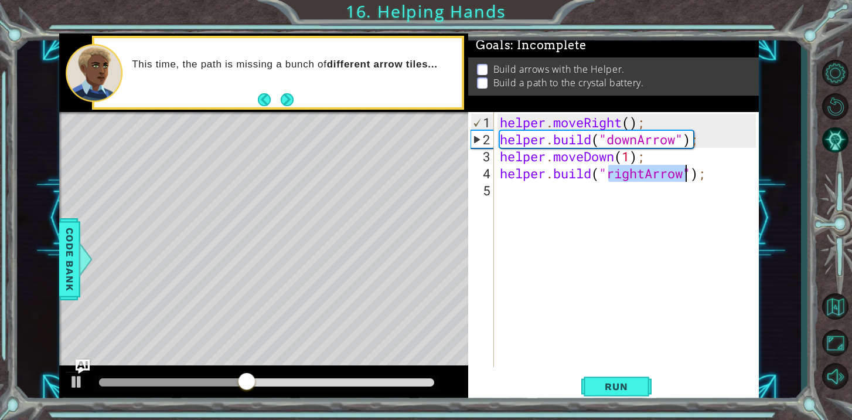
click at [714, 179] on div "helper . moveRight ( ) ; helper . build ( "downArrow" ) ; helper . moveDown ( 1…" at bounding box center [630, 258] width 264 height 289
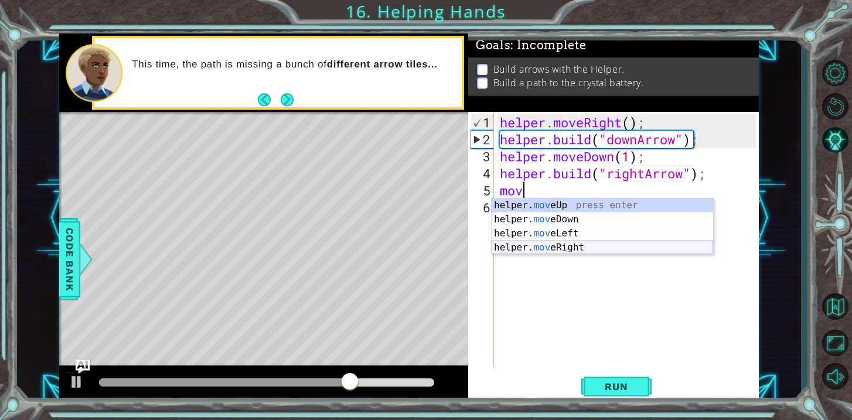
click at [595, 244] on div "helper. mov eUp press enter helper. mov eDown press enter helper. mov eLeft pre…" at bounding box center [603, 240] width 222 height 84
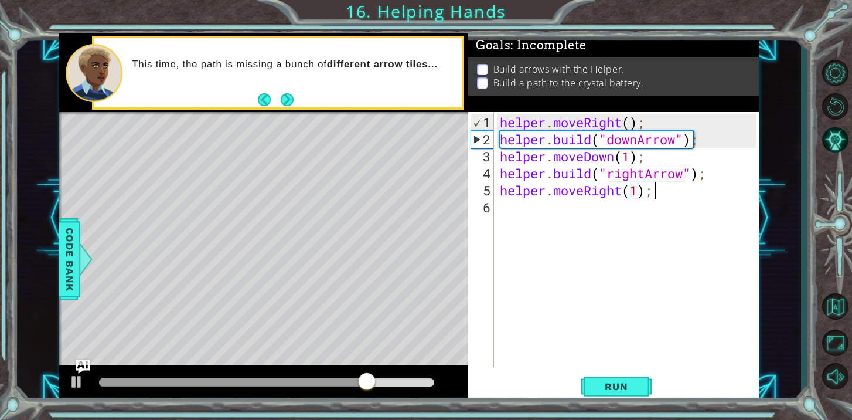
click at [657, 190] on div "helper . moveRight ( ) ; helper . build ( "downArrow" ) ; helper . moveDown ( 1…" at bounding box center [630, 258] width 264 height 289
type textarea "helper.moveRight(1);"
click at [621, 384] on span "Run" at bounding box center [616, 386] width 46 height 12
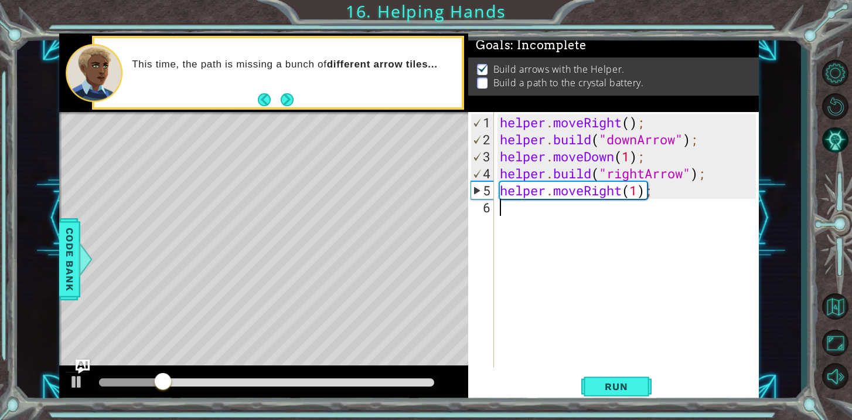
click at [645, 234] on div "helper . moveRight ( ) ; helper . build ( "downArrow" ) ; helper . moveDown ( 1…" at bounding box center [630, 258] width 264 height 289
type textarea "n"
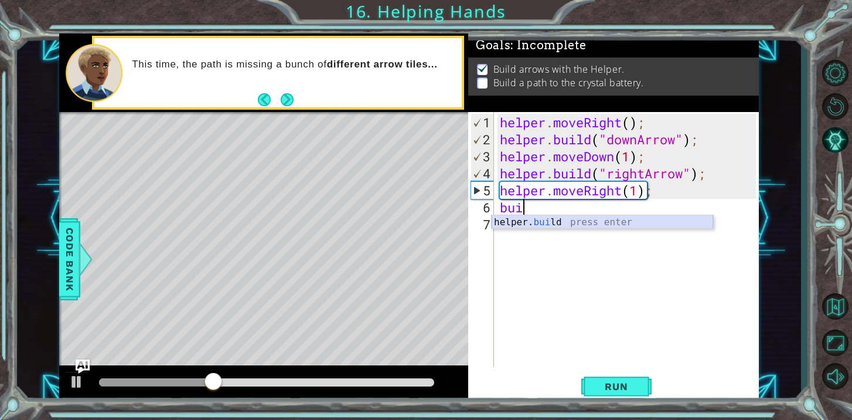
click at [641, 220] on div "helper. [PERSON_NAME] press enter" at bounding box center [603, 236] width 222 height 42
type textarea "[DOMAIN_NAME]("rightArrow");"
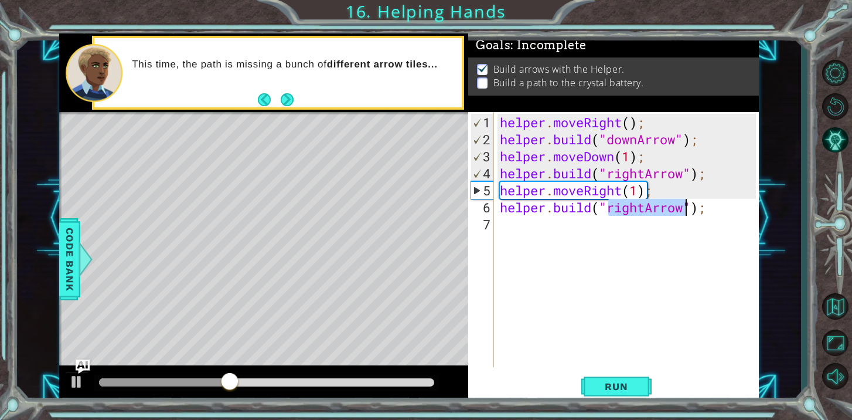
click at [601, 232] on div "helper . moveRight ( ) ; helper . build ( "downArrow" ) ; helper . moveDown ( 1…" at bounding box center [630, 258] width 264 height 289
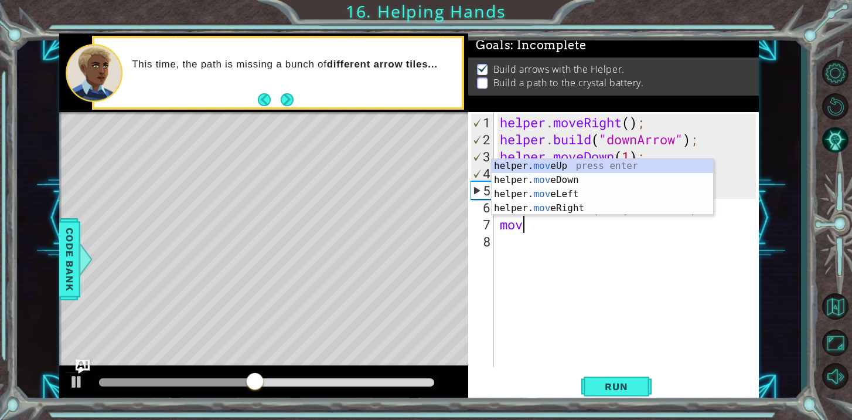
scroll to position [0, 1]
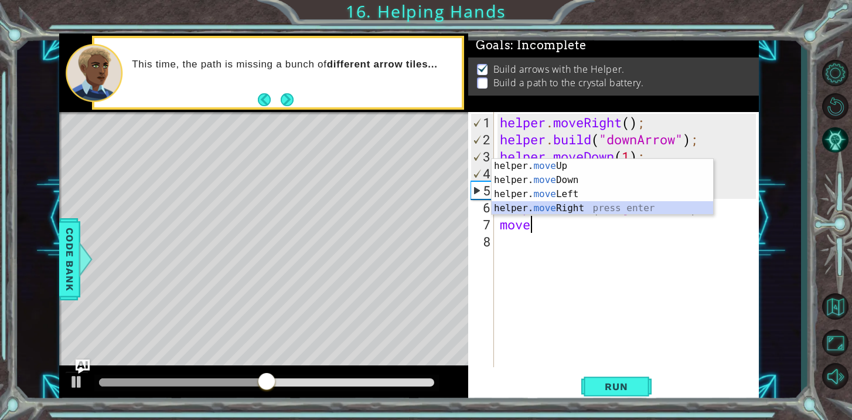
click at [598, 205] on div "helper. move Up press enter helper. move Down press enter helper. move Left pre…" at bounding box center [603, 201] width 222 height 84
type textarea "helper.moveRight(1);"
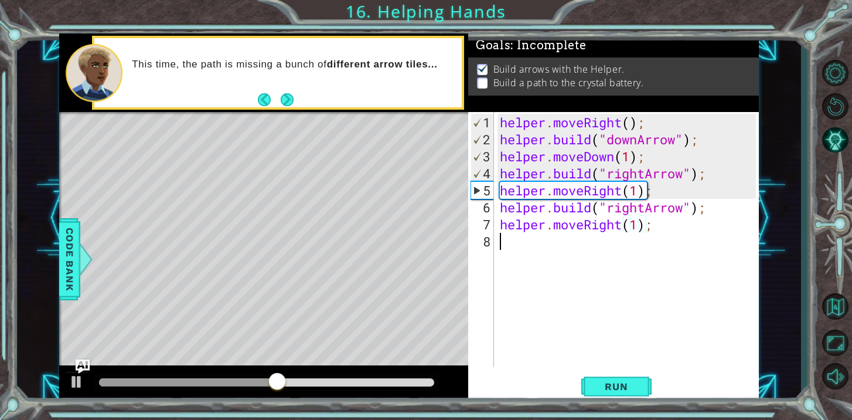
click at [584, 243] on div "helper . moveRight ( ) ; helper . build ( "downArrow" ) ; helper . moveDown ( 1…" at bounding box center [630, 258] width 264 height 289
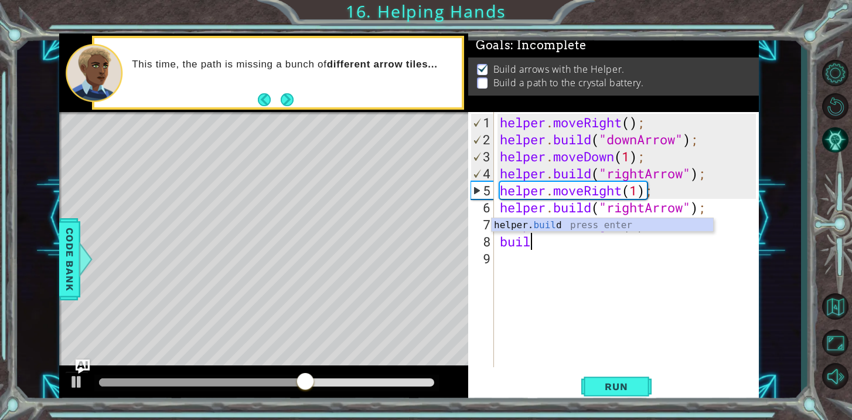
click at [587, 230] on div "helper. buil d press enter" at bounding box center [603, 239] width 222 height 42
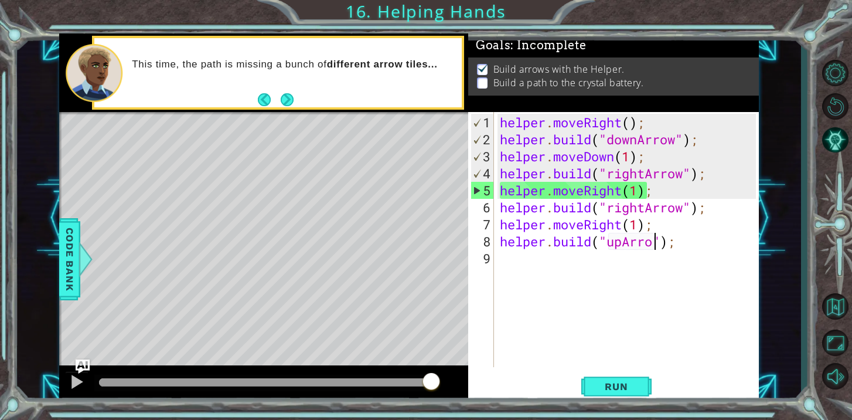
scroll to position [0, 7]
type textarea "[DOMAIN_NAME]("upArrow");"
click at [610, 379] on button "Run" at bounding box center [616, 386] width 70 height 29
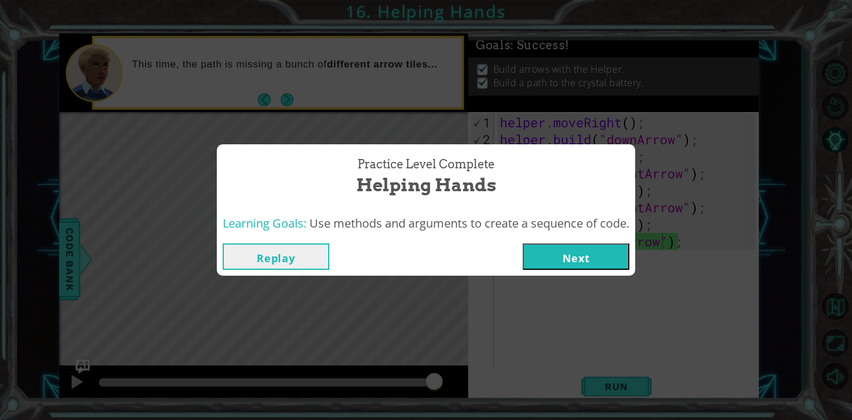
click at [588, 260] on button "Next" at bounding box center [576, 256] width 107 height 26
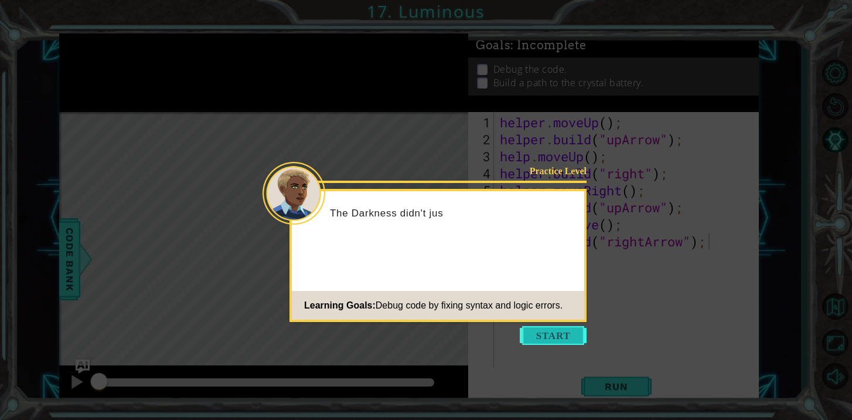
click at [572, 333] on button "Start" at bounding box center [553, 335] width 67 height 19
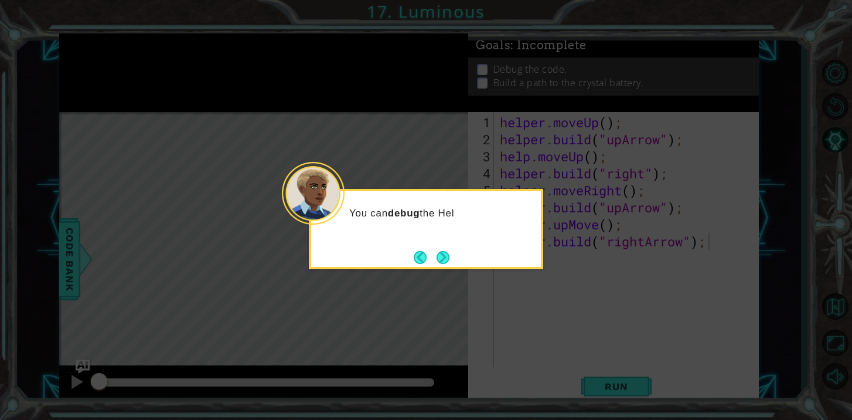
click at [441, 257] on button "Next" at bounding box center [443, 257] width 13 height 13
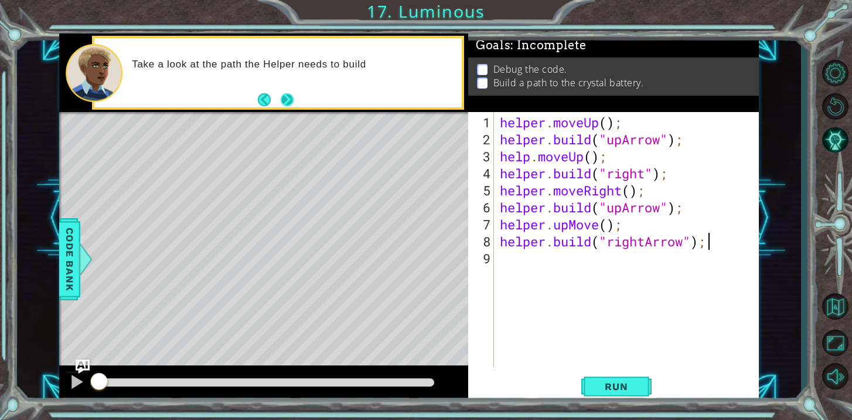
click at [285, 96] on button "Next" at bounding box center [287, 99] width 13 height 13
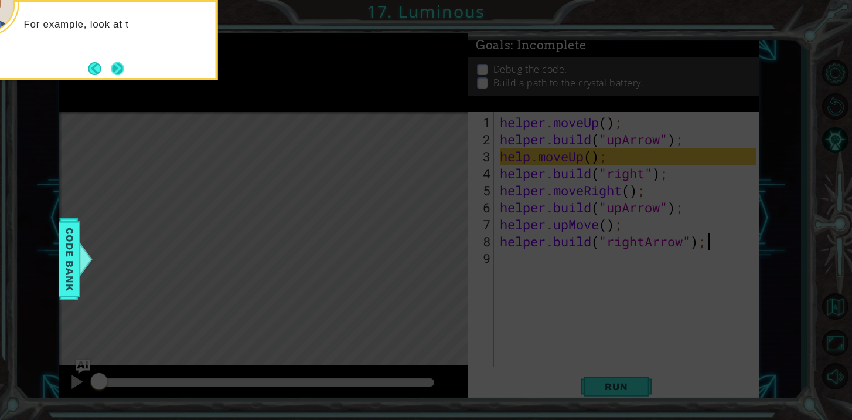
click at [124, 68] on button "Next" at bounding box center [117, 68] width 13 height 13
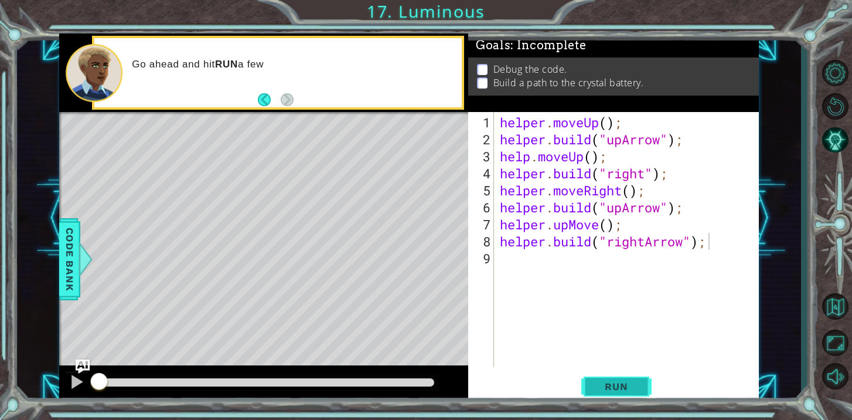
click at [616, 395] on button "Run" at bounding box center [616, 386] width 70 height 29
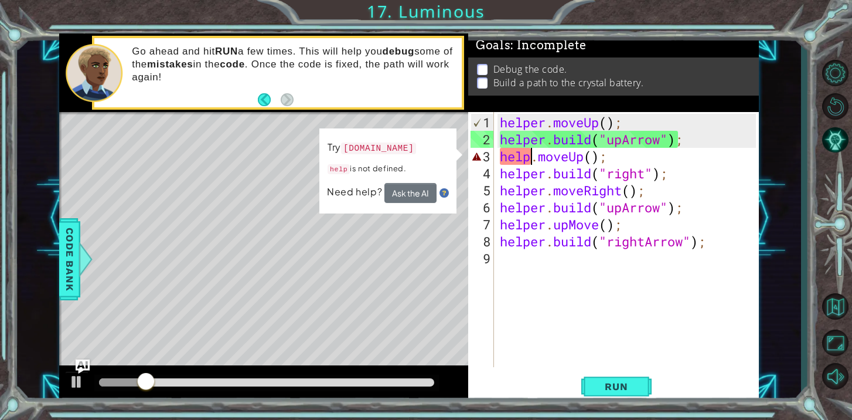
click at [529, 161] on div "helper . moveUp ( ) ; helper . build ( "upArrow" ) ; help . moveUp ( ) ; helper…" at bounding box center [630, 258] width 264 height 289
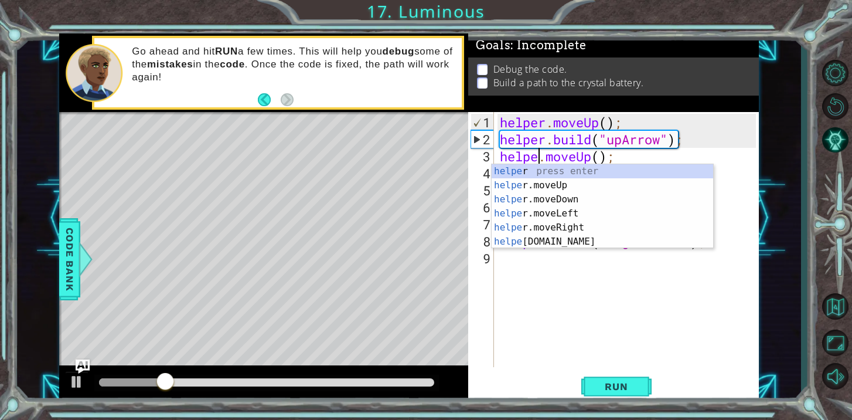
scroll to position [0, 2]
click at [551, 172] on div "helper press enter helper .moveUp press enter helper .moveDown press enter help…" at bounding box center [603, 220] width 222 height 113
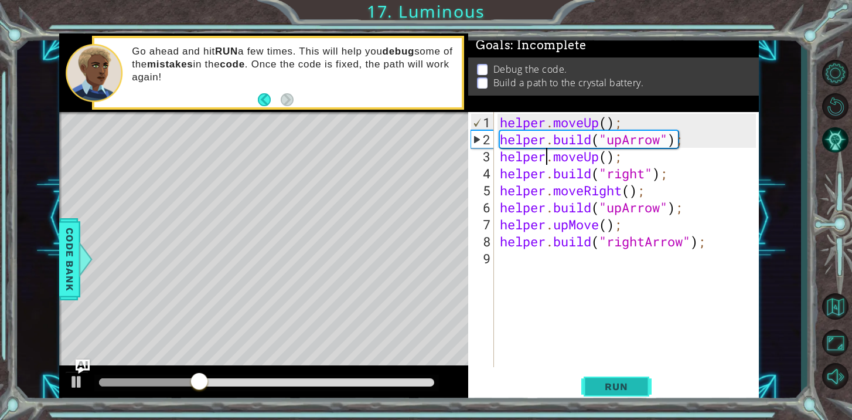
click at [637, 380] on span "Run" at bounding box center [616, 386] width 46 height 12
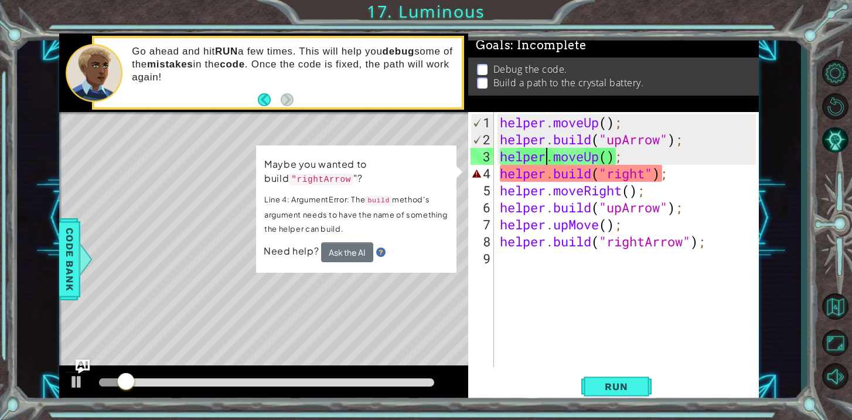
click at [648, 175] on div "helper . moveUp ( ) ; helper . build ( "upArrow" ) ; helper . moveUp ( ) ; help…" at bounding box center [630, 258] width 264 height 289
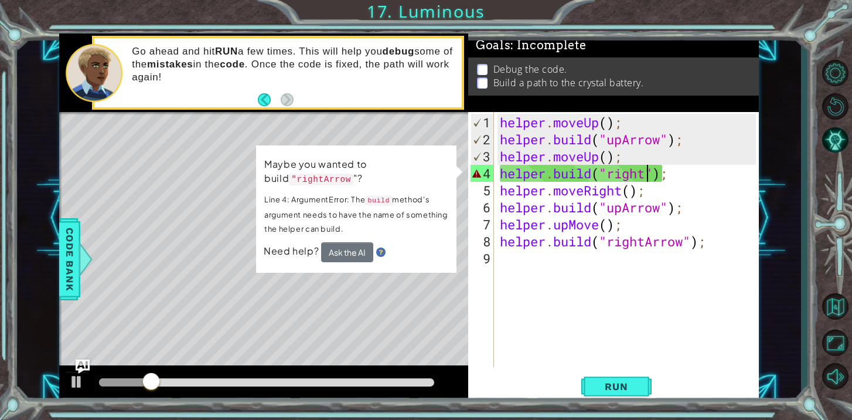
scroll to position [0, 6]
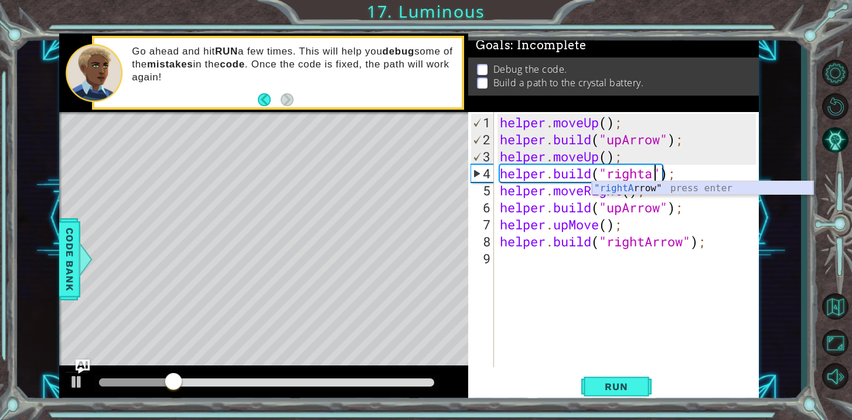
click at [684, 192] on div ""rightA rrow" press enter" at bounding box center [703, 202] width 222 height 42
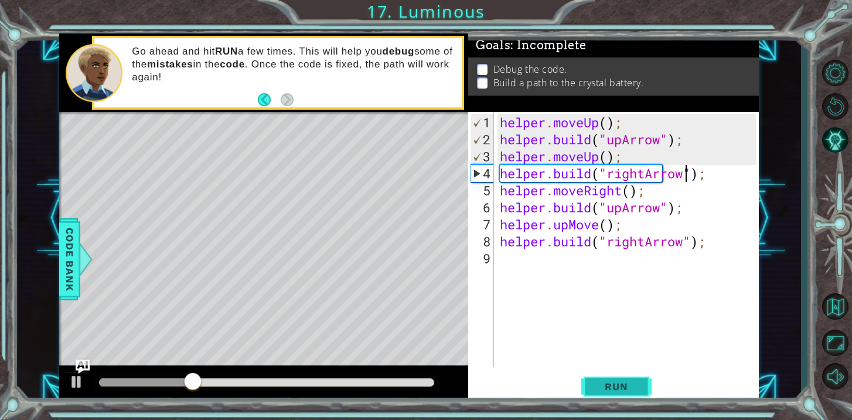
click at [604, 392] on button "Run" at bounding box center [616, 386] width 70 height 29
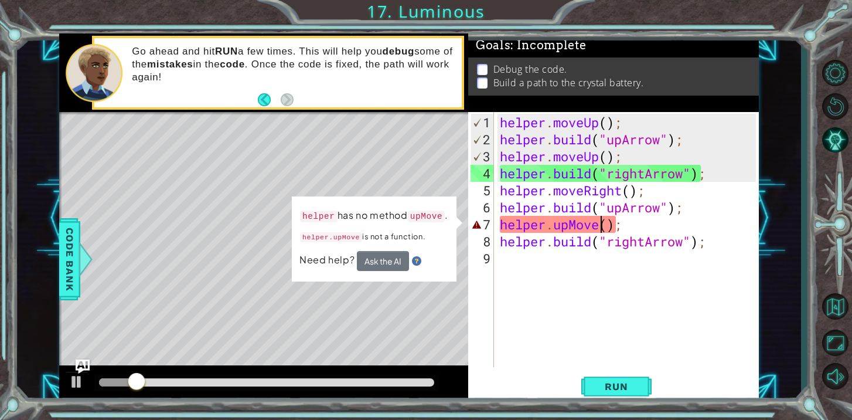
click at [598, 223] on div "helper . moveUp ( ) ; helper . build ( "upArrow" ) ; helper . moveUp ( ) ; help…" at bounding box center [630, 258] width 264 height 289
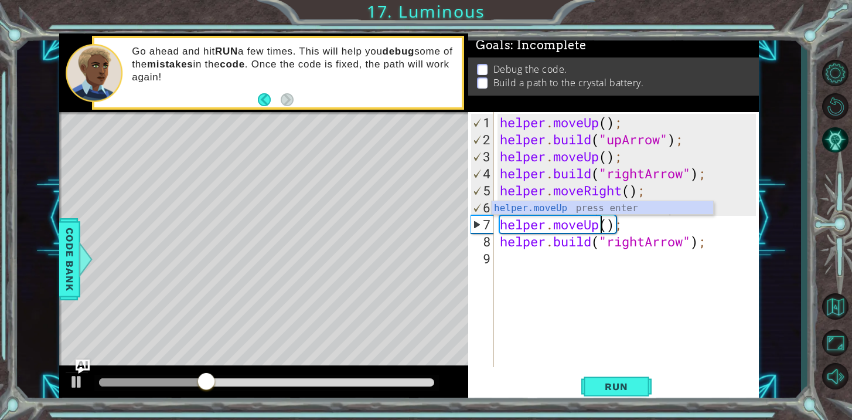
scroll to position [0, 4]
click at [623, 379] on button "Run" at bounding box center [616, 386] width 70 height 29
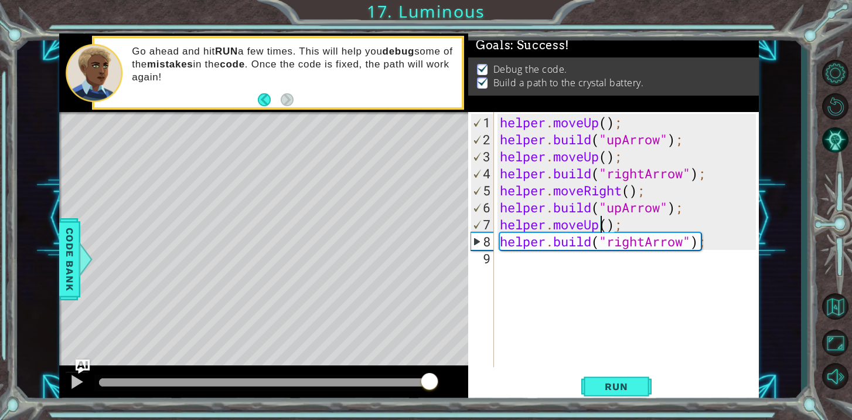
click at [429, 383] on div at bounding box center [266, 382] width 335 height 8
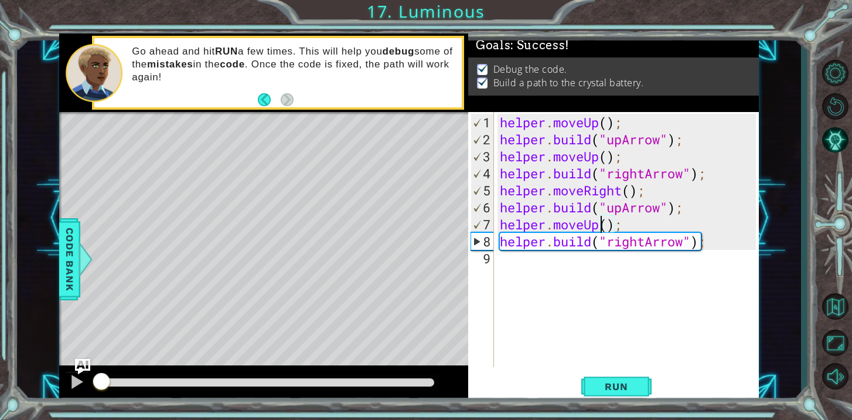
type textarea "helper.moveUp ();"
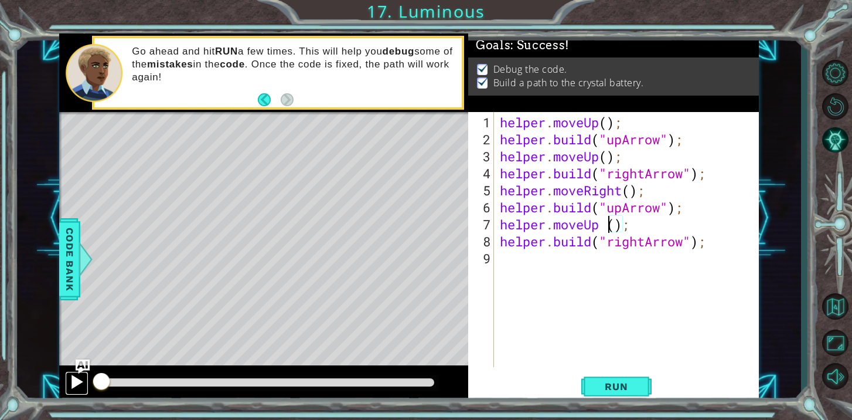
click at [75, 383] on div at bounding box center [76, 381] width 15 height 15
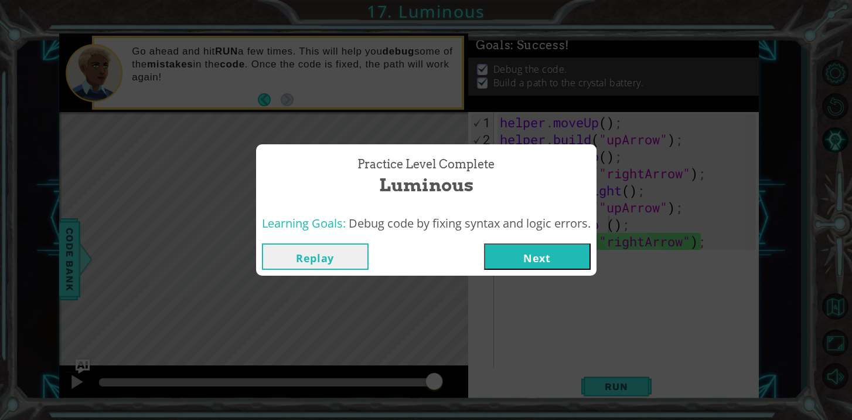
drag, startPoint x: 153, startPoint y: 378, endPoint x: 432, endPoint y: 455, distance: 289.5
click at [432, 419] on html "1 ההההההההההההההההההההההההההההההההההההההההההההההההההההההההההההההההההההההההההההה…" at bounding box center [426, 210] width 852 height 420
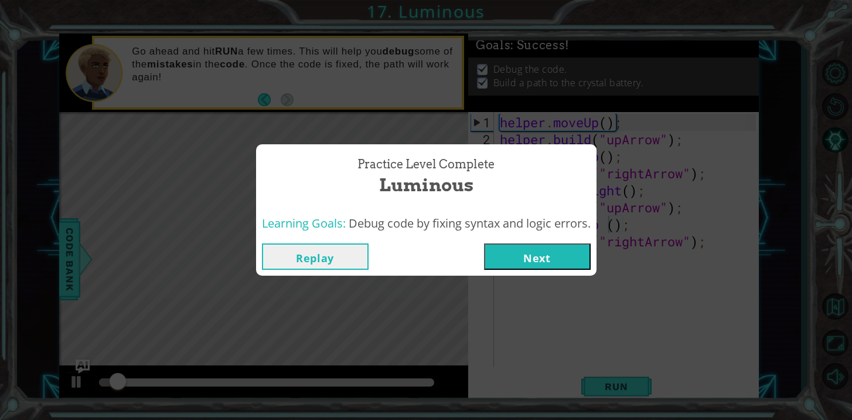
click at [547, 250] on button "Next" at bounding box center [537, 256] width 107 height 26
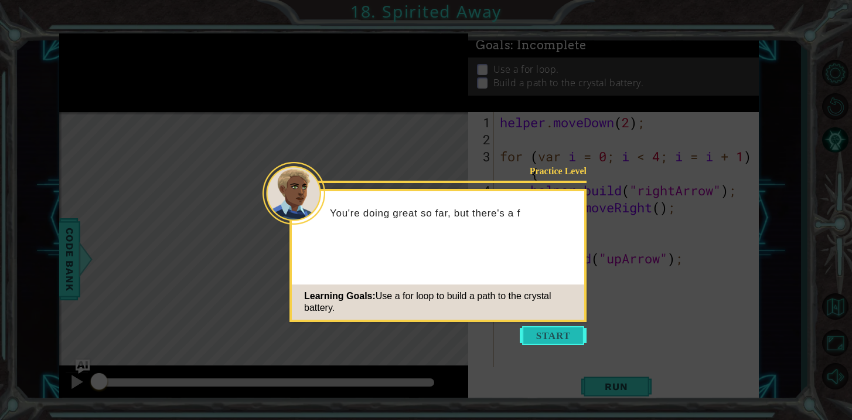
click at [566, 339] on button "Start" at bounding box center [553, 335] width 67 height 19
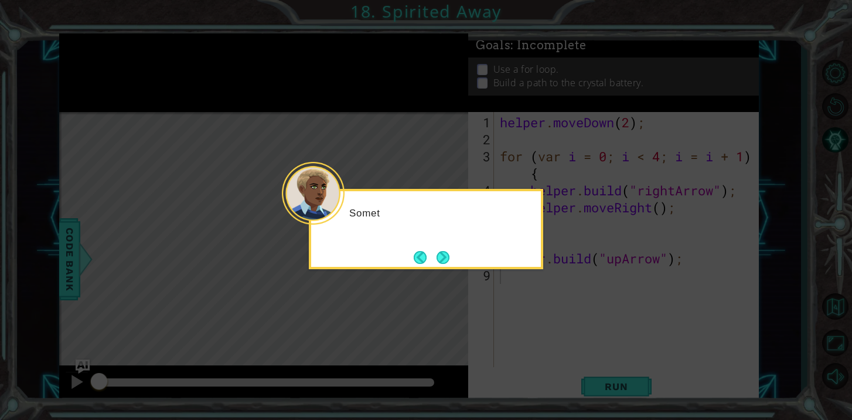
click at [566, 339] on icon at bounding box center [426, 210] width 852 height 420
click at [437, 255] on button "Next" at bounding box center [443, 257] width 13 height 13
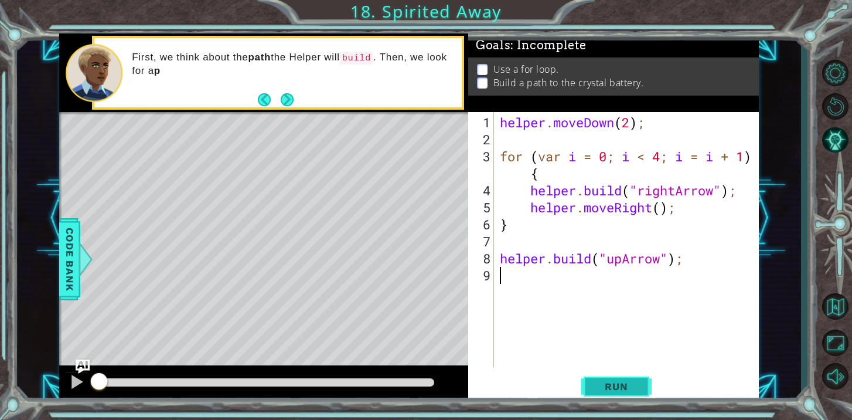
click at [606, 380] on button "Run" at bounding box center [616, 386] width 70 height 29
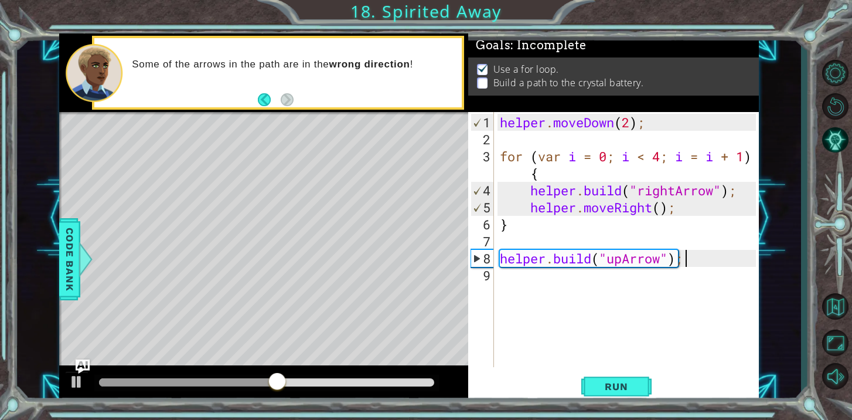
click at [693, 263] on div "helper . moveDown ( 2 ) ; for ( var i = 0 ; i < 4 ; i = i + 1 ) { helper . buil…" at bounding box center [630, 258] width 264 height 289
type textarea "[DOMAIN_NAME]("upArrow");"
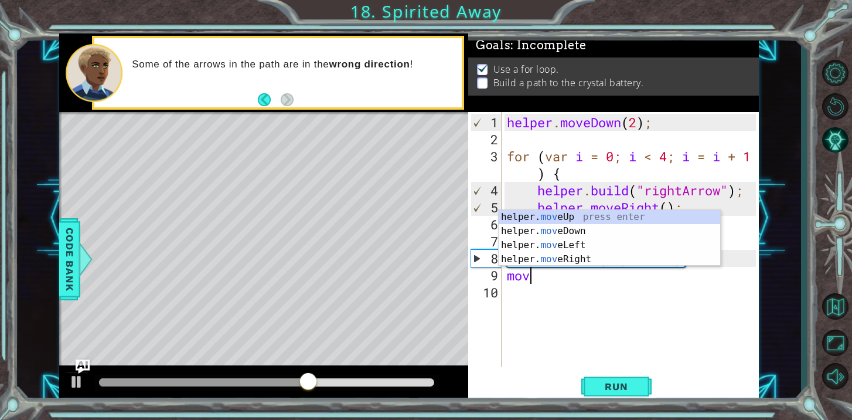
scroll to position [0, 1]
click at [647, 213] on div "helper. move Up press enter helper. move Down press enter helper. move Left pre…" at bounding box center [610, 252] width 222 height 84
type textarea "helper.moveUp(1);"
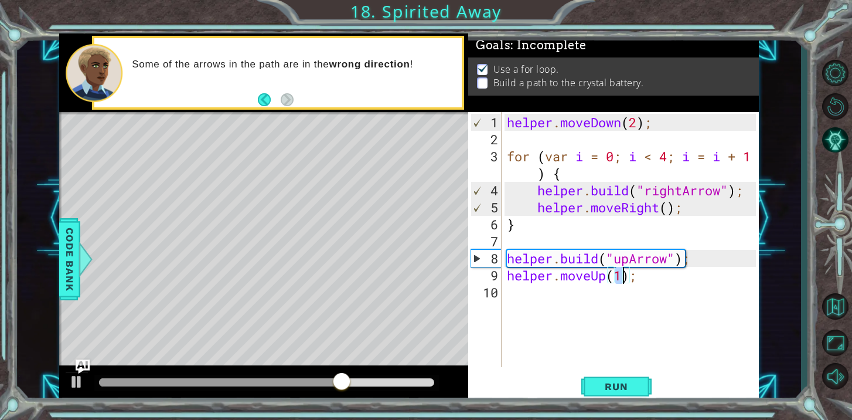
click at [652, 275] on div "helper . moveDown ( 2 ) ; for ( var i = 0 ; i < 4 ; i = i + 1 ) { helper . buil…" at bounding box center [633, 258] width 257 height 289
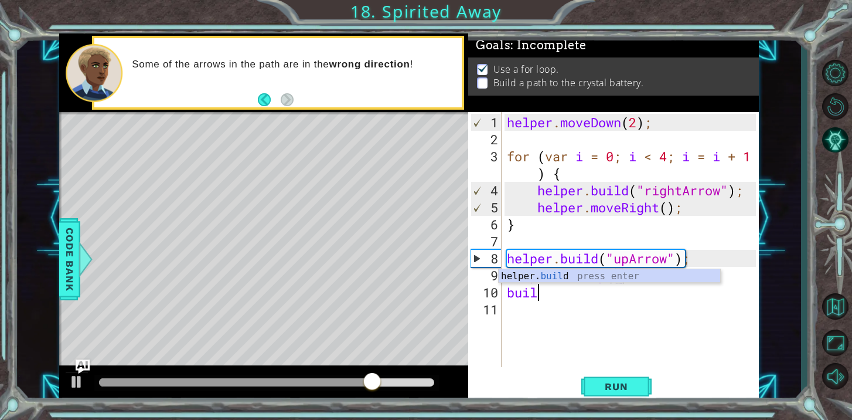
scroll to position [0, 1]
click at [656, 272] on div "helper. build press enter" at bounding box center [610, 290] width 222 height 42
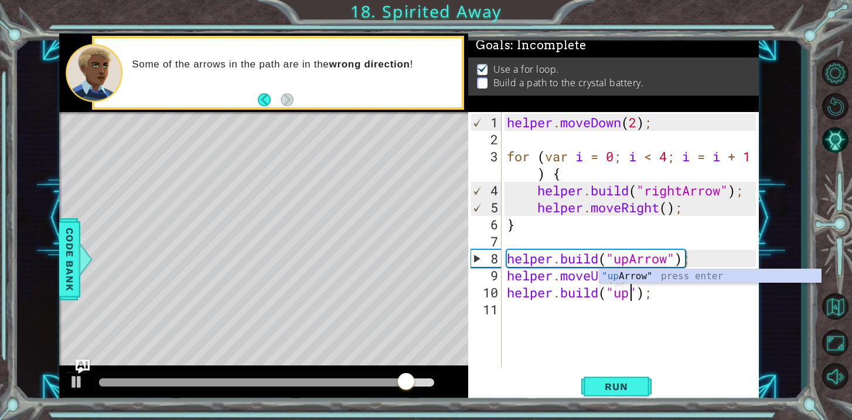
scroll to position [0, 5]
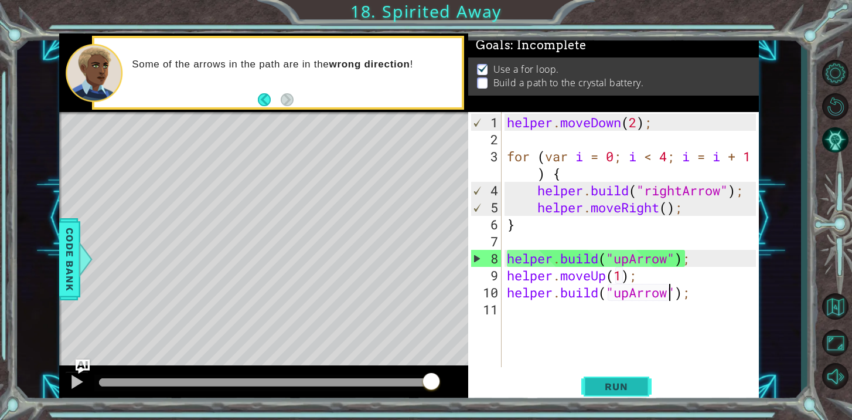
type textarea "[DOMAIN_NAME]("upArrow");"
click at [622, 387] on span "Run" at bounding box center [616, 386] width 46 height 12
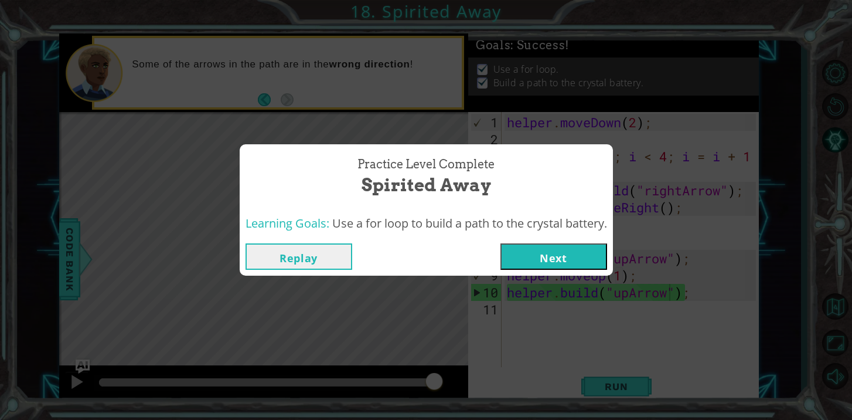
drag, startPoint x: 336, startPoint y: 380, endPoint x: 466, endPoint y: 413, distance: 134.7
click at [466, 413] on body "1 ההההההההההההההההההההההההההההההההההההההההההההההההההההההההההההההההההההההההההההה…" at bounding box center [426, 210] width 852 height 420
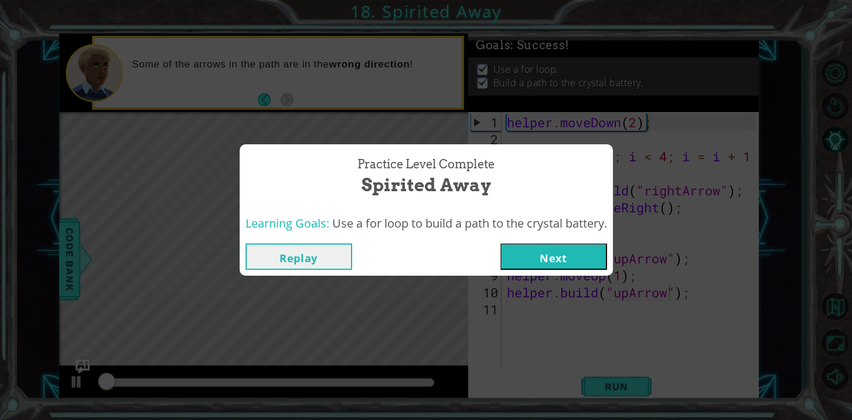
click at [570, 258] on button "Next" at bounding box center [553, 256] width 107 height 26
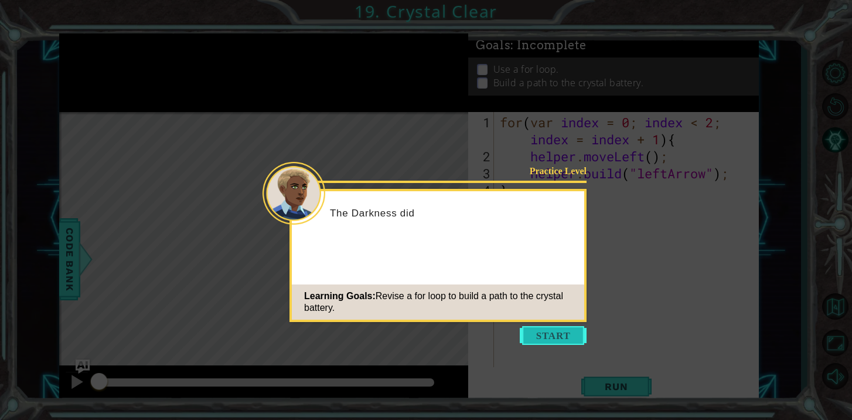
click at [563, 343] on button "Start" at bounding box center [553, 335] width 67 height 19
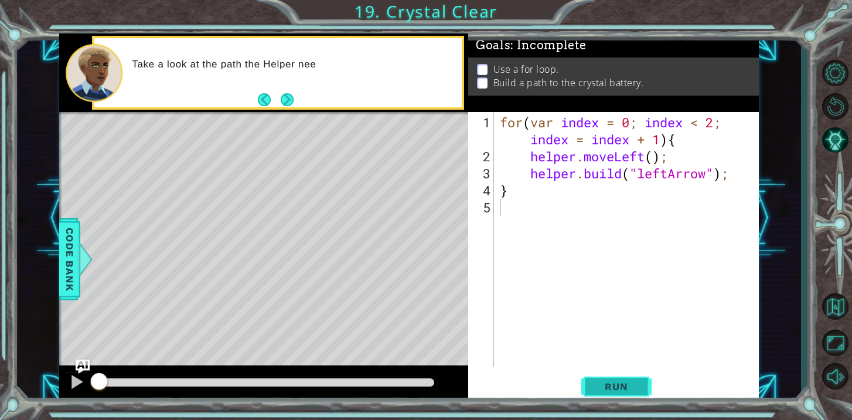
click at [599, 387] on span "Run" at bounding box center [616, 386] width 46 height 12
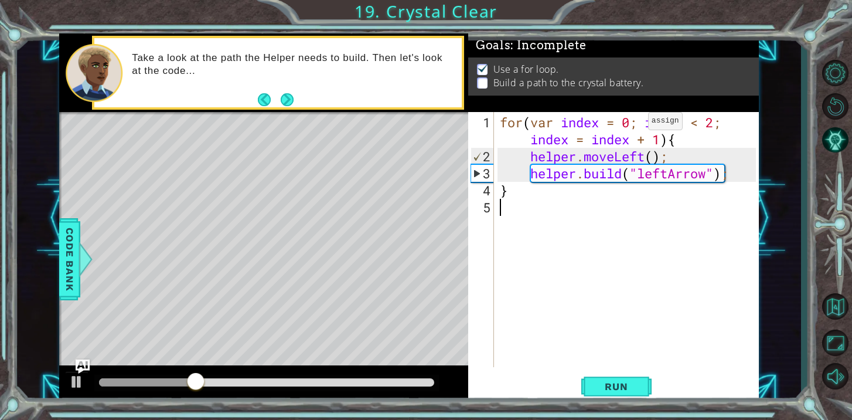
click at [631, 125] on div "for ( var index = 0 ; index < 2 ; index = index + 1 ) { helper . moveLeft ( ) ;…" at bounding box center [630, 267] width 264 height 306
click at [713, 118] on div "for ( var index = 0 ; index < 2 ; index = index + 1 ) { helper . moveLeft ( ) ;…" at bounding box center [630, 267] width 264 height 306
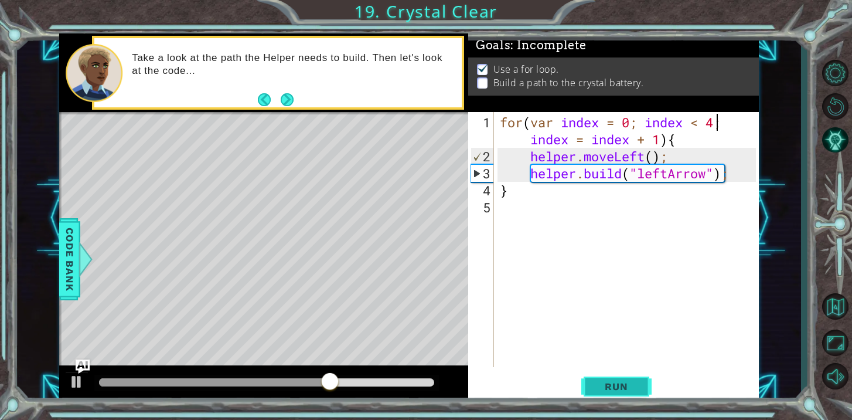
type textarea "for(var index = 0; index < 4; index = index + 1){"
click at [610, 386] on span "Run" at bounding box center [616, 386] width 46 height 12
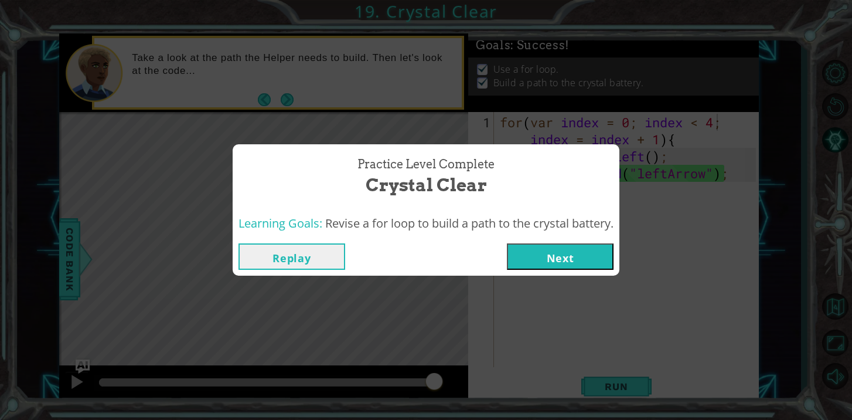
click at [581, 266] on button "Next" at bounding box center [560, 256] width 107 height 26
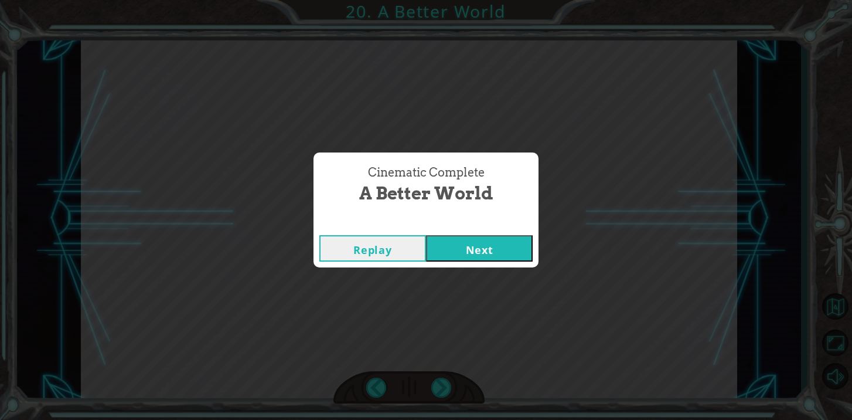
click at [497, 244] on button "Next" at bounding box center [479, 248] width 107 height 26
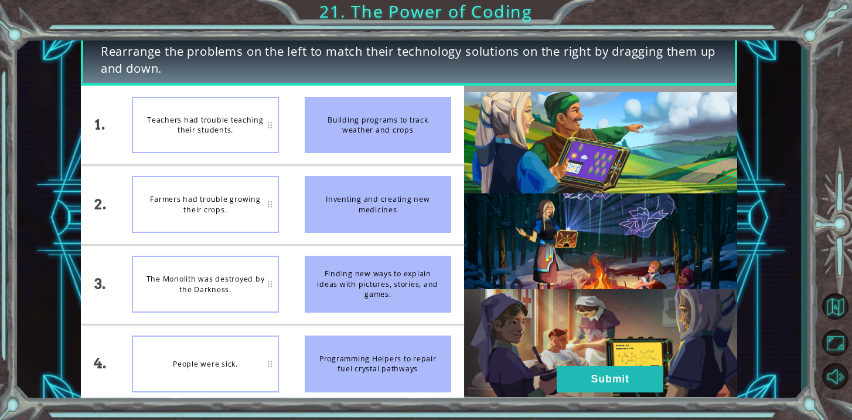
click at [261, 128] on div "Teachers had trouble teaching their students." at bounding box center [205, 125] width 146 height 57
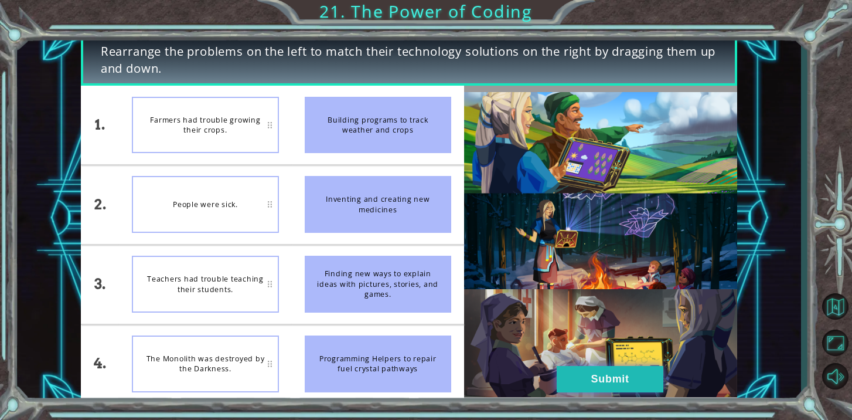
click at [622, 383] on button "Submit" at bounding box center [610, 379] width 107 height 26
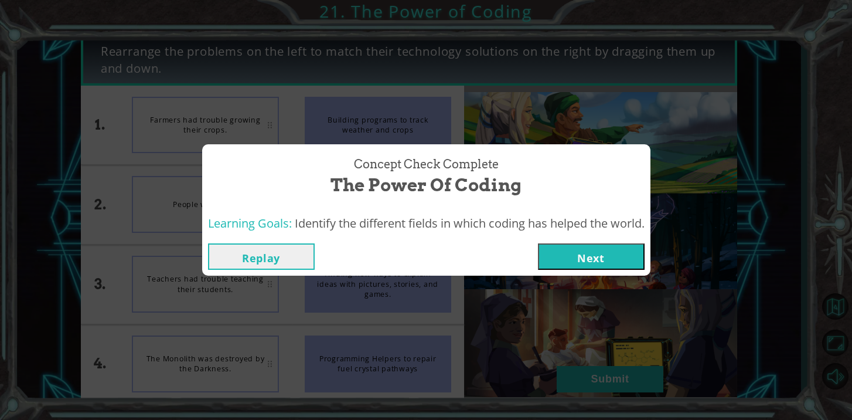
click at [619, 252] on button "Next" at bounding box center [591, 256] width 107 height 26
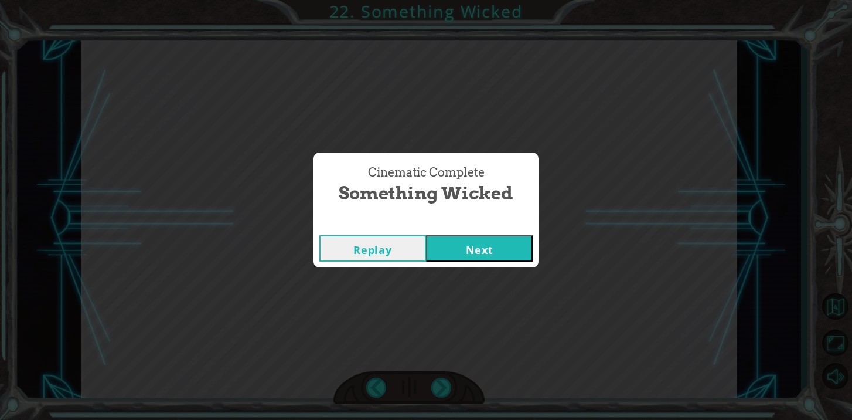
click at [451, 258] on button "Next" at bounding box center [479, 248] width 107 height 26
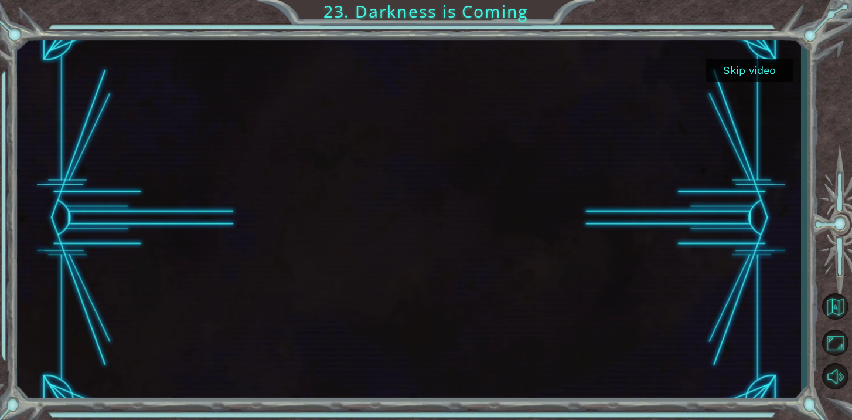
click at [748, 69] on button "Skip video" at bounding box center [750, 70] width 88 height 23
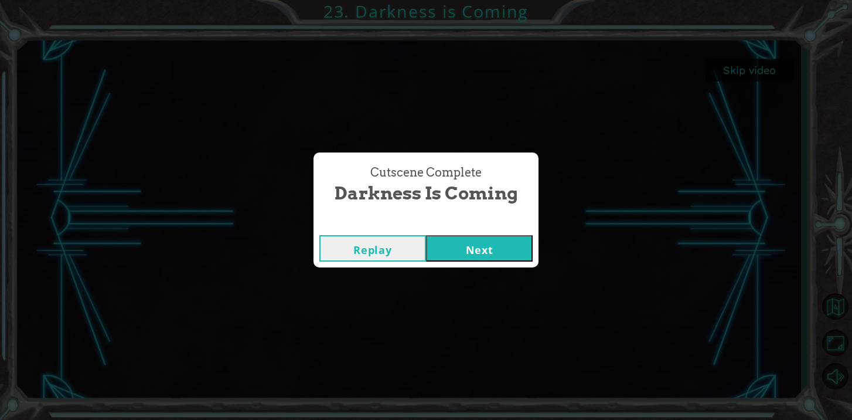
click at [476, 250] on button "Next" at bounding box center [479, 248] width 107 height 26
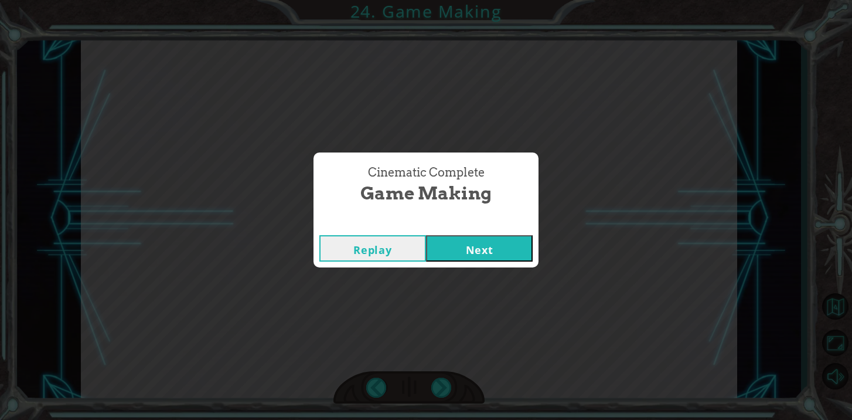
click at [476, 250] on button "Next" at bounding box center [479, 248] width 107 height 26
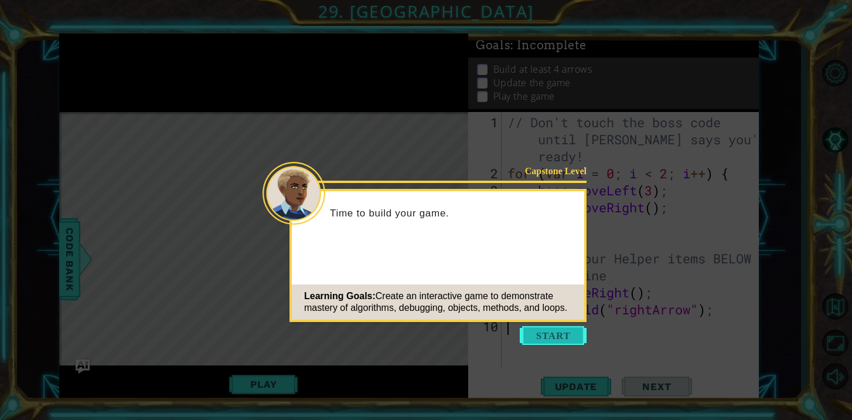
click at [529, 335] on button "Start" at bounding box center [553, 335] width 67 height 19
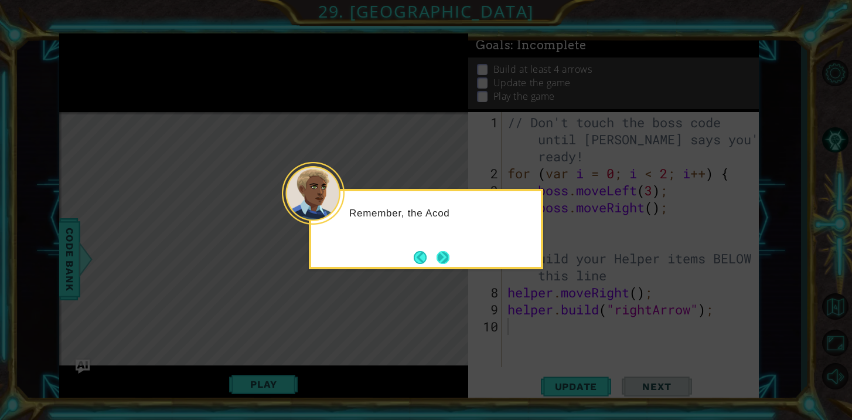
click at [445, 255] on button "Next" at bounding box center [443, 257] width 13 height 13
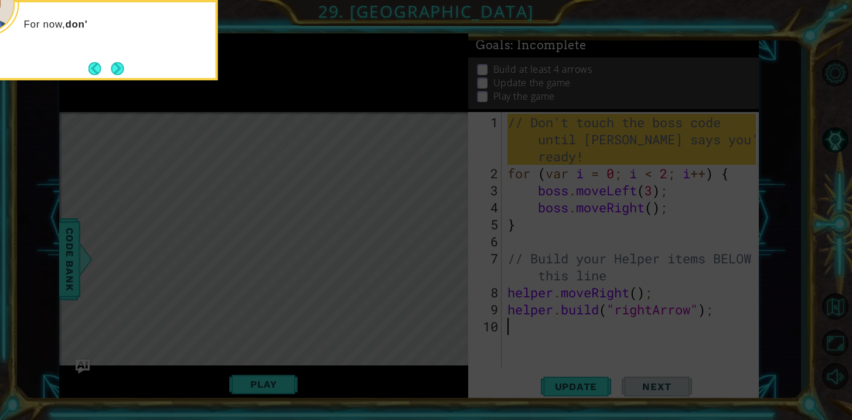
click at [614, 128] on icon at bounding box center [426, 63] width 852 height 714
click at [454, 229] on icon at bounding box center [426, 63] width 852 height 714
click at [122, 64] on button "Next" at bounding box center [117, 68] width 13 height 13
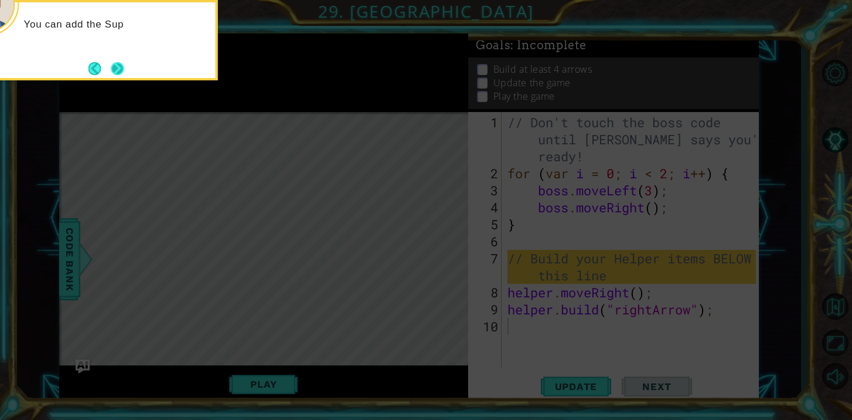
click at [122, 71] on button "Next" at bounding box center [117, 68] width 13 height 13
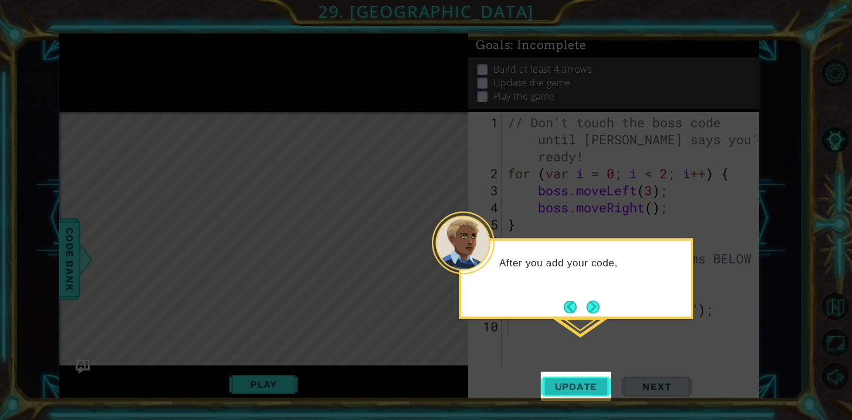
click at [581, 380] on span "Update" at bounding box center [576, 386] width 66 height 12
click at [598, 300] on button "Next" at bounding box center [593, 306] width 13 height 13
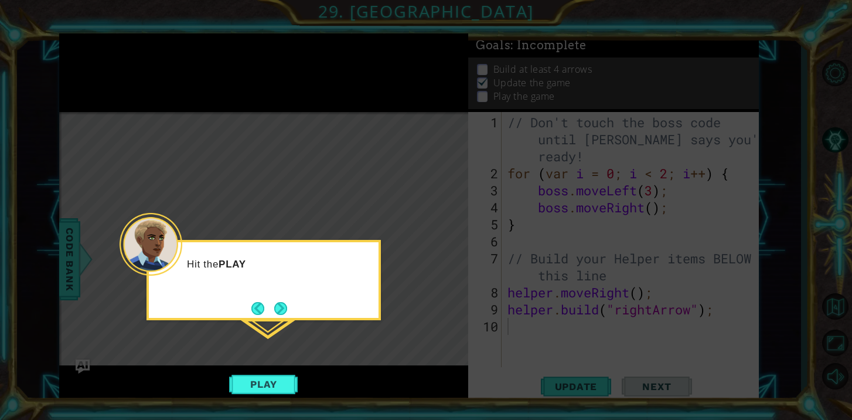
click at [282, 395] on icon at bounding box center [426, 210] width 852 height 420
click at [276, 393] on button "Play" at bounding box center [263, 384] width 69 height 22
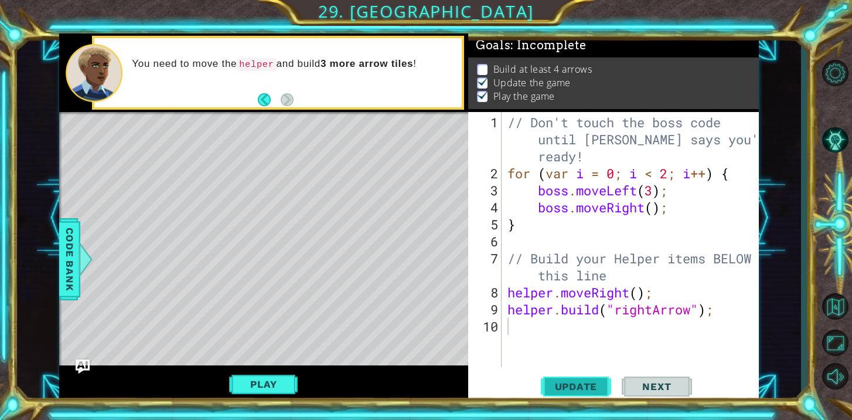
click at [576, 379] on button "Update" at bounding box center [576, 386] width 70 height 29
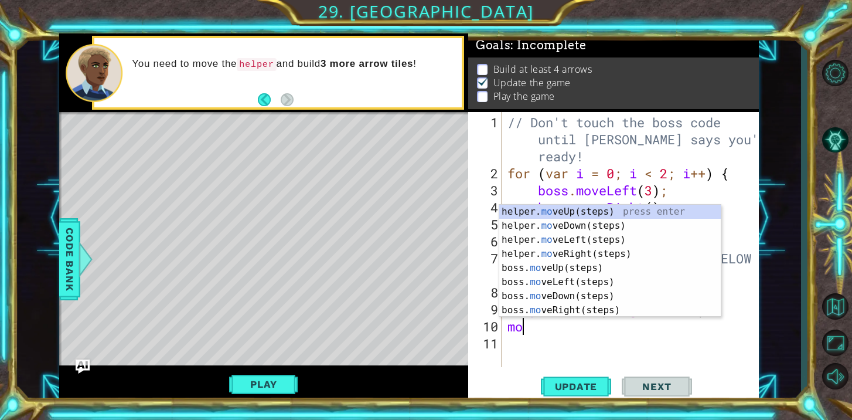
type textarea "mov"
click at [610, 249] on div "helper. mov eUp(steps) press enter helper. mov eDown(steps) press enter helper.…" at bounding box center [610, 275] width 222 height 141
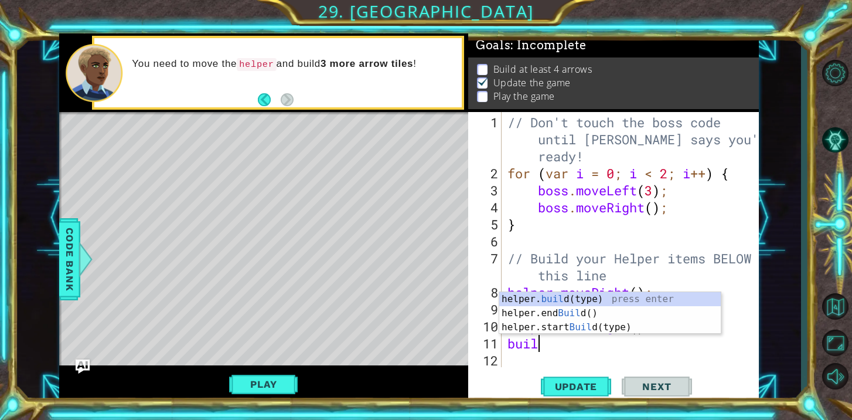
scroll to position [0, 1]
click at [544, 301] on div "helper. buil d(type) press enter helper.end Buil d() press enter helper.start B…" at bounding box center [610, 327] width 222 height 70
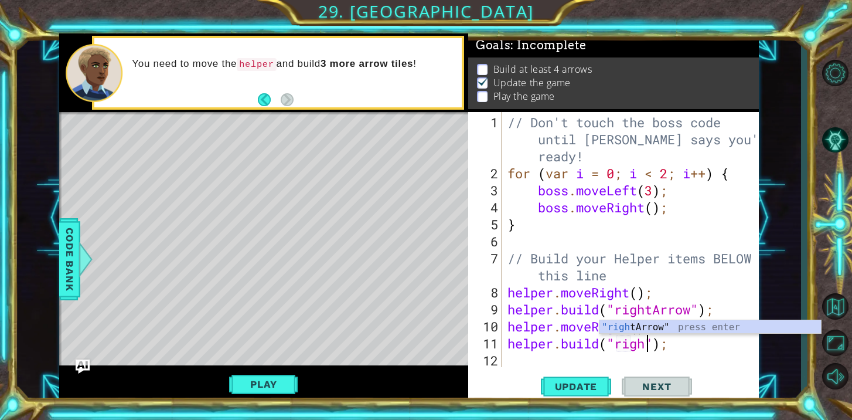
scroll to position [0, 6]
click at [643, 325] on div ""right Arrow" press enter" at bounding box center [710, 341] width 222 height 42
type textarea "[DOMAIN_NAME]("rightArrow");"
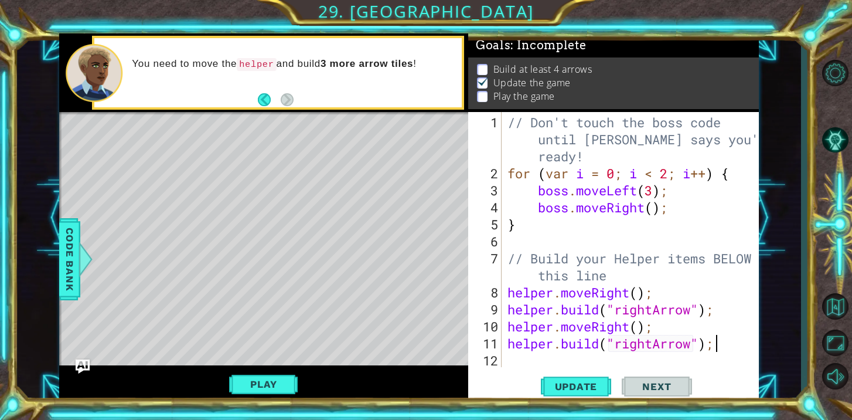
click at [724, 344] on div "// Don't touch the boss code until [PERSON_NAME] says you're ready! for ( var i…" at bounding box center [633, 275] width 257 height 323
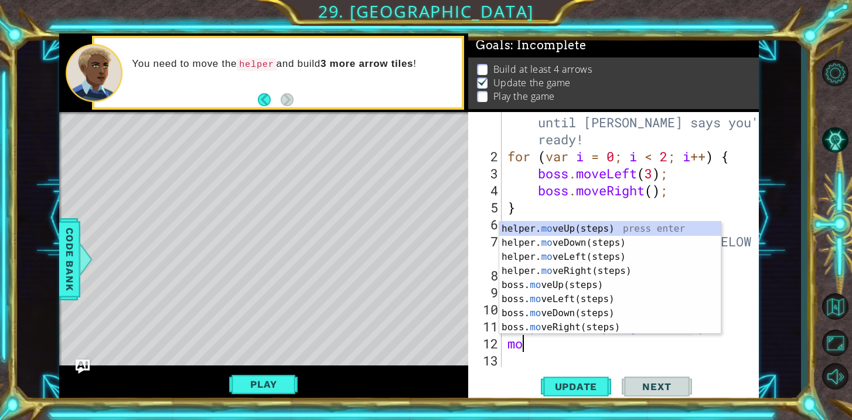
scroll to position [0, 0]
type textarea "move"
click at [640, 270] on div "helper. move Up(steps) press enter helper. move Down(steps) press enter helper.…" at bounding box center [610, 292] width 222 height 141
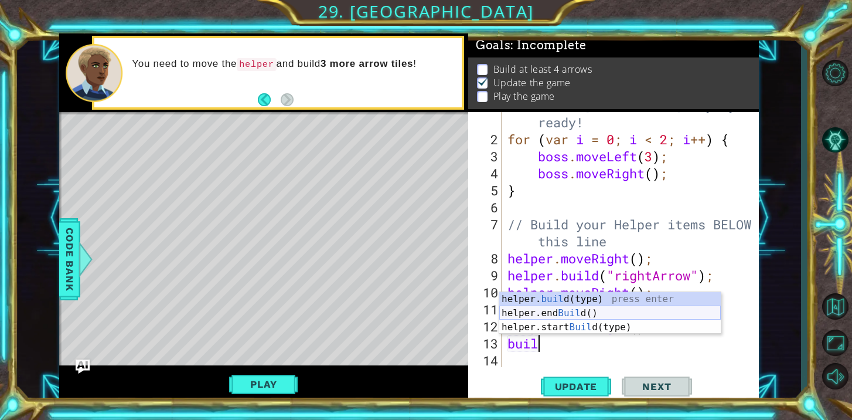
scroll to position [0, 1]
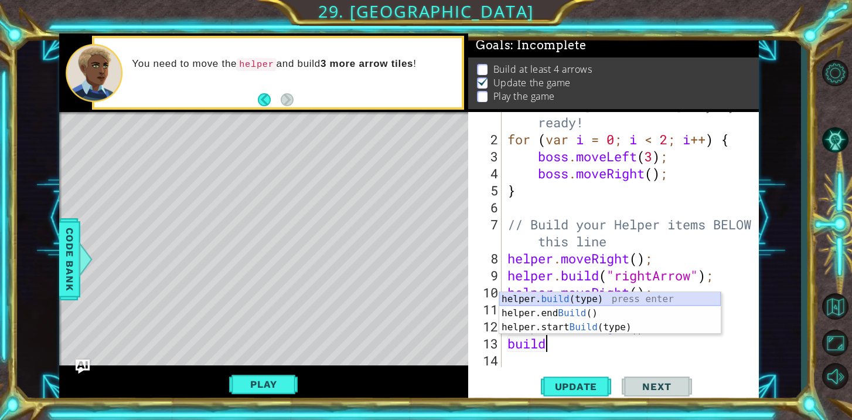
click at [633, 297] on div "helper. build (type) press enter helper.end Build () press enter helper.start B…" at bounding box center [610, 327] width 222 height 70
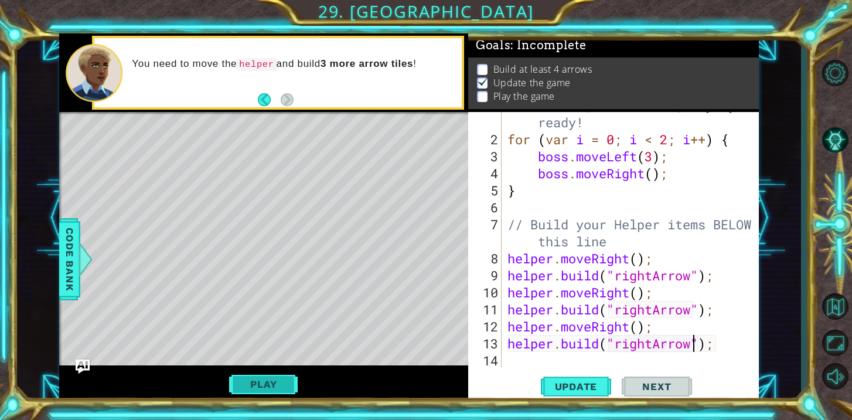
click at [268, 380] on button "Play" at bounding box center [263, 384] width 69 height 22
click at [703, 343] on div "// Don't touch the boss code until [PERSON_NAME] says you're ready! for ( var i…" at bounding box center [633, 241] width 257 height 323
click at [64, 244] on span "Code Bank" at bounding box center [69, 258] width 19 height 71
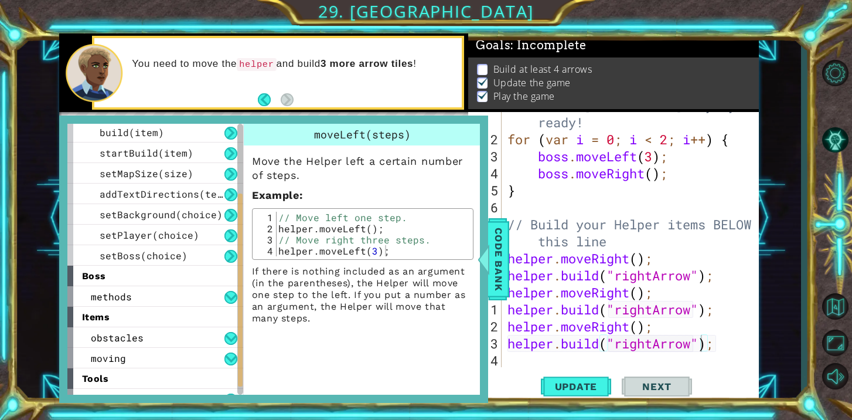
scroll to position [139, 0]
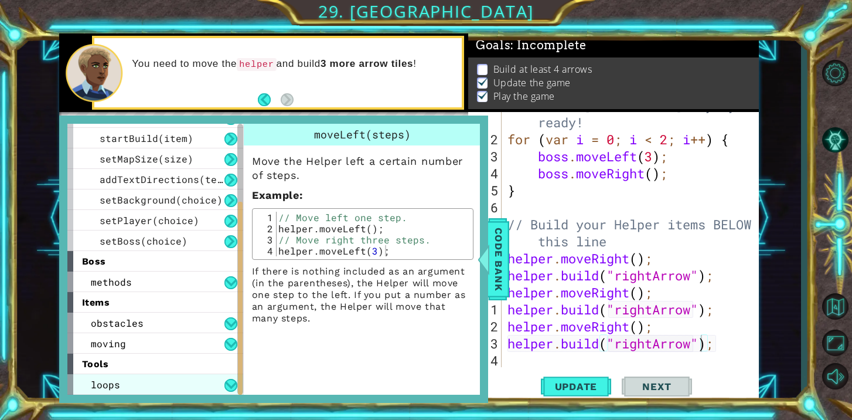
click at [124, 387] on div "loops" at bounding box center [155, 384] width 176 height 21
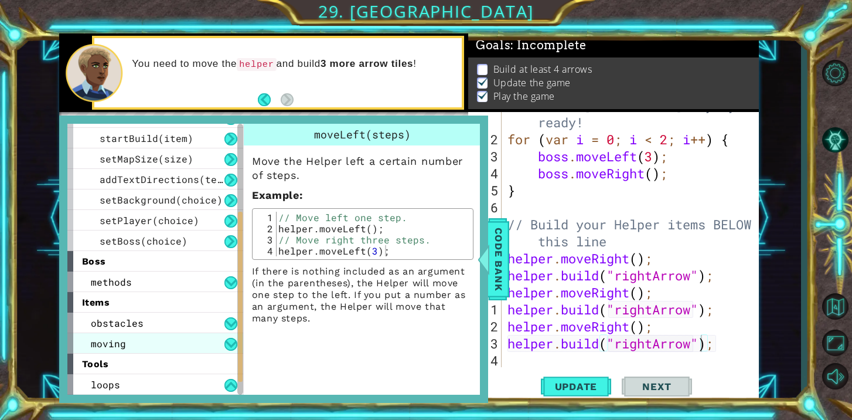
scroll to position [160, 0]
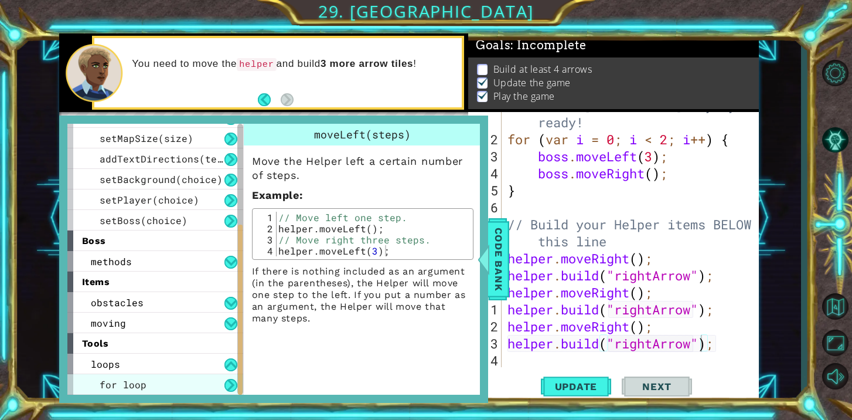
click at [172, 379] on div "for loop" at bounding box center [155, 384] width 176 height 21
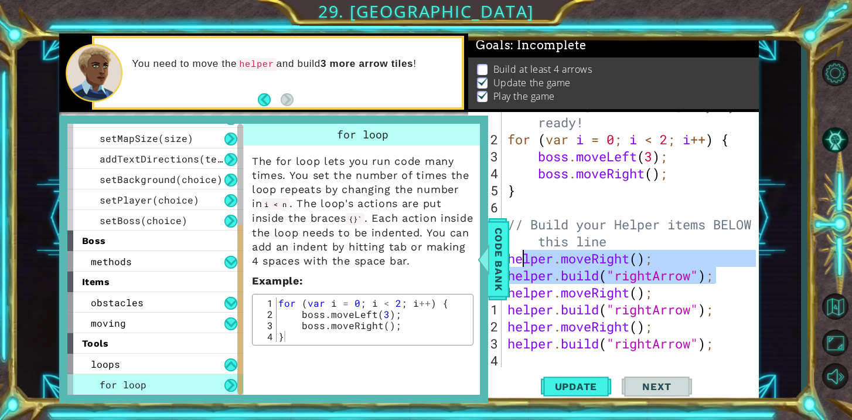
drag, startPoint x: 718, startPoint y: 275, endPoint x: 522, endPoint y: 252, distance: 197.1
click at [526, 255] on div "// Don't touch the boss code until [PERSON_NAME] says you're ready! for ( var i…" at bounding box center [633, 241] width 257 height 323
click at [679, 245] on div "// Don't touch the boss code until [PERSON_NAME] says you're ready! for ( var i…" at bounding box center [633, 241] width 257 height 323
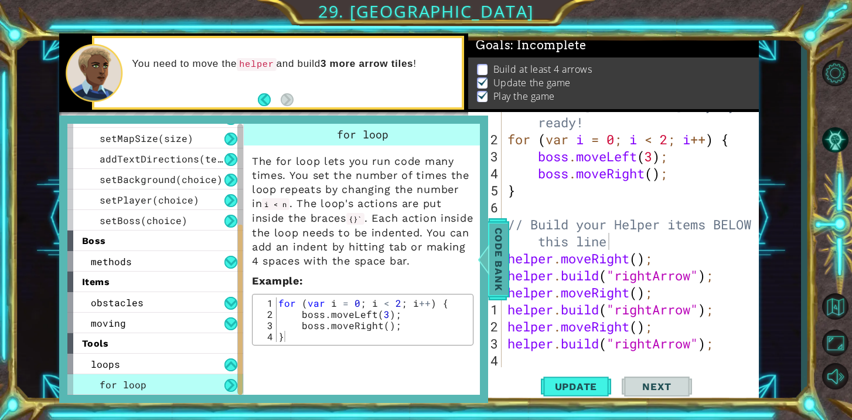
click at [509, 263] on div "Code Bank" at bounding box center [498, 259] width 21 height 82
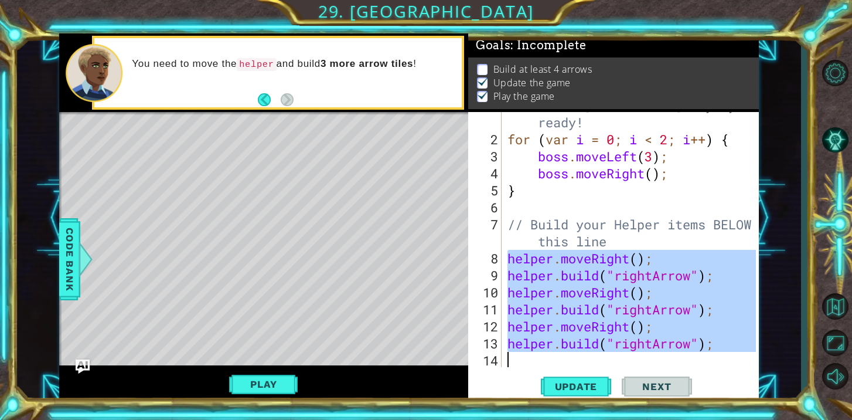
drag, startPoint x: 505, startPoint y: 258, endPoint x: 707, endPoint y: 429, distance: 264.5
click at [707, 419] on html "1 ההההההההההההההההההההההההההההההההההההההההההההההההההההההההההההההההההההההההההההה…" at bounding box center [426, 210] width 852 height 420
type textarea "[DOMAIN_NAME]("rightArrow");"
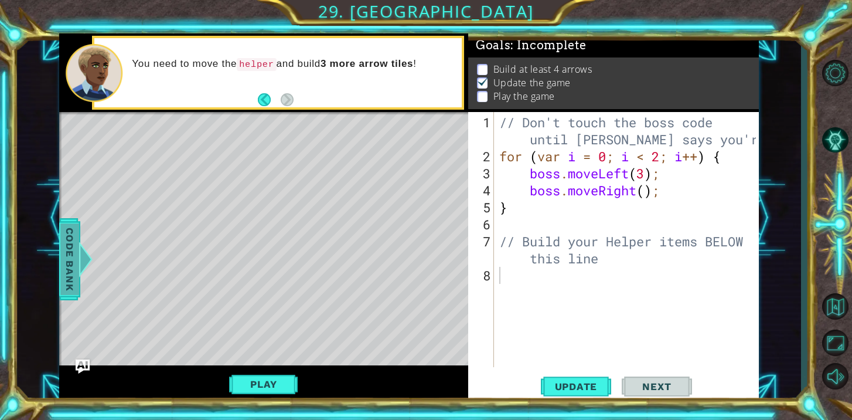
click at [77, 231] on span "Code Bank" at bounding box center [69, 258] width 19 height 71
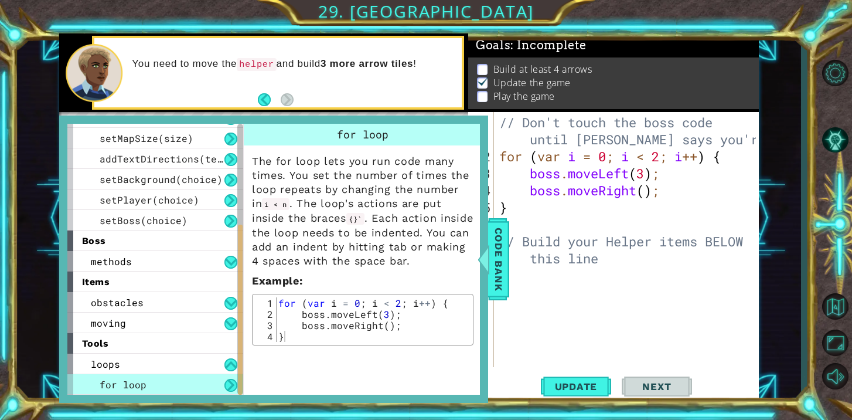
click at [561, 281] on div "// Don't touch the boss code until [PERSON_NAME] says you're ready! for ( var i…" at bounding box center [629, 267] width 265 height 306
type textarea "for (var i = 0; i < 2; i++){"
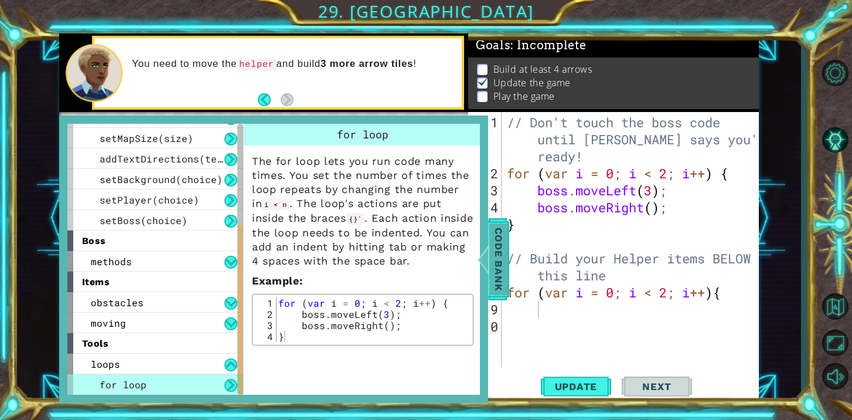
click at [487, 257] on div at bounding box center [483, 258] width 15 height 35
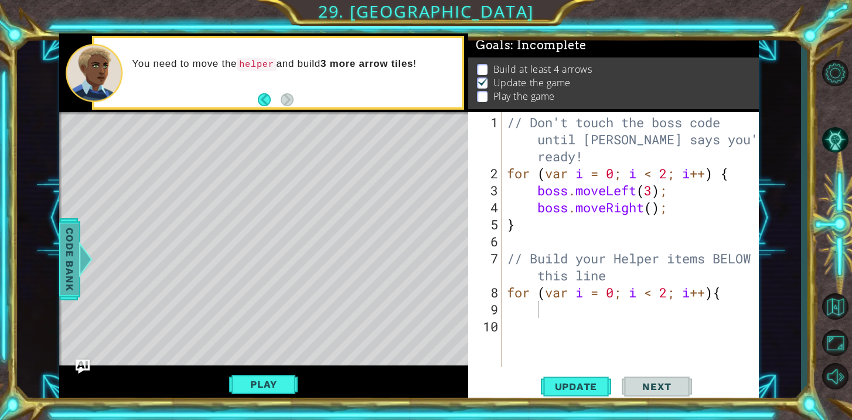
click at [67, 267] on span "Code Bank" at bounding box center [69, 258] width 19 height 71
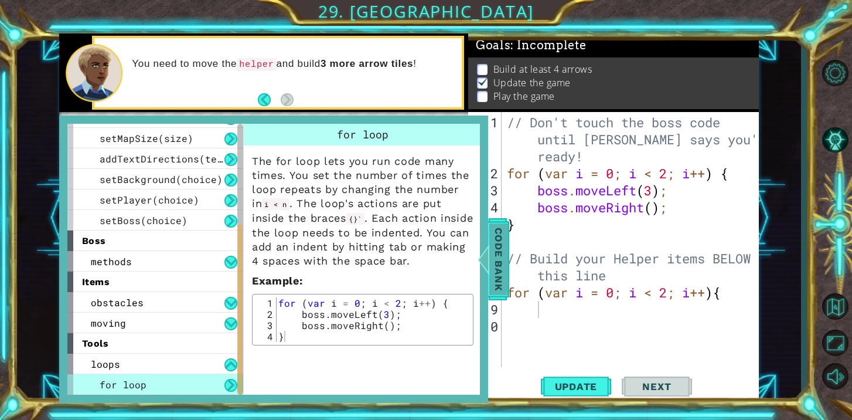
click at [490, 246] on div at bounding box center [483, 258] width 15 height 35
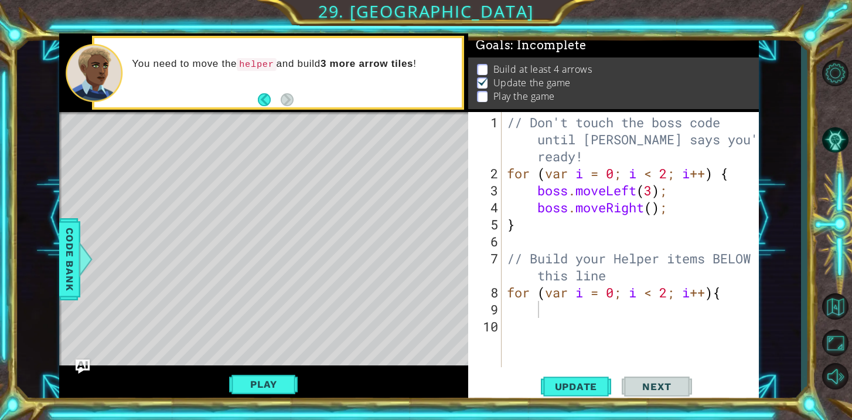
scroll to position [0, 0]
click at [561, 318] on div "// Don't touch the boss code until [PERSON_NAME] says you're ready! for ( var i…" at bounding box center [633, 275] width 257 height 323
click at [560, 314] on div "// Don't touch the boss code until [PERSON_NAME] says you're ready! for ( var i…" at bounding box center [633, 275] width 257 height 323
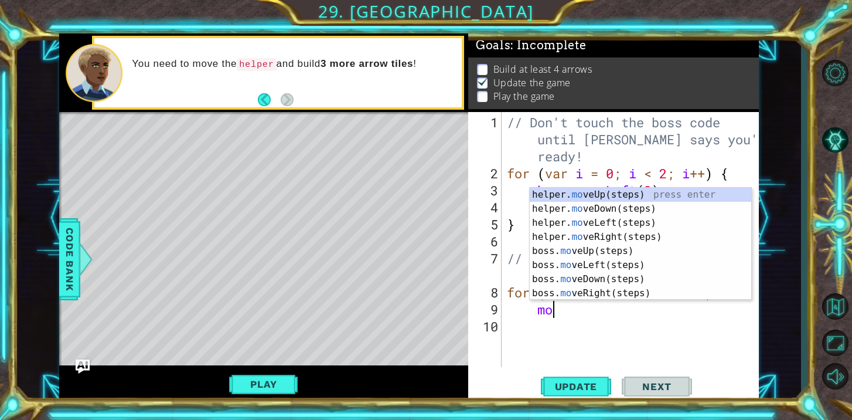
type textarea "mov"
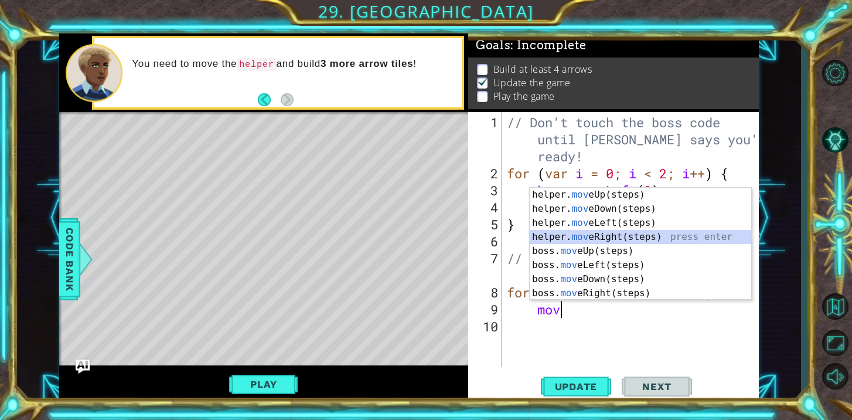
click at [626, 238] on div "helper. mov eUp(steps) press enter helper. mov eDown(steps) press enter helper.…" at bounding box center [641, 258] width 222 height 141
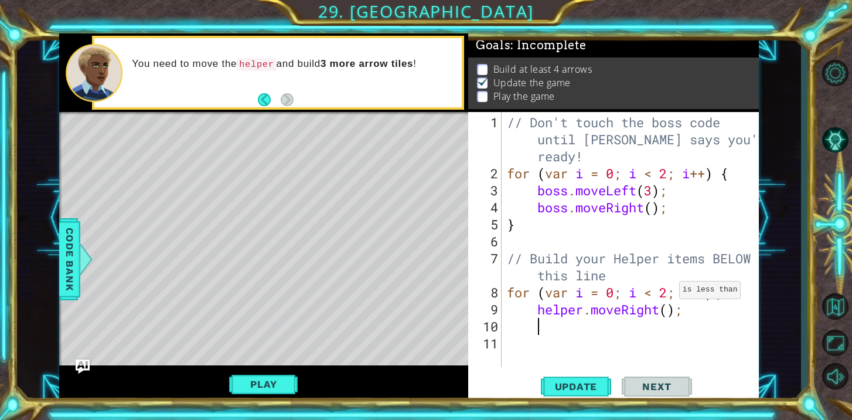
click at [669, 294] on div "// Don't touch the boss code until [PERSON_NAME] says you're ready! for ( var i…" at bounding box center [633, 275] width 257 height 323
click at [691, 308] on div "// Don't touch the boss code until [PERSON_NAME] says you're ready! for ( var i…" at bounding box center [633, 275] width 257 height 323
type textarea "helper.moveRight();"
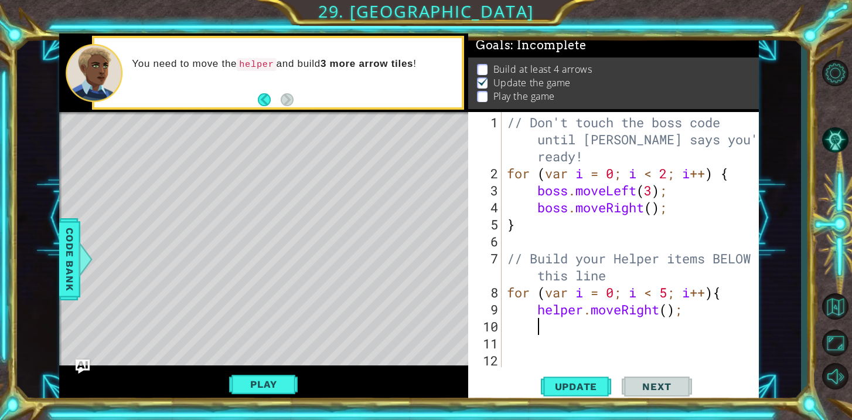
click at [668, 309] on div "// Don't touch the boss code until [PERSON_NAME] says you're ready! for ( var i…" at bounding box center [633, 275] width 257 height 323
type textarea "helper.moveRight(1);"
click at [697, 312] on div "// Don't touch the boss code until [PERSON_NAME] says you're ready! for ( var i…" at bounding box center [633, 275] width 257 height 323
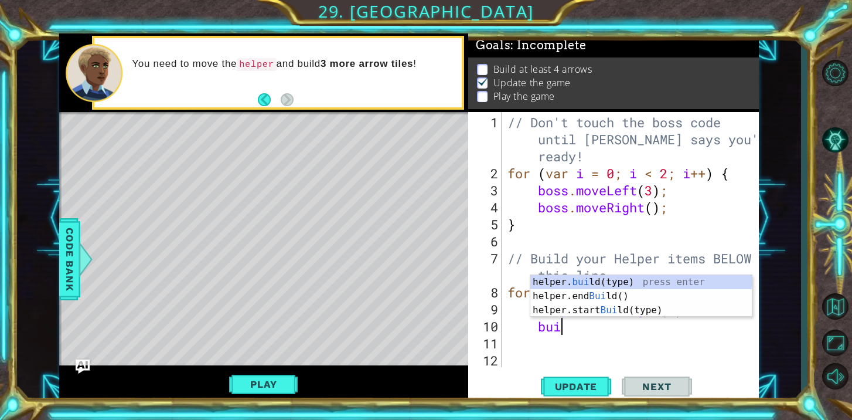
scroll to position [0, 2]
click at [703, 279] on div "helper. buil d(type) press enter helper.end Buil d() press enter helper.start B…" at bounding box center [641, 310] width 222 height 70
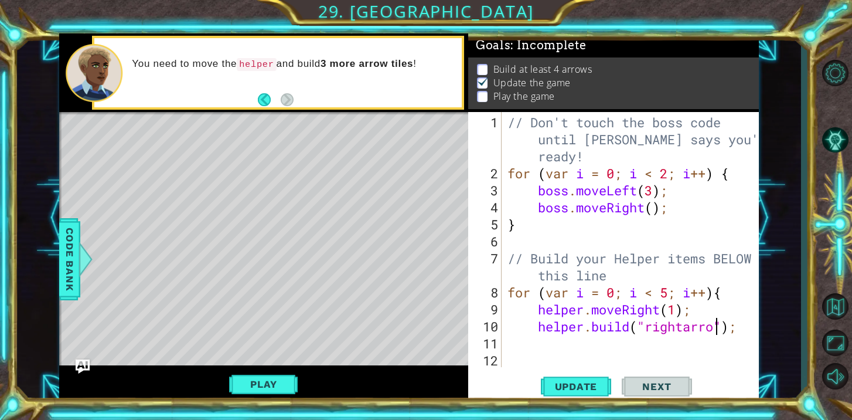
scroll to position [0, 9]
click at [691, 326] on div "// Don't touch the boss code until [PERSON_NAME] says you're ready! for ( var i…" at bounding box center [633, 275] width 257 height 323
type textarea "[DOMAIN_NAME]("rightArrow");"
click at [597, 389] on span "Update" at bounding box center [576, 386] width 66 height 12
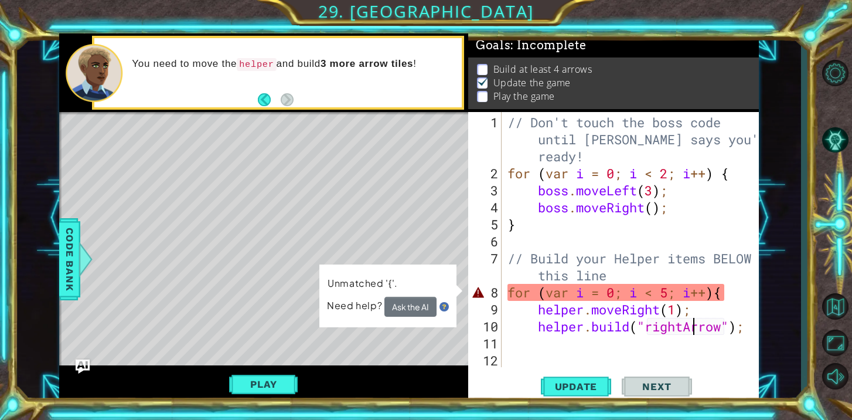
click at [748, 330] on div at bounding box center [750, 248] width 12 height 272
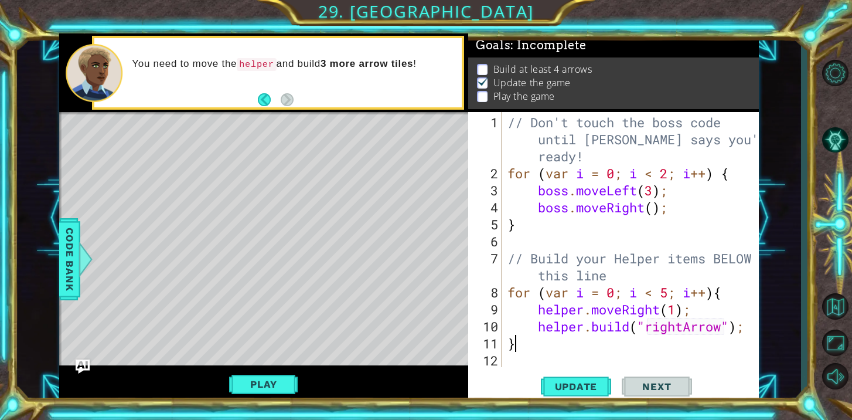
scroll to position [0, 1]
click at [588, 387] on span "Update" at bounding box center [576, 386] width 66 height 12
click at [587, 387] on span "Update" at bounding box center [576, 386] width 66 height 12
click at [668, 292] on div "// Don't touch the boss code until [PERSON_NAME] says you're ready! for ( var i…" at bounding box center [633, 275] width 257 height 323
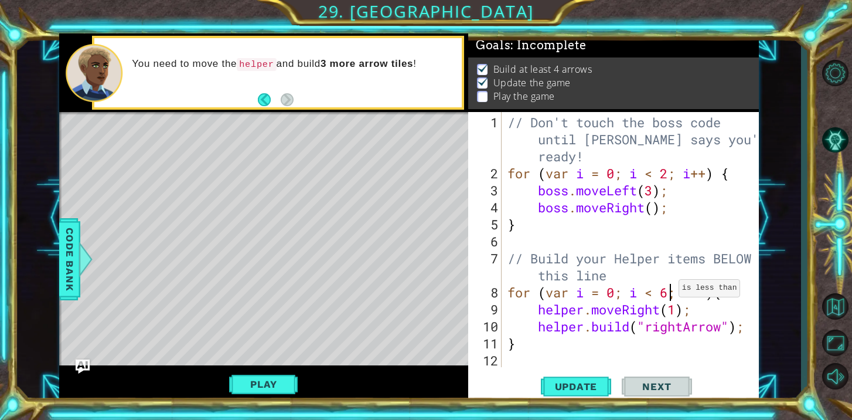
scroll to position [0, 7]
click at [598, 386] on span "Update" at bounding box center [576, 386] width 66 height 12
click at [748, 336] on div at bounding box center [750, 256] width 12 height 289
type textarea "}"
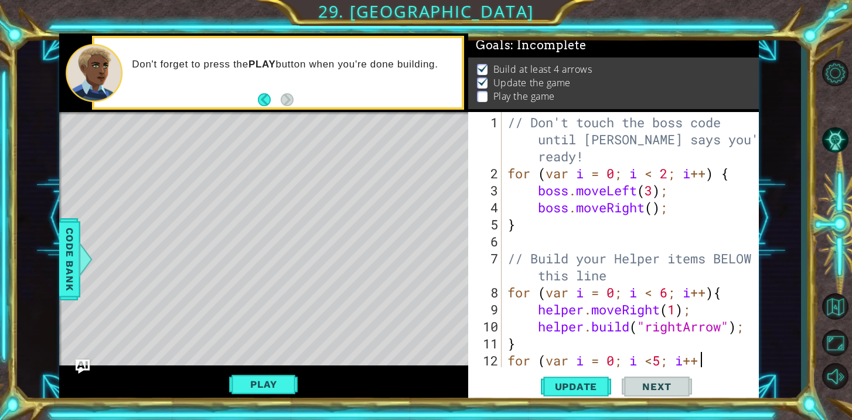
scroll to position [0, 8]
type textarea "for (var i = 0; i <5; i++){"
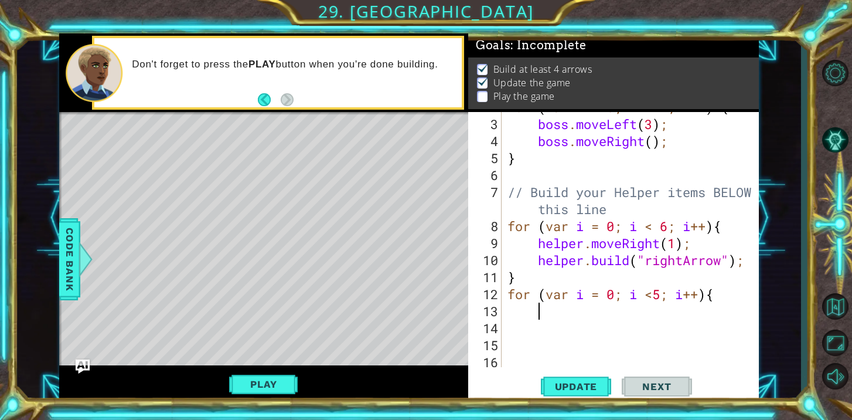
scroll to position [66, 0]
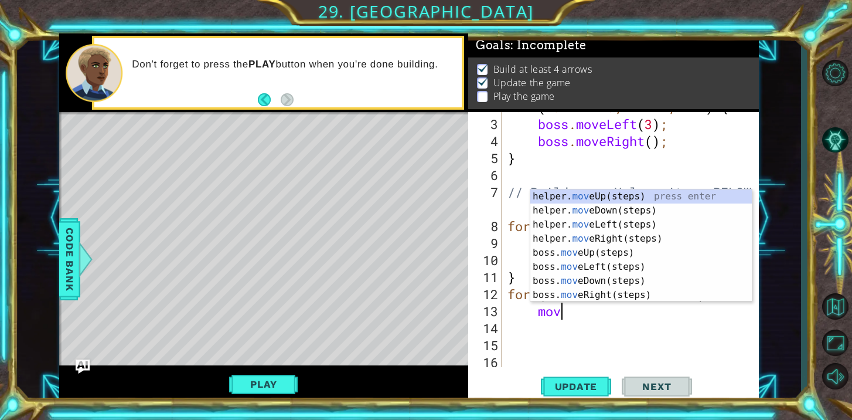
type textarea "move"
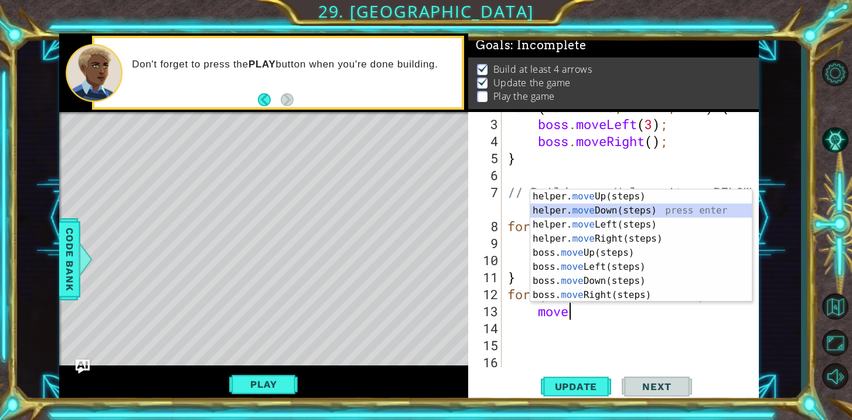
click at [633, 212] on div "helper. move Up(steps) press enter helper. move Down(steps) press enter helper.…" at bounding box center [641, 259] width 222 height 141
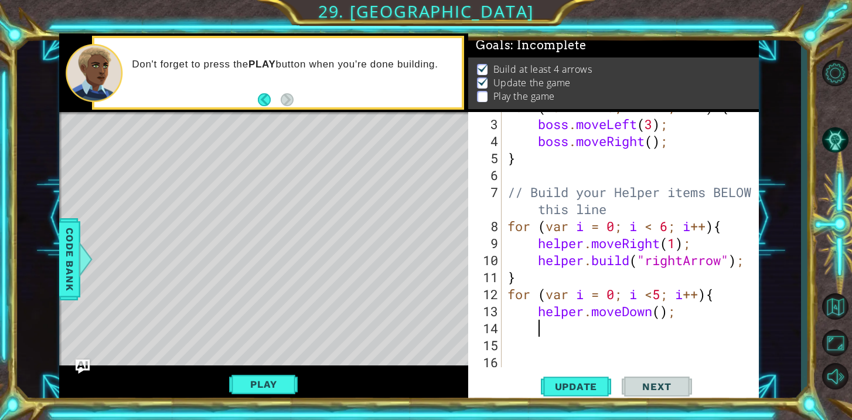
click at [660, 312] on div "for ( var i = 0 ; i < 2 ; i ++ ) { boss . moveLeft ( 3 ) ; boss . moveRight ( )…" at bounding box center [633, 242] width 257 height 289
type textarea "helper.moveDown(1);"
click at [594, 381] on span "Update" at bounding box center [576, 386] width 66 height 12
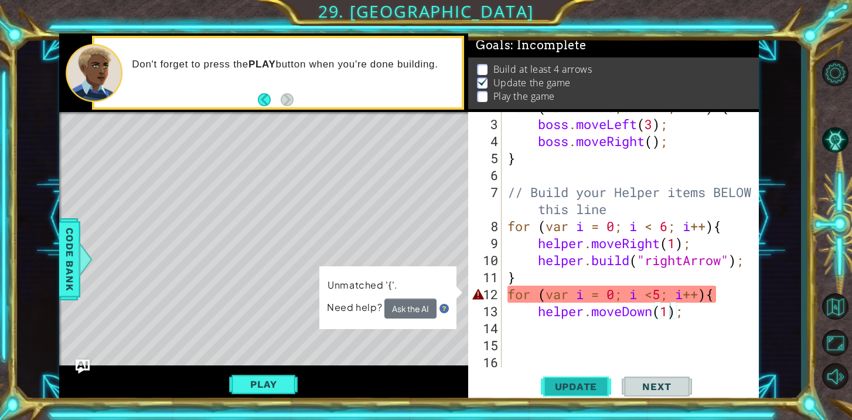
click at [594, 381] on span "Update" at bounding box center [576, 386] width 66 height 12
click at [698, 321] on div "for ( var i = 0 ; i < 2 ; i ++ ) { boss . moveLeft ( 3 ) ; boss . moveRight ( )…" at bounding box center [633, 242] width 257 height 289
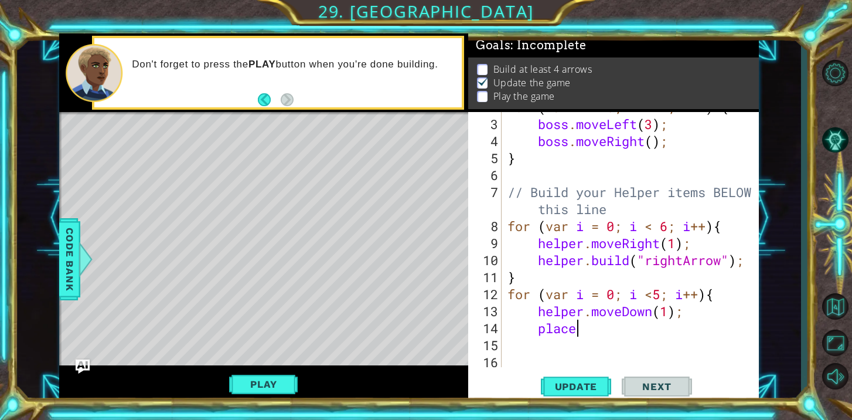
scroll to position [0, 2]
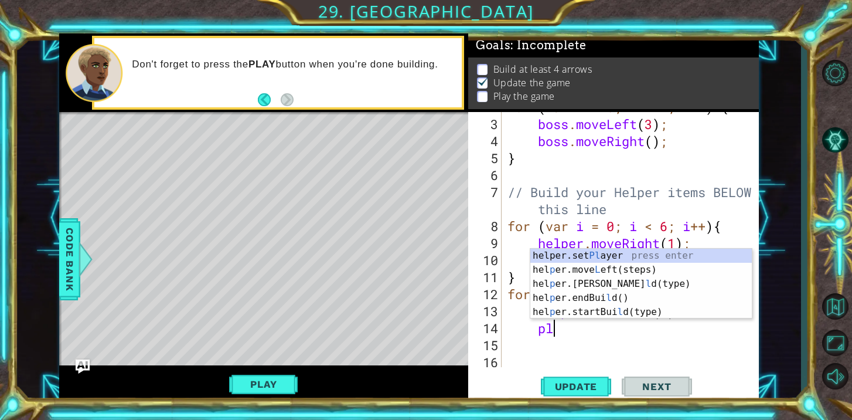
type textarea "p"
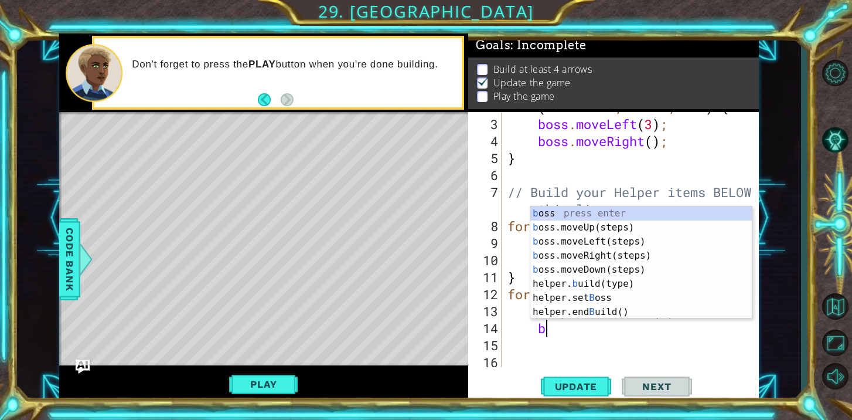
scroll to position [0, 2]
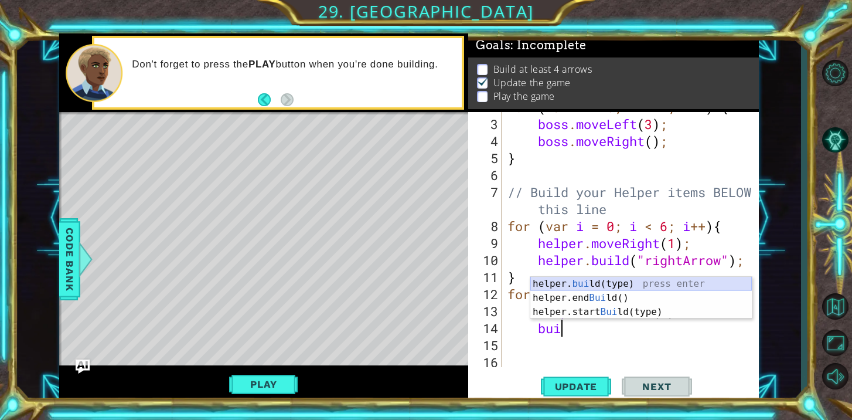
click at [681, 284] on div "helper. [PERSON_NAME](type) press enter helper.end [PERSON_NAME]() press enter …" at bounding box center [641, 312] width 222 height 70
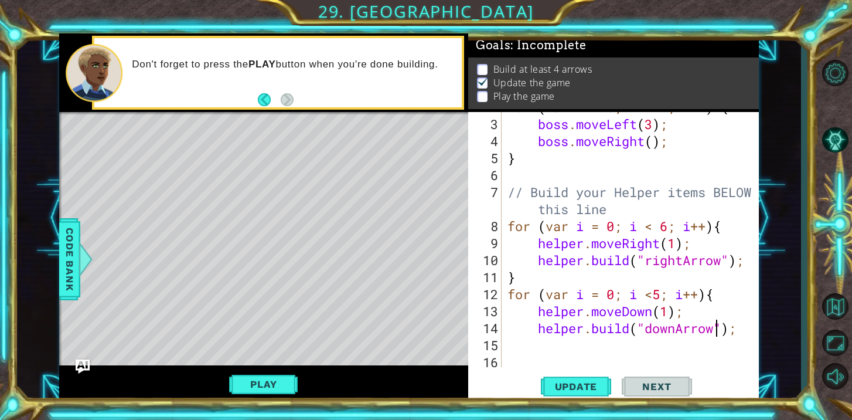
scroll to position [0, 9]
type textarea "[DOMAIN_NAME]("downArrow");"
click at [597, 388] on span "Update" at bounding box center [576, 386] width 66 height 12
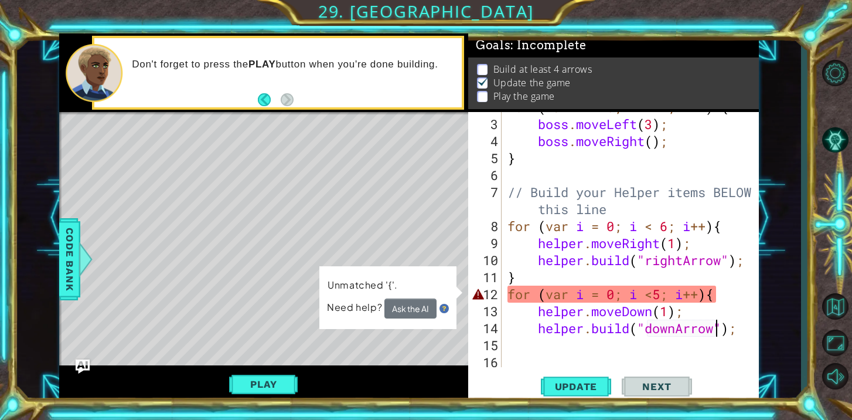
click at [741, 331] on div "for ( var i = 0 ; i < 2 ; i ++ ) { boss . moveLeft ( 3 ) ; boss . moveRight ( )…" at bounding box center [633, 242] width 257 height 289
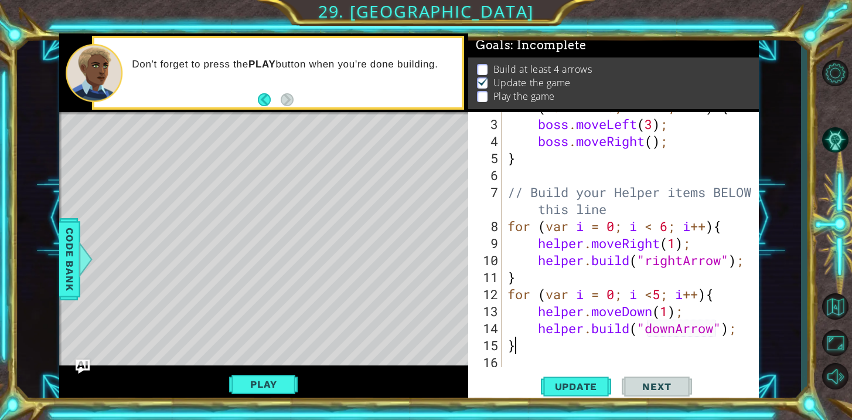
scroll to position [0, 1]
click at [586, 375] on button "Update" at bounding box center [576, 386] width 70 height 29
type textarea "}"
click at [273, 378] on button "Play" at bounding box center [263, 384] width 69 height 22
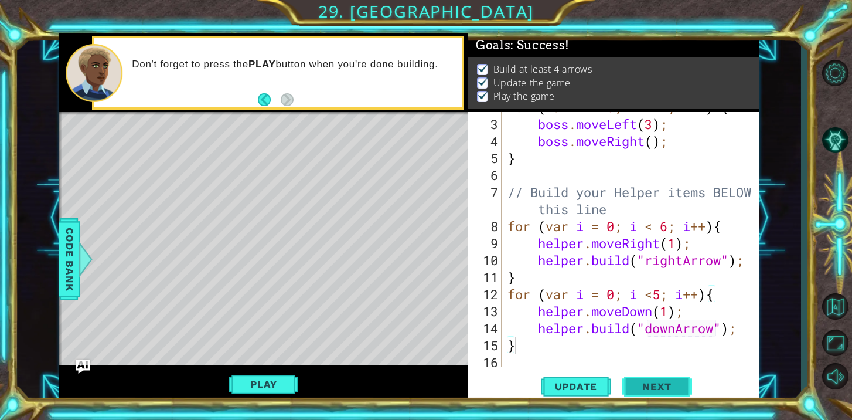
click at [643, 381] on span "Next" at bounding box center [657, 386] width 52 height 12
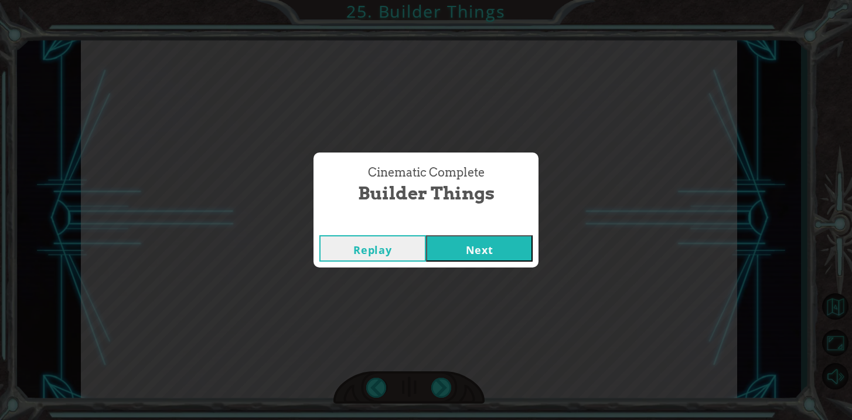
click at [479, 247] on button "Next" at bounding box center [479, 248] width 107 height 26
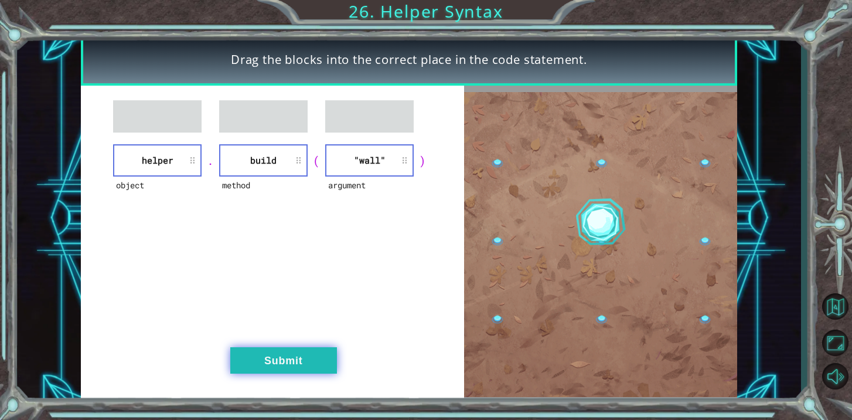
click at [302, 356] on button "Submit" at bounding box center [283, 360] width 107 height 26
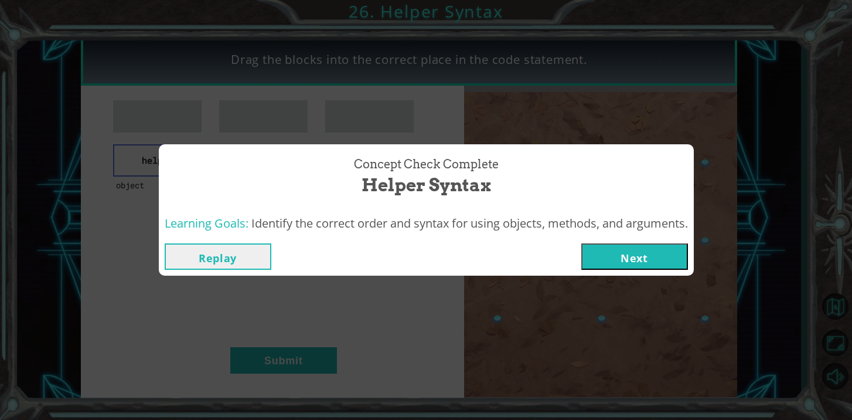
click at [597, 258] on button "Next" at bounding box center [634, 256] width 107 height 26
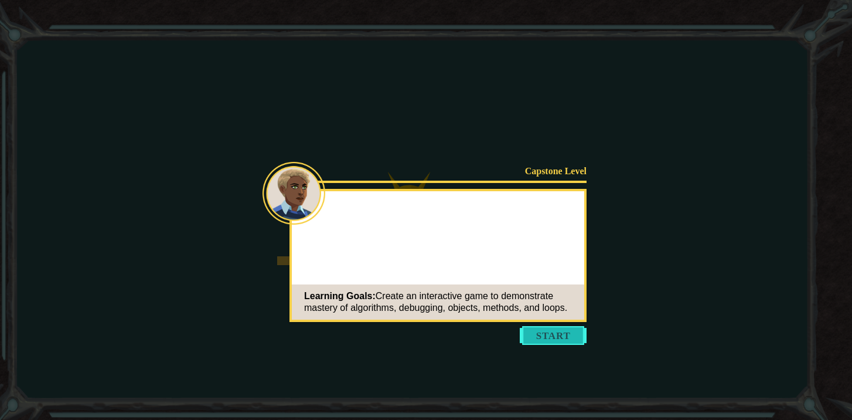
click at [553, 333] on button "Start" at bounding box center [553, 335] width 67 height 19
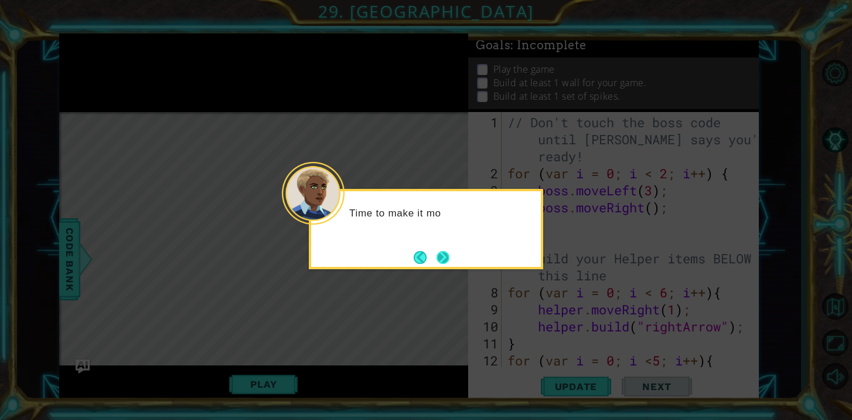
click at [446, 258] on button "Next" at bounding box center [443, 257] width 13 height 13
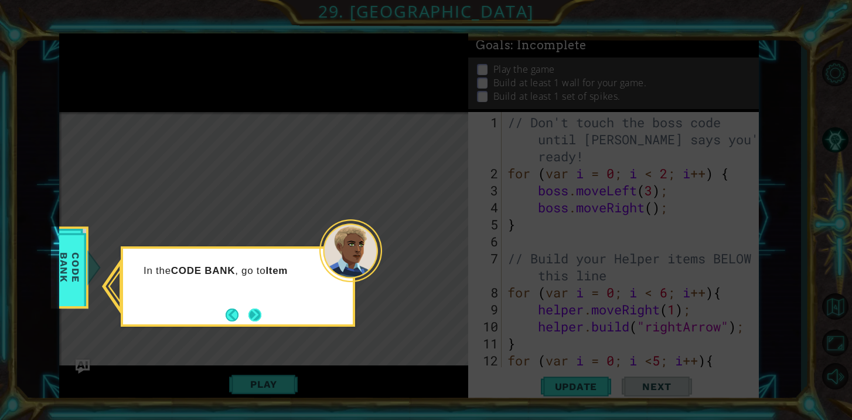
click at [248, 317] on button "Next" at bounding box center [254, 314] width 13 height 13
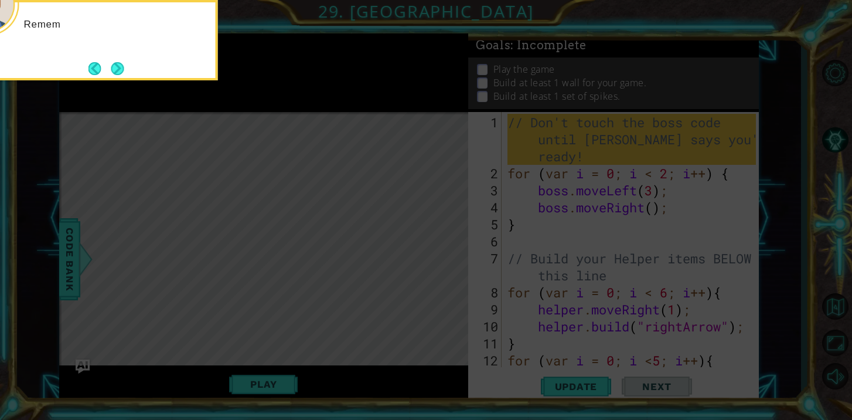
click at [248, 317] on icon at bounding box center [426, 63] width 852 height 714
click at [124, 69] on button "Next" at bounding box center [117, 68] width 13 height 13
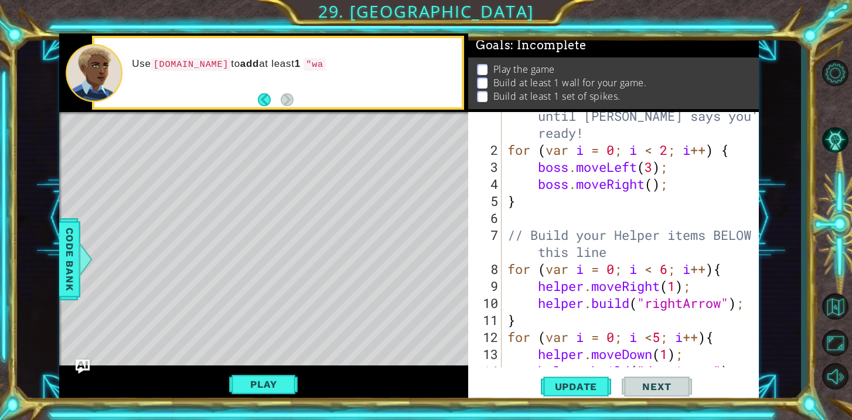
scroll to position [54, 0]
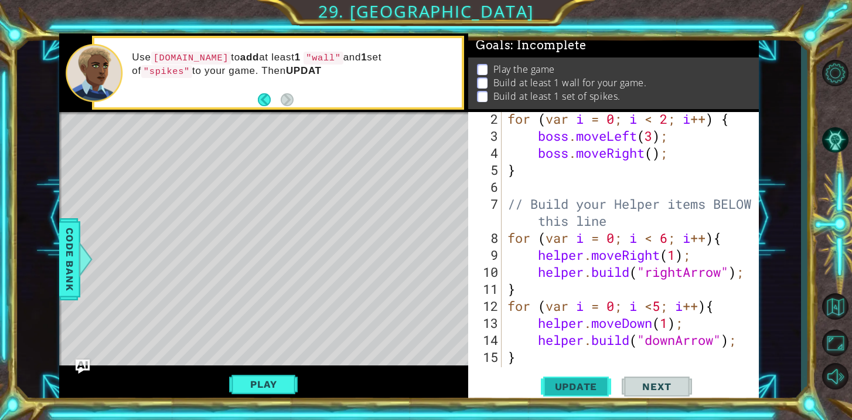
click at [585, 386] on span "Update" at bounding box center [576, 386] width 66 height 12
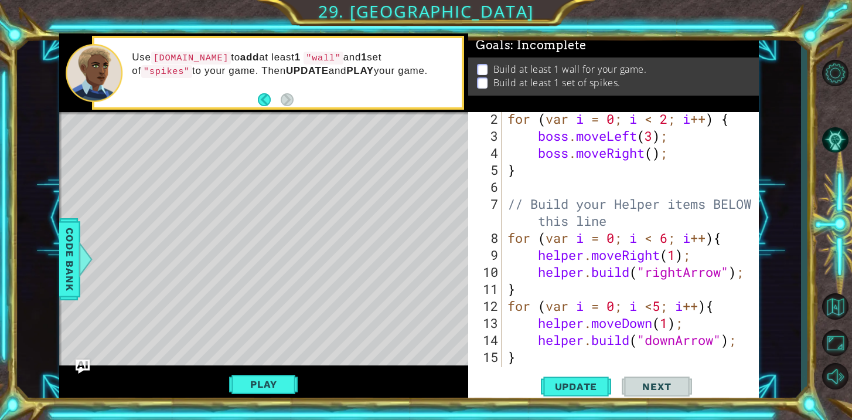
click at [507, 236] on div "for ( var i = 0 ; i < 2 ; i ++ ) { boss . moveLeft ( 3 ) ; boss . moveRight ( )…" at bounding box center [633, 254] width 257 height 289
type textarea "for (var i = 0; i < 6; i++){"
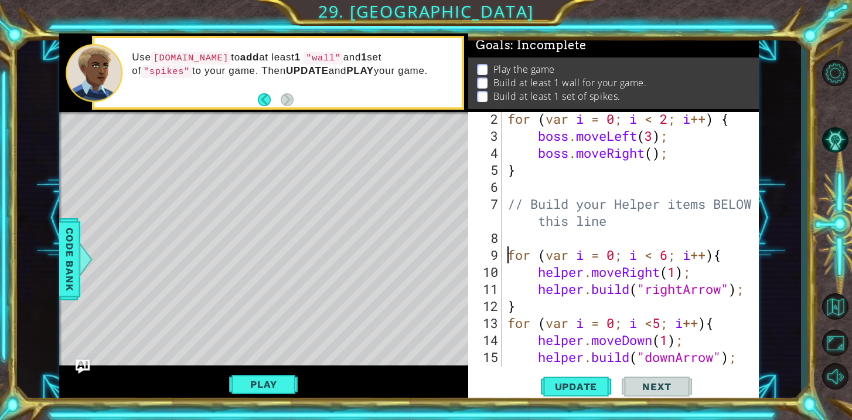
click at [507, 234] on div "for ( var i = 0 ; i < 2 ; i ++ ) { boss . moveLeft ( 3 ) ; boss . moveRight ( )…" at bounding box center [633, 254] width 257 height 289
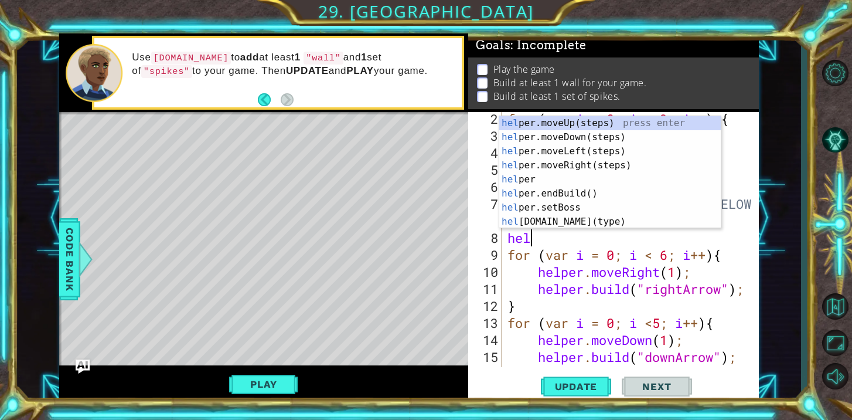
scroll to position [0, 0]
type textarea "h"
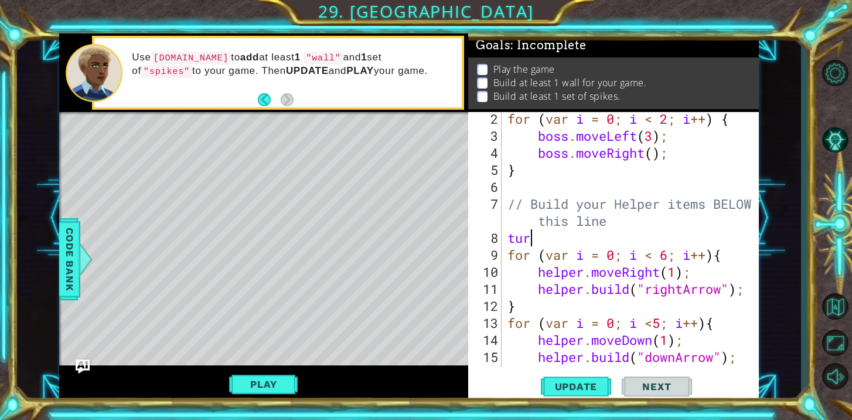
type textarea "t"
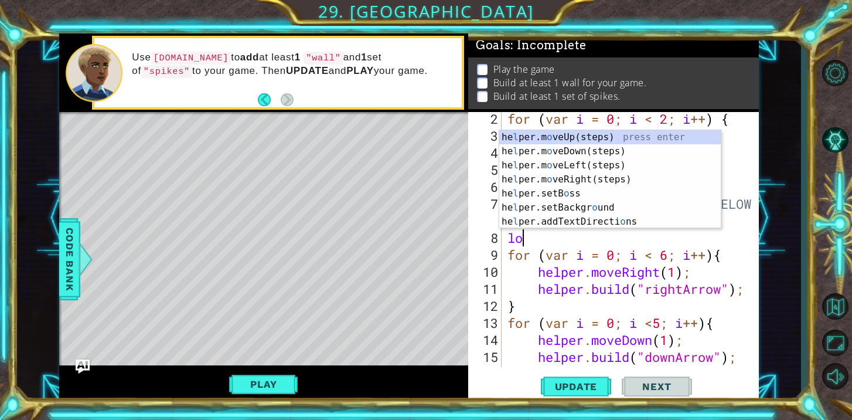
type textarea "l"
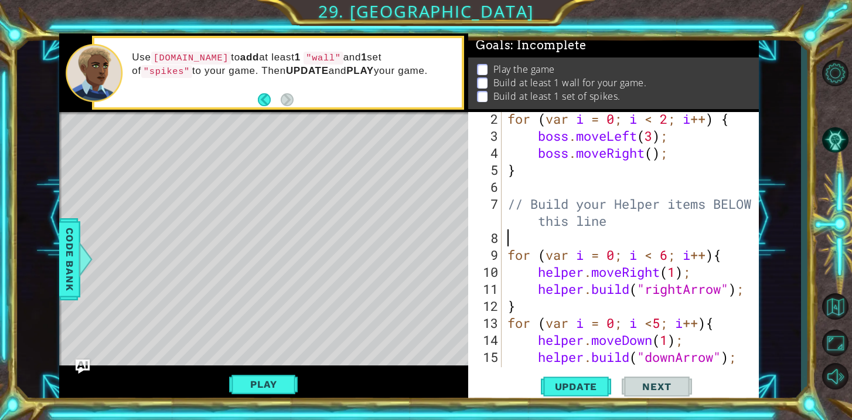
click at [561, 311] on div "for ( var i = 0 ; i < 2 ; i ++ ) { boss . moveLeft ( 3 ) ; boss . moveRight ( )…" at bounding box center [633, 254] width 257 height 289
type textarea "}"
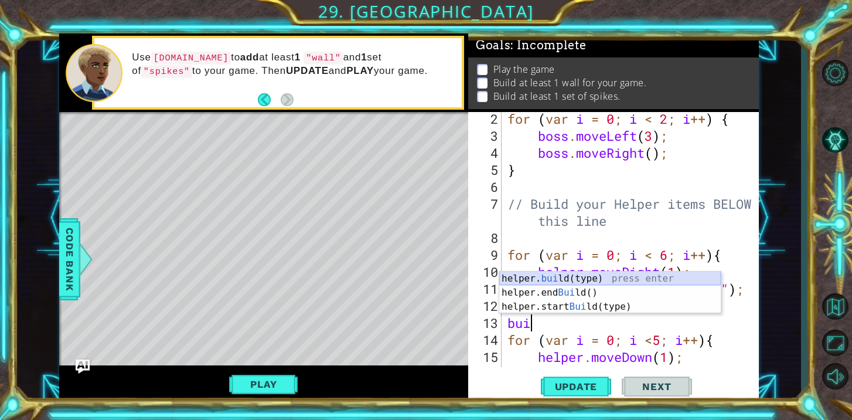
click at [582, 281] on div "helper. [PERSON_NAME](type) press enter helper.end [PERSON_NAME]() press enter …" at bounding box center [610, 306] width 222 height 70
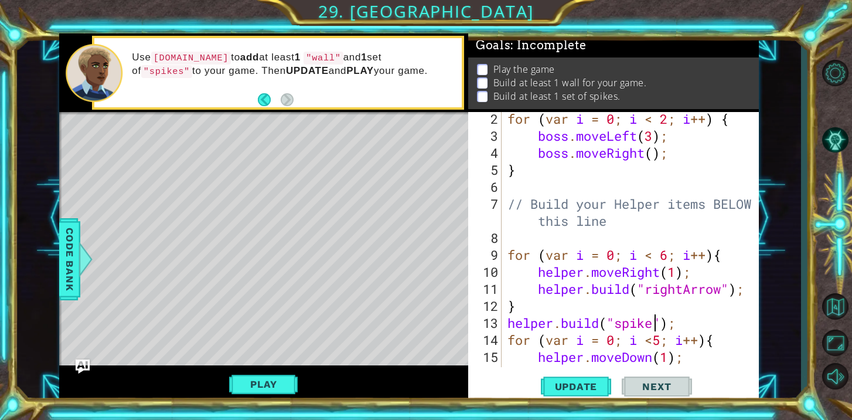
scroll to position [0, 6]
click at [584, 386] on span "Update" at bounding box center [576, 386] width 66 height 12
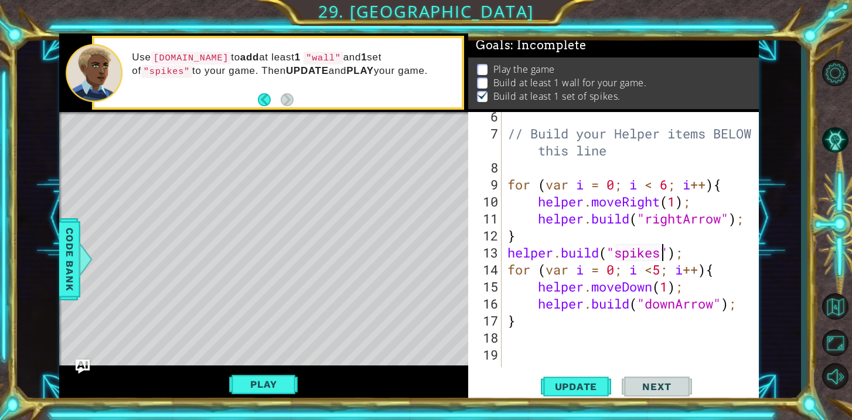
scroll to position [135, 0]
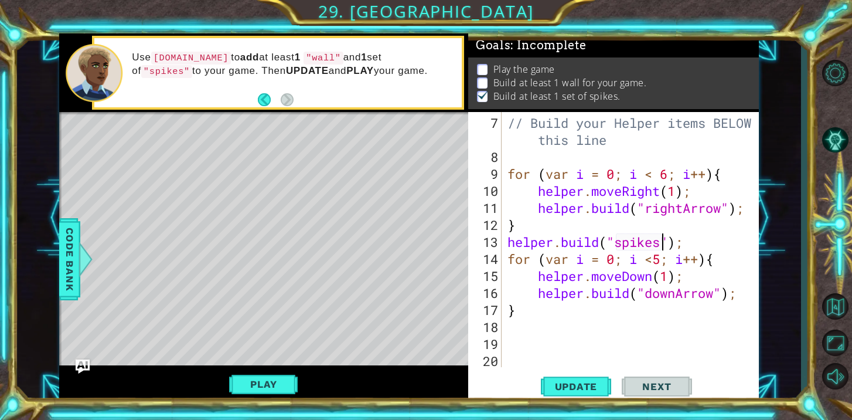
click at [588, 316] on div "// Build your Helper items BELOW this line for ( var i = 0 ; i < 6 ; i ++ ) { h…" at bounding box center [633, 241] width 257 height 289
type textarea "}"
type textarea "w"
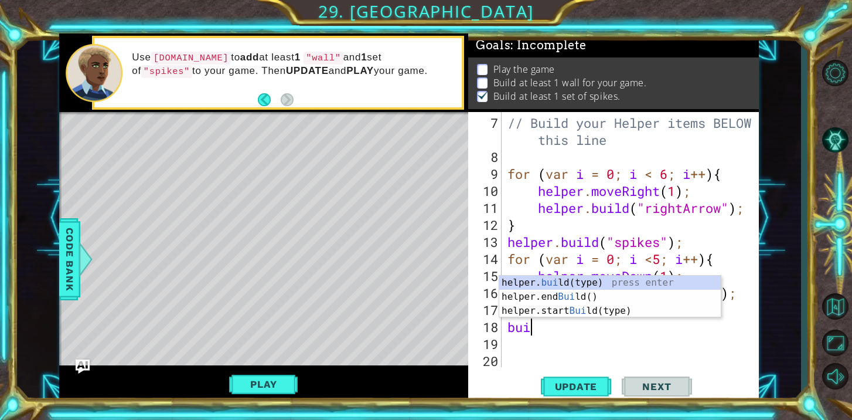
scroll to position [0, 1]
click at [588, 281] on div "helper. buil d(type) press enter helper.end Buil d() press enter helper.start B…" at bounding box center [610, 310] width 222 height 70
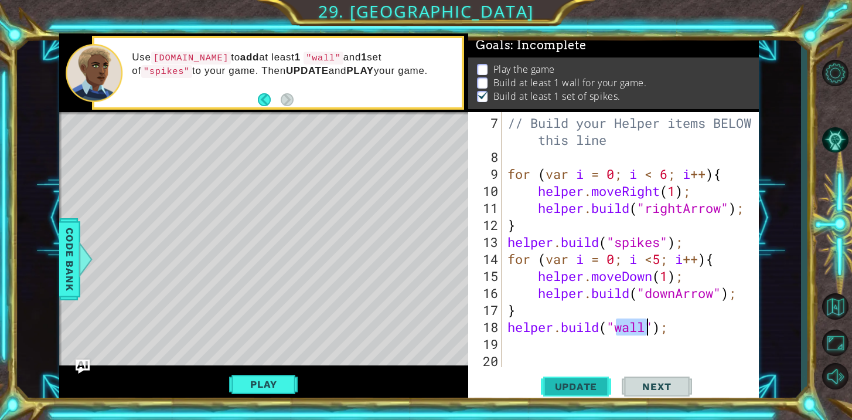
click at [580, 391] on span "Update" at bounding box center [576, 386] width 66 height 12
click at [593, 386] on span "Update" at bounding box center [576, 386] width 66 height 12
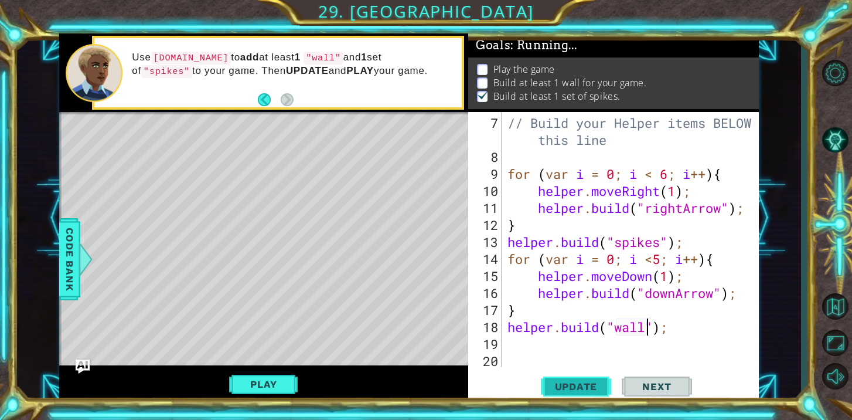
click at [593, 386] on span "Update" at bounding box center [576, 386] width 66 height 12
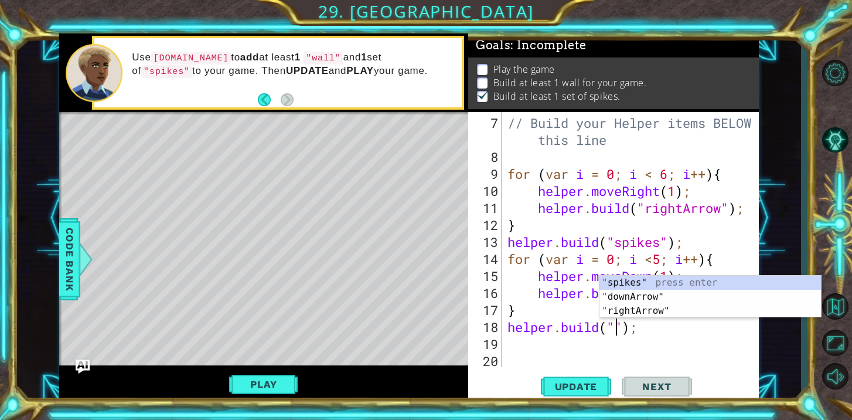
click at [663, 329] on div "// Build your Helper items BELOW this line for ( var i = 0 ; i < 6 ; i ++ ) { h…" at bounding box center [633, 241] width 257 height 289
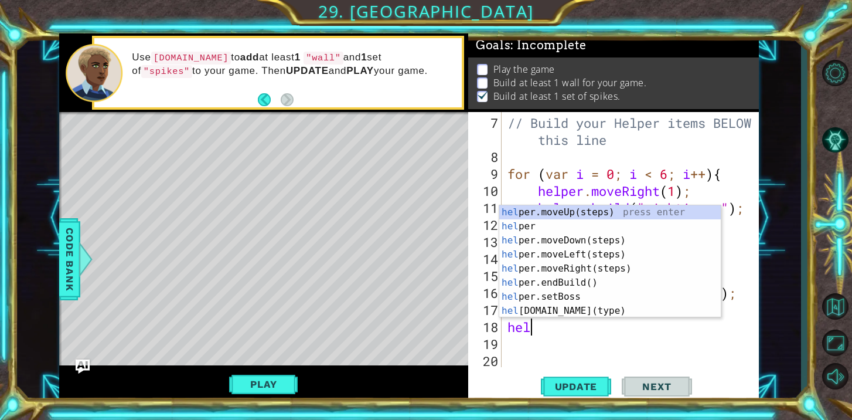
scroll to position [0, 0]
type textarea "h"
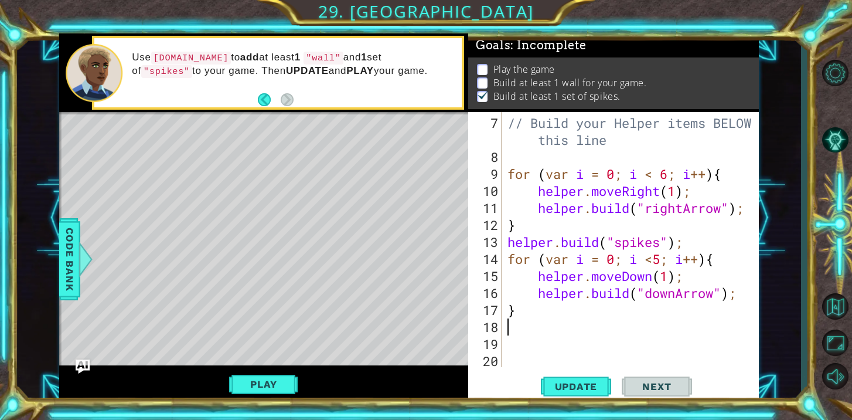
click at [701, 241] on div "// Build your Helper items BELOW this line for ( var i = 0 ; i < 6 ; i ++ ) { h…" at bounding box center [633, 241] width 257 height 289
type textarea "[DOMAIN_NAME]("spikes");"
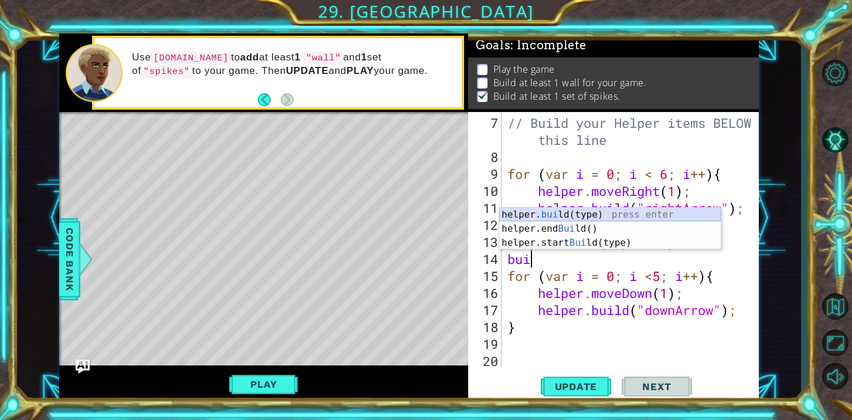
click at [684, 214] on div "helper. [PERSON_NAME](type) press enter helper.end [PERSON_NAME]() press enter …" at bounding box center [610, 242] width 222 height 70
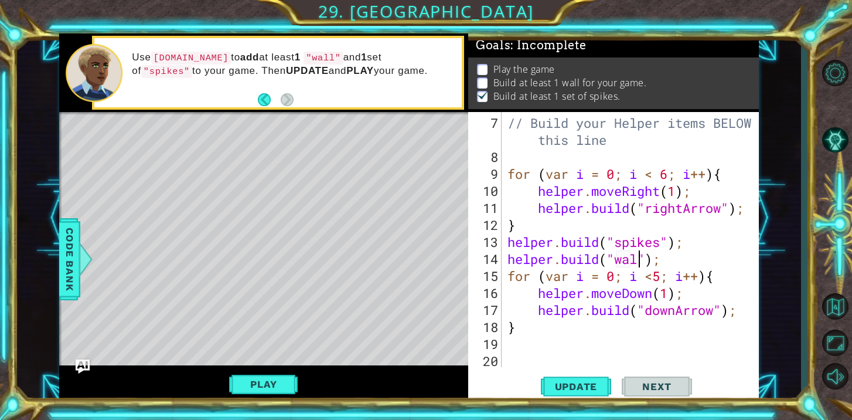
scroll to position [0, 6]
click at [584, 379] on button "Update" at bounding box center [576, 386] width 70 height 29
click at [654, 389] on span "Next" at bounding box center [657, 386] width 52 height 12
click at [251, 376] on button "Play" at bounding box center [263, 384] width 69 height 22
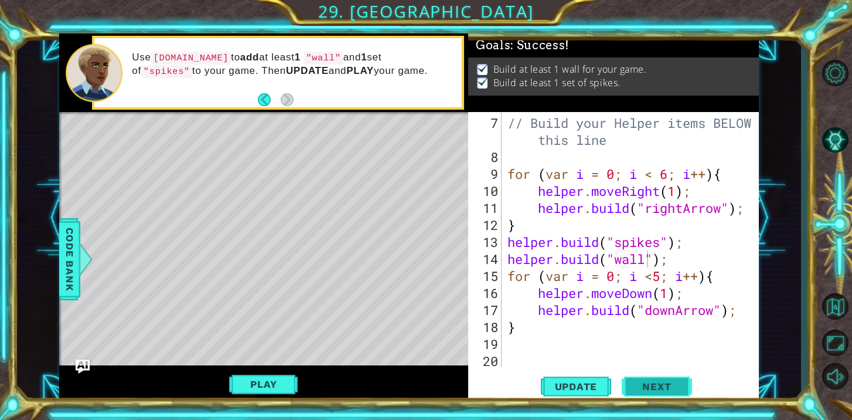
click at [650, 384] on span "Next" at bounding box center [657, 386] width 52 height 12
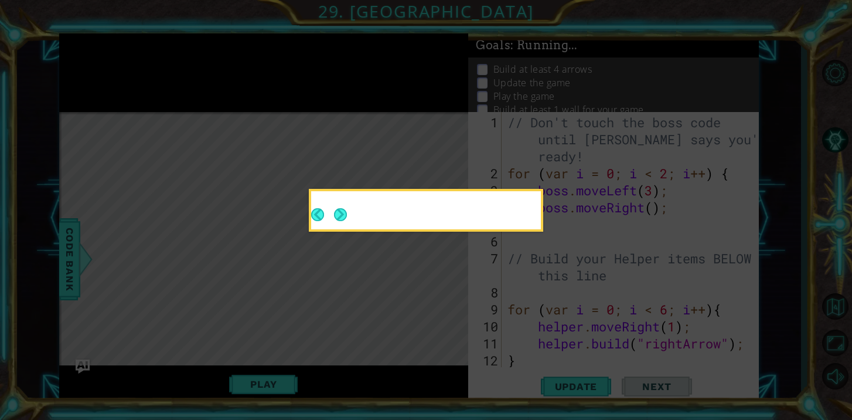
scroll to position [0, 0]
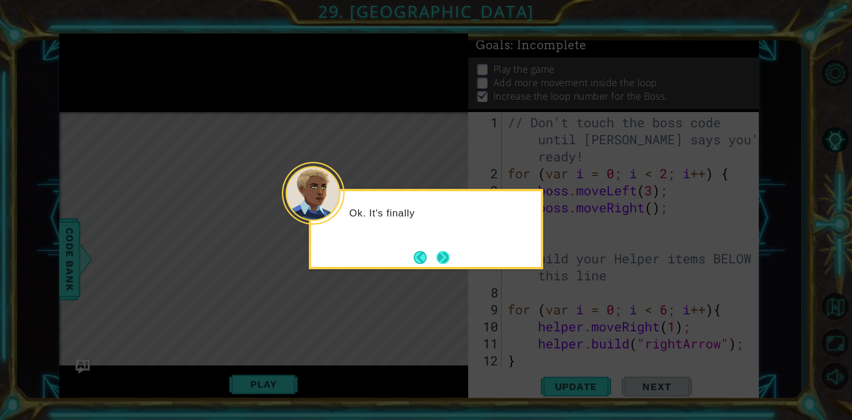
click at [440, 255] on button "Next" at bounding box center [443, 257] width 13 height 13
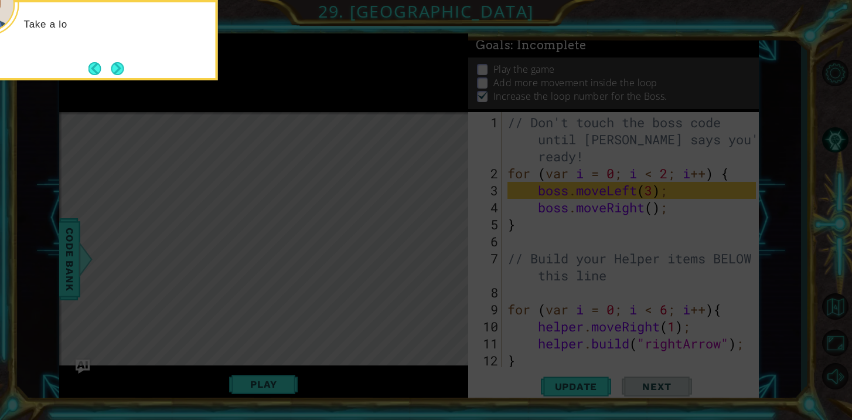
click at [442, 259] on icon at bounding box center [426, 63] width 852 height 714
click at [588, 203] on icon at bounding box center [426, 63] width 852 height 714
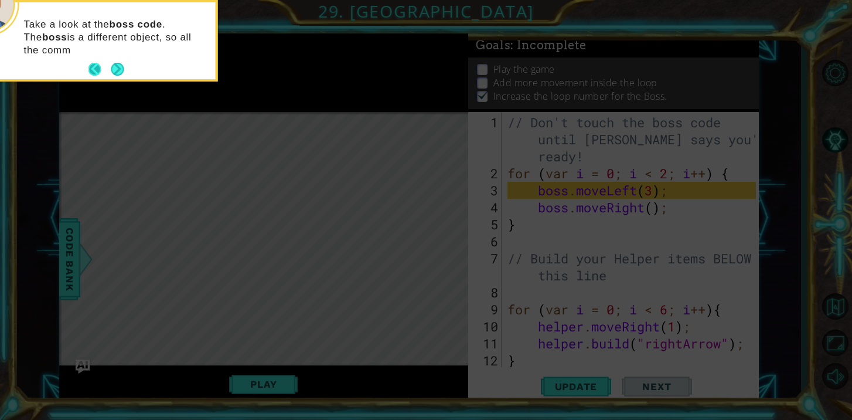
click at [110, 69] on button "Back" at bounding box center [99, 69] width 23 height 13
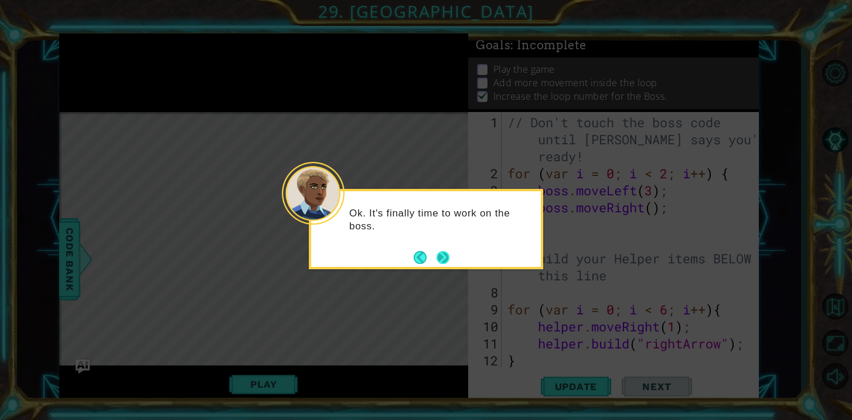
click at [440, 257] on button "Next" at bounding box center [443, 257] width 13 height 13
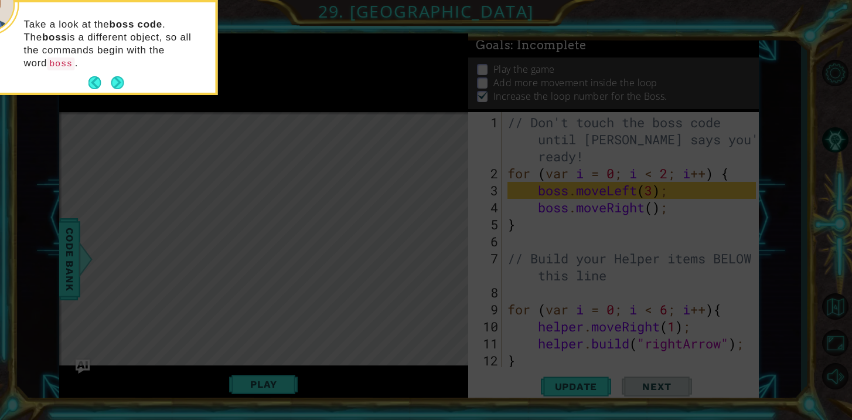
click at [499, 253] on icon at bounding box center [426, 63] width 852 height 714
click at [120, 76] on button "Next" at bounding box center [117, 82] width 13 height 13
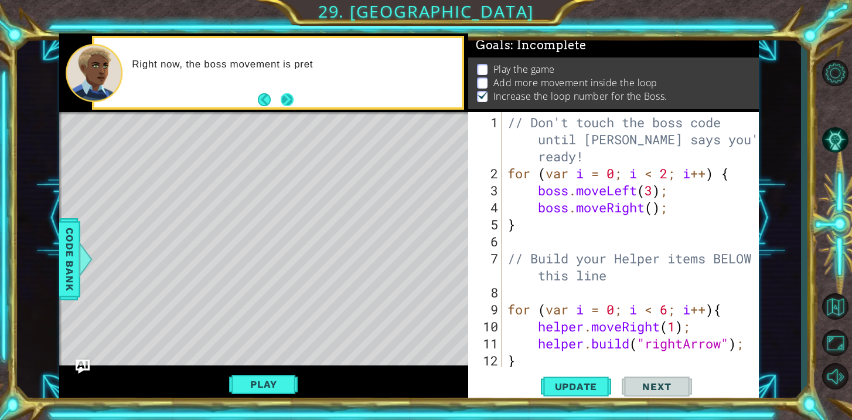
click at [286, 106] on button "Next" at bounding box center [287, 99] width 13 height 13
click at [434, 239] on div "Level Map" at bounding box center [329, 284] width 541 height 345
click at [407, 168] on div "Level Map" at bounding box center [329, 284] width 541 height 345
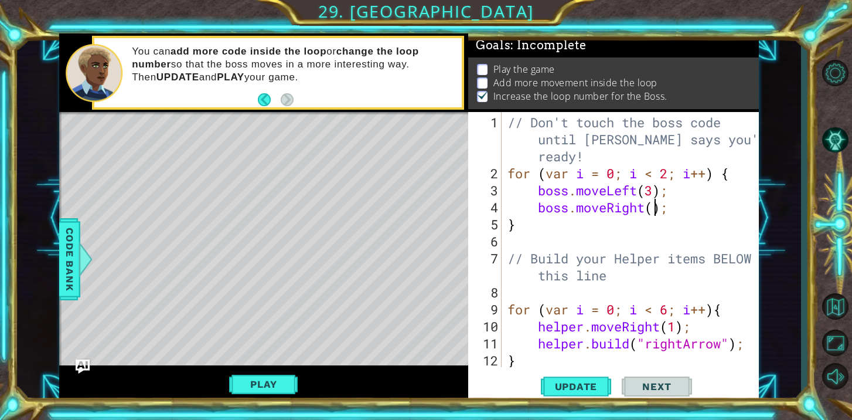
click at [656, 212] on div "// Don't touch the boss code until [PERSON_NAME] says you're ready! for ( var i…" at bounding box center [633, 275] width 257 height 323
type textarea "boss.moveRight(2);"
click at [581, 392] on button "Update" at bounding box center [576, 386] width 70 height 29
click at [288, 380] on button "Play" at bounding box center [263, 384] width 69 height 22
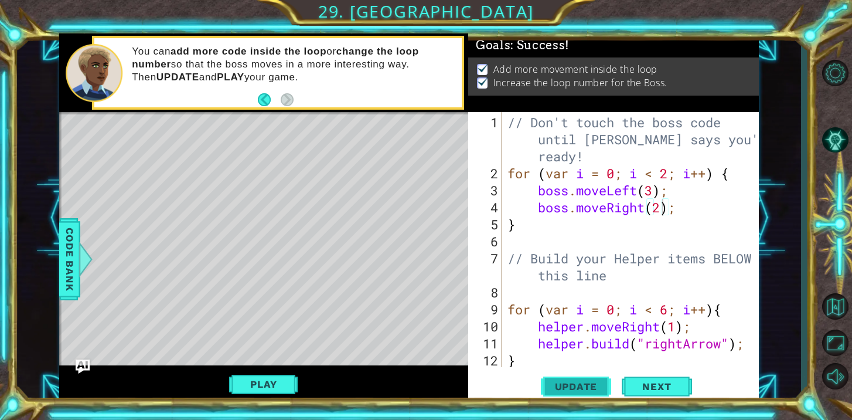
click at [575, 386] on span "Update" at bounding box center [576, 386] width 66 height 12
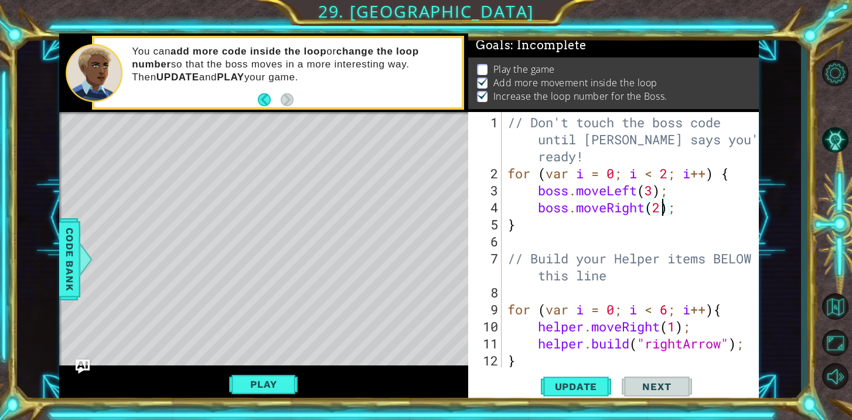
click at [680, 384] on span "Next" at bounding box center [657, 386] width 52 height 12
click at [658, 388] on span "Next" at bounding box center [657, 386] width 52 height 12
click at [291, 375] on button "Play" at bounding box center [263, 384] width 69 height 22
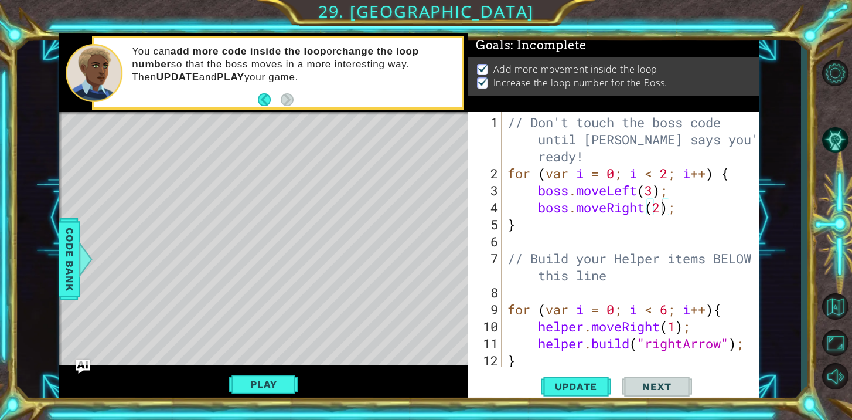
click at [659, 385] on span "Next" at bounding box center [657, 386] width 52 height 12
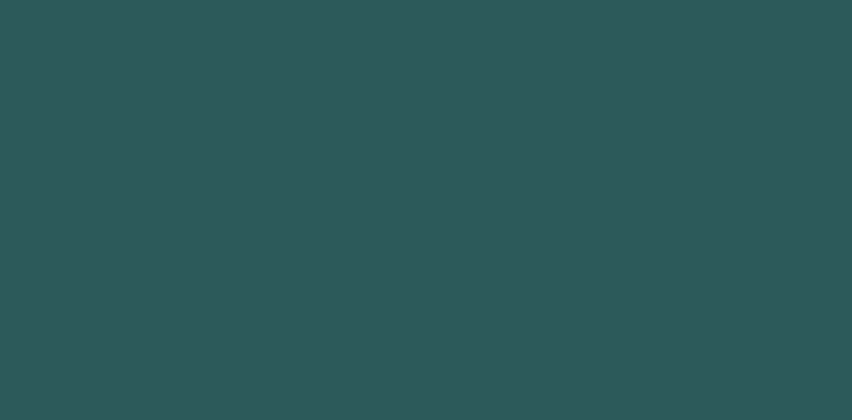
click at [659, 385] on body "1 2 3 4 5 6 hero.moveUp press enter ההההההההההההההההההההההההההההההההההההההההההה…" at bounding box center [426, 210] width 852 height 420
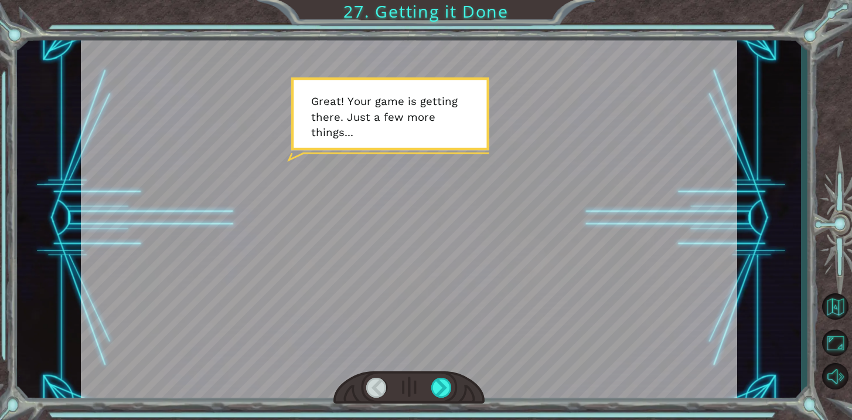
click at [479, 173] on div at bounding box center [409, 217] width 657 height 369
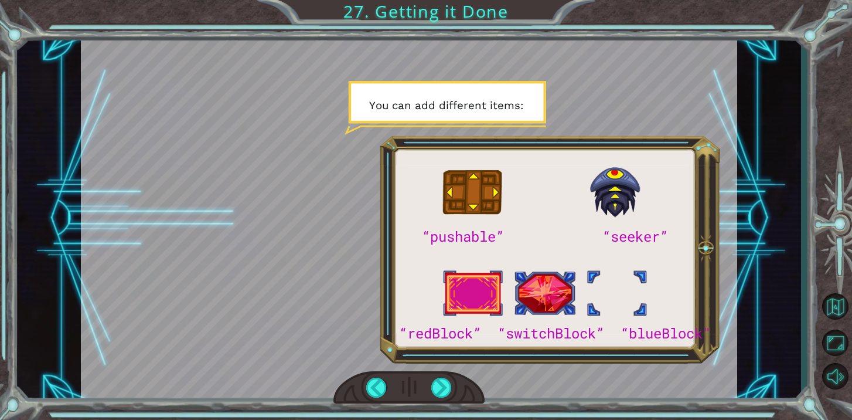
drag, startPoint x: 479, startPoint y: 194, endPoint x: 442, endPoint y: 210, distance: 40.4
click at [442, 210] on div at bounding box center [409, 217] width 657 height 369
click at [618, 205] on div at bounding box center [409, 217] width 657 height 369
drag, startPoint x: 636, startPoint y: 238, endPoint x: 632, endPoint y: 266, distance: 28.5
click at [632, 260] on div at bounding box center [409, 217] width 657 height 369
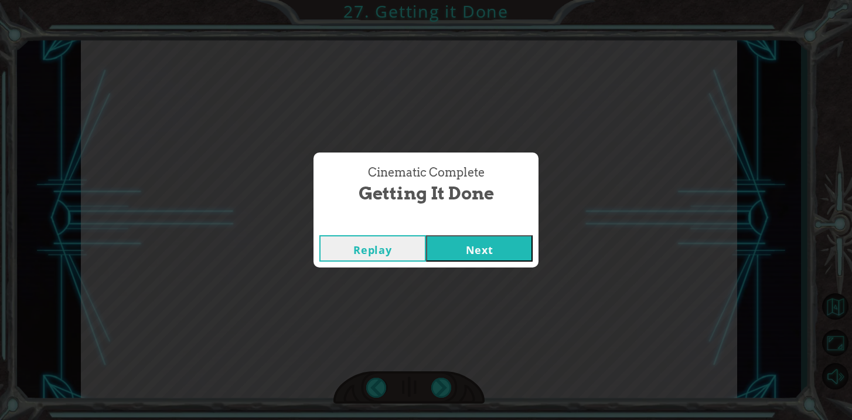
click at [511, 261] on button "Next" at bounding box center [479, 248] width 107 height 26
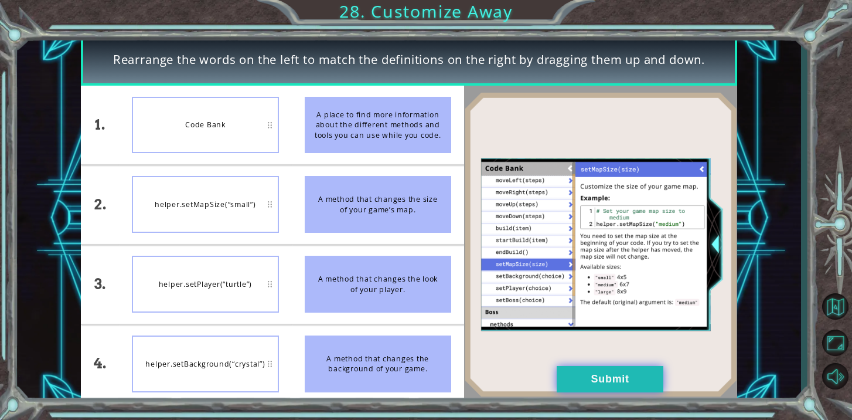
click at [618, 374] on button "Submit" at bounding box center [610, 379] width 107 height 26
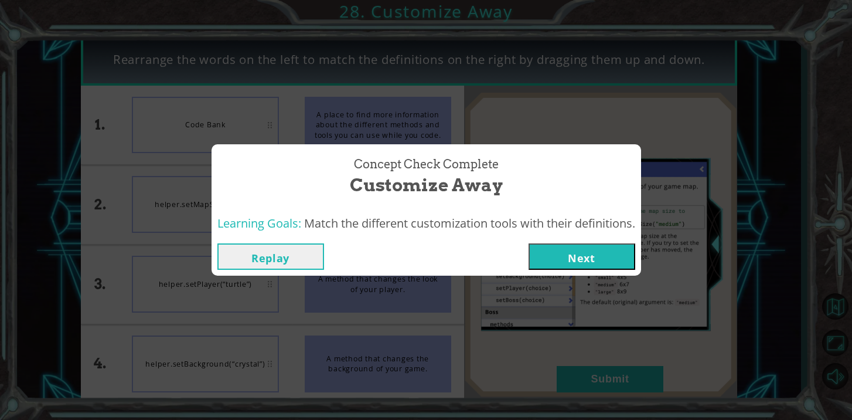
click at [565, 259] on button "Next" at bounding box center [582, 256] width 107 height 26
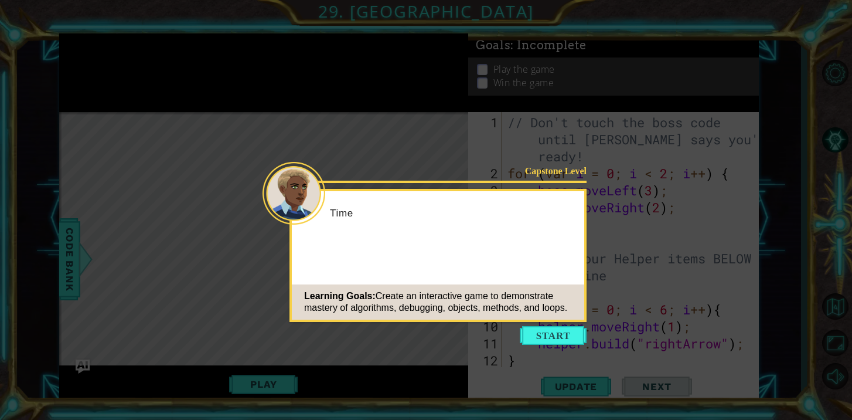
click at [567, 349] on icon at bounding box center [426, 210] width 852 height 420
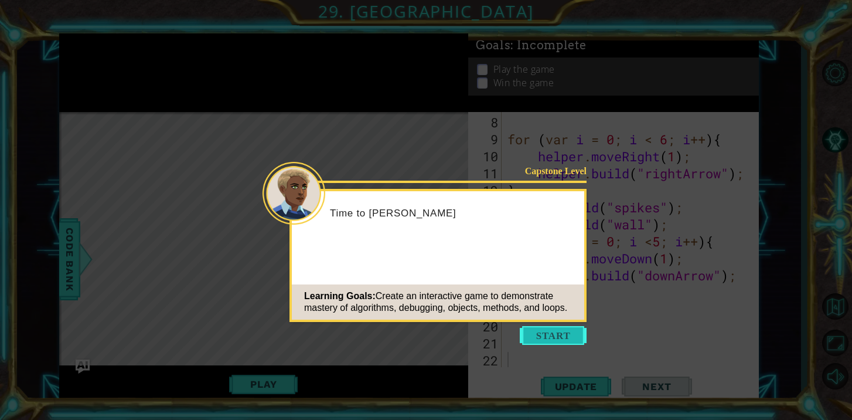
scroll to position [170, 0]
click at [563, 342] on button "Start" at bounding box center [553, 335] width 67 height 19
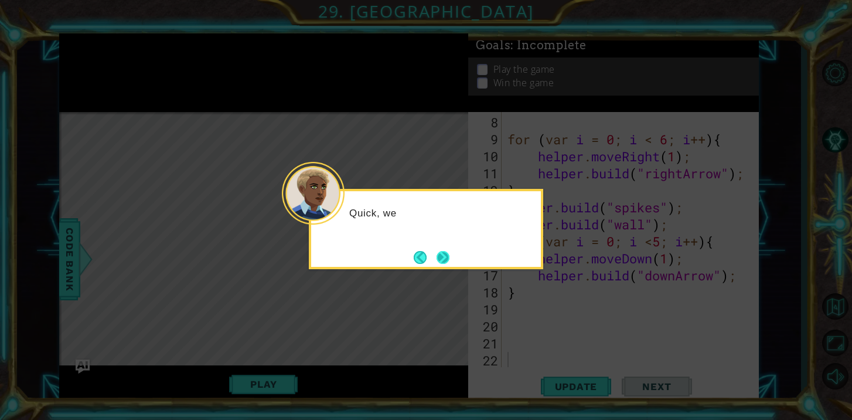
click at [440, 263] on button "Next" at bounding box center [443, 257] width 13 height 13
click at [440, 263] on footer at bounding box center [432, 257] width 36 height 18
click at [440, 263] on button "Next" at bounding box center [443, 257] width 13 height 13
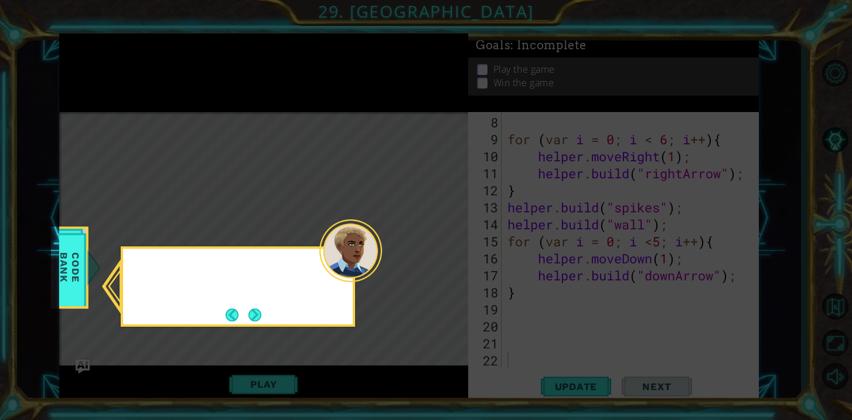
click at [440, 263] on icon at bounding box center [426, 210] width 852 height 420
click at [260, 317] on button "Next" at bounding box center [254, 314] width 13 height 13
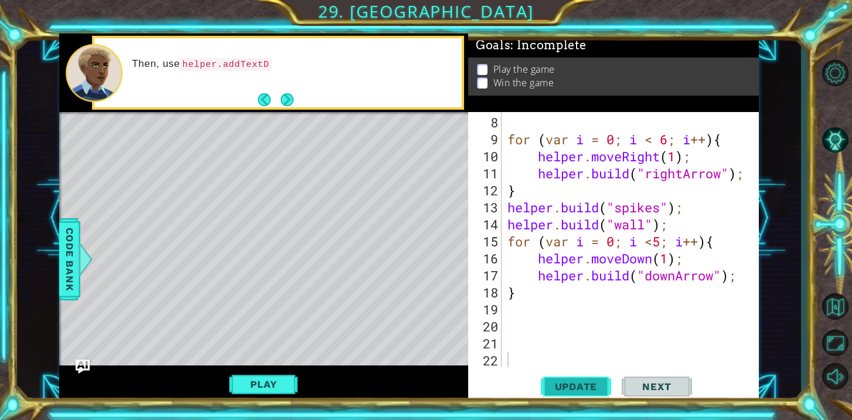
click at [559, 386] on span "Update" at bounding box center [576, 386] width 66 height 12
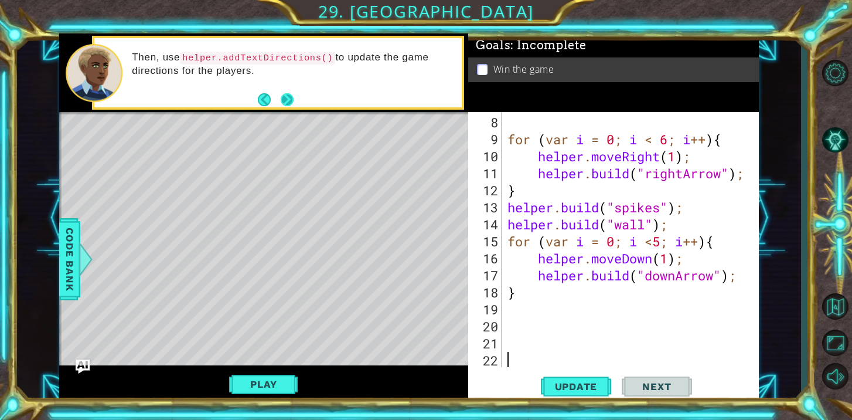
click at [287, 94] on button "Next" at bounding box center [287, 99] width 13 height 13
click at [279, 378] on button "Play" at bounding box center [263, 384] width 69 height 22
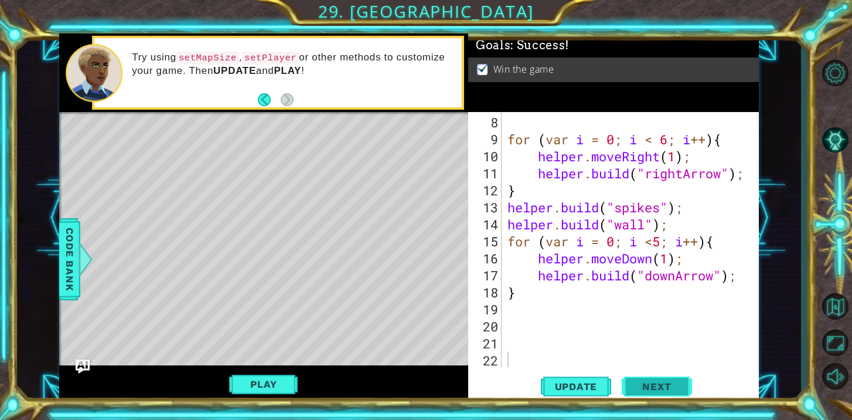
click at [665, 394] on button "Next" at bounding box center [657, 386] width 70 height 29
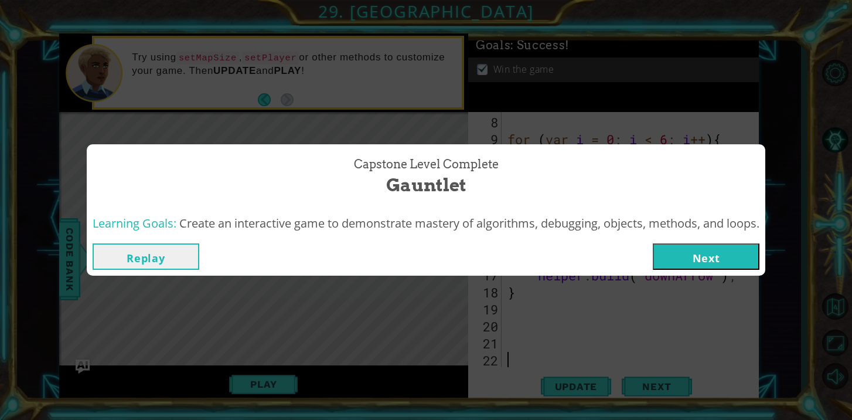
click at [704, 270] on div "Replay Next" at bounding box center [426, 256] width 679 height 38
click at [704, 267] on button "Next" at bounding box center [706, 256] width 107 height 26
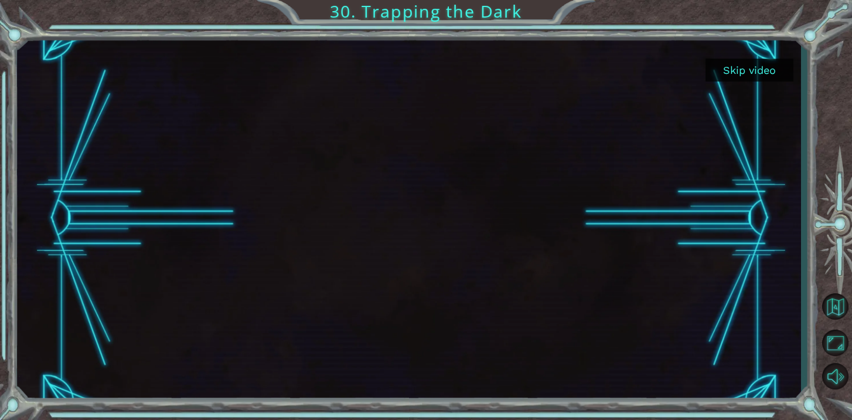
click at [746, 80] on button "Skip video" at bounding box center [750, 70] width 88 height 23
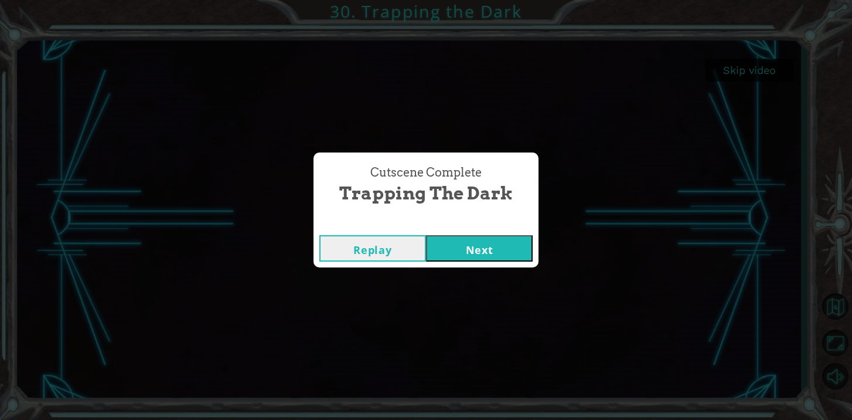
click at [495, 238] on button "Next" at bounding box center [479, 248] width 107 height 26
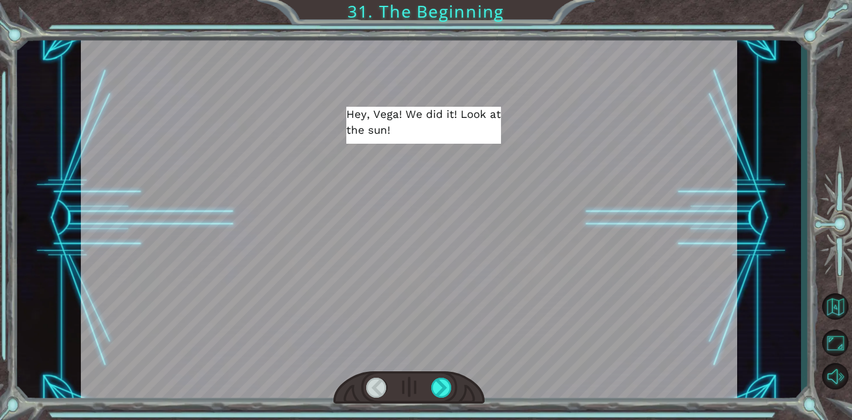
click at [486, 188] on div at bounding box center [409, 217] width 657 height 369
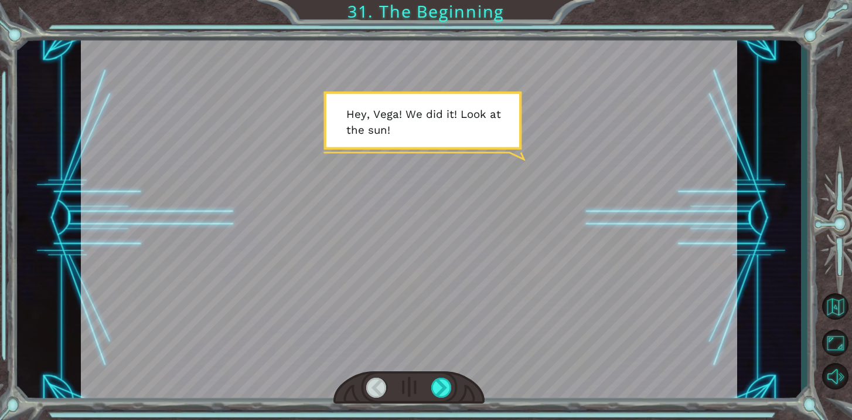
click at [415, 116] on div at bounding box center [409, 217] width 657 height 369
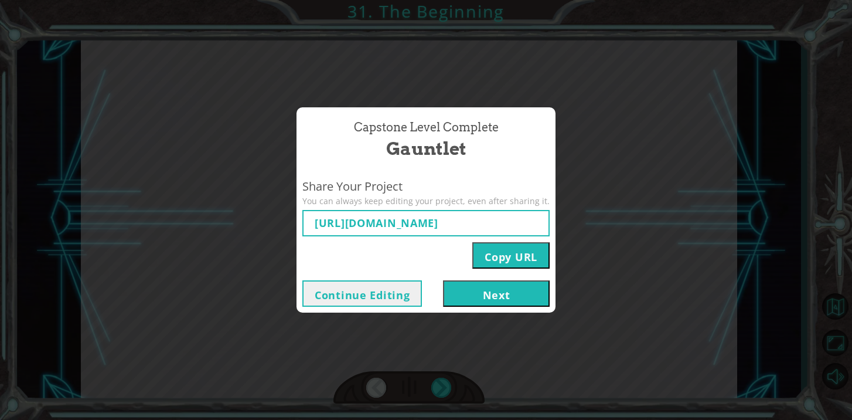
type input "[URL][DOMAIN_NAME]"
click at [473, 306] on div "Continue Editing Next" at bounding box center [426, 293] width 259 height 38
click at [468, 298] on button "Next" at bounding box center [496, 293] width 107 height 26
